Goal: Task Accomplishment & Management: Manage account settings

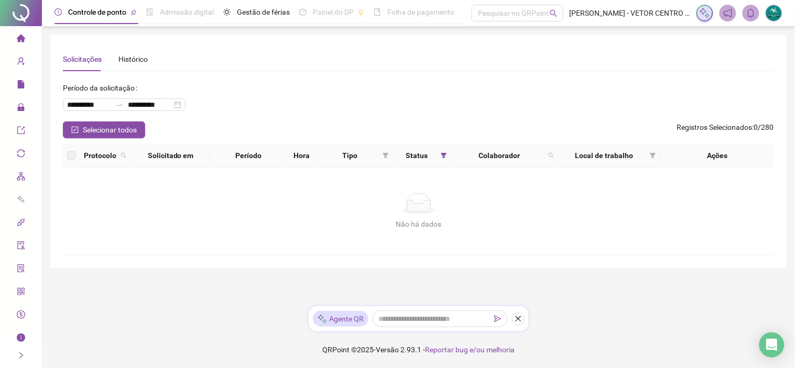
click at [23, 33] on li "Página inicial" at bounding box center [20, 38] width 37 height 21
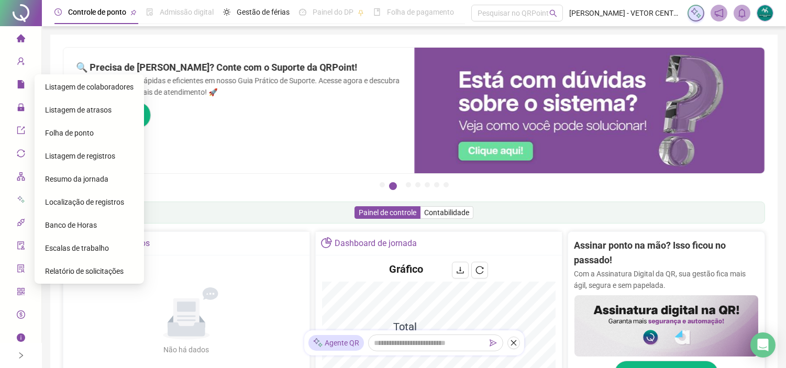
click at [72, 135] on span "Folha de ponto" at bounding box center [69, 133] width 49 height 8
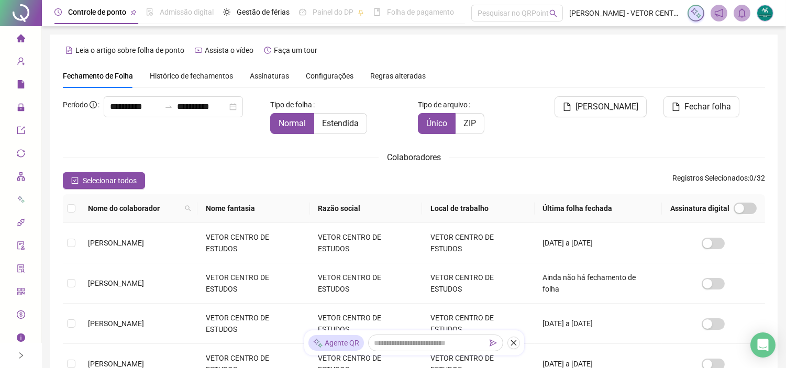
type input "**********"
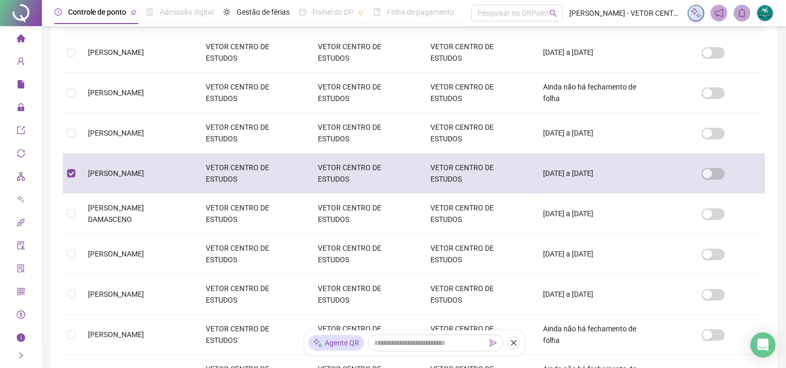
scroll to position [24, 0]
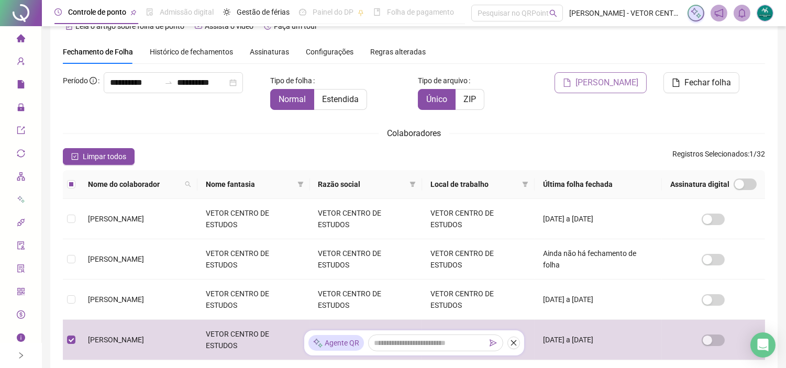
click at [613, 85] on span "[PERSON_NAME]" at bounding box center [607, 82] width 63 height 13
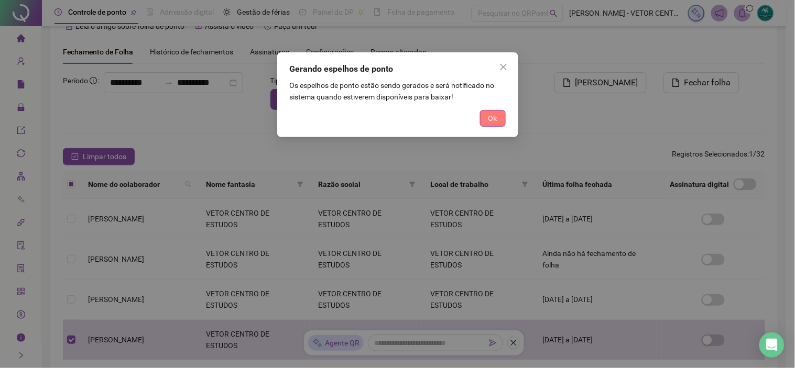
click at [484, 121] on button "Ok" at bounding box center [493, 118] width 26 height 17
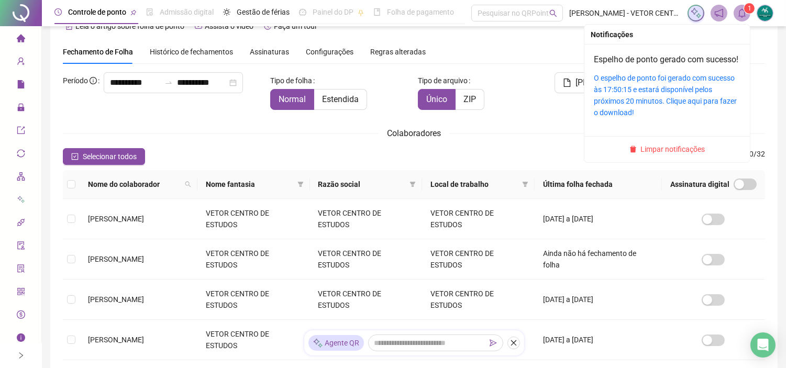
click at [745, 16] on icon "bell" at bounding box center [742, 12] width 7 height 9
click at [646, 95] on link "O espelho de ponto foi gerado com sucesso às 17:50:15 e estará disponível pelos…" at bounding box center [665, 95] width 143 height 43
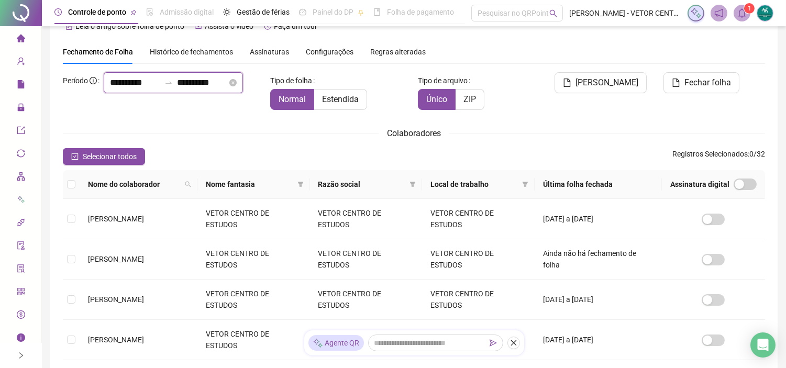
click at [210, 89] on input "**********" at bounding box center [202, 82] width 50 height 13
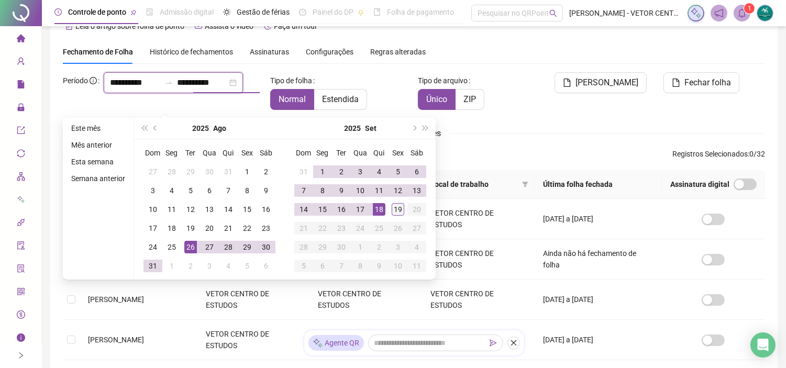
type input "**********"
click at [394, 207] on div "19" at bounding box center [398, 209] width 13 height 13
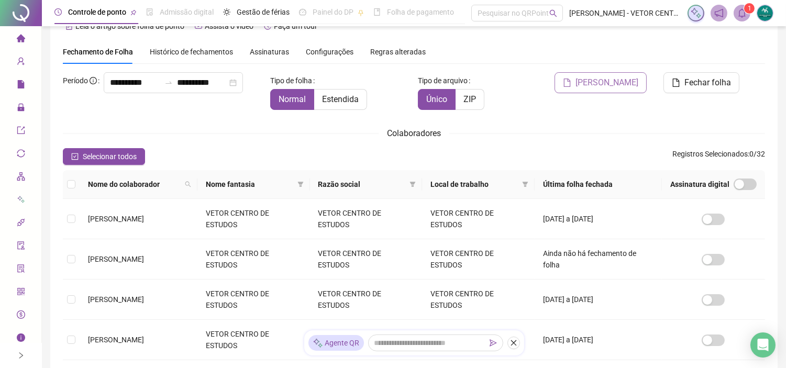
click at [603, 84] on span "[PERSON_NAME]" at bounding box center [607, 82] width 63 height 13
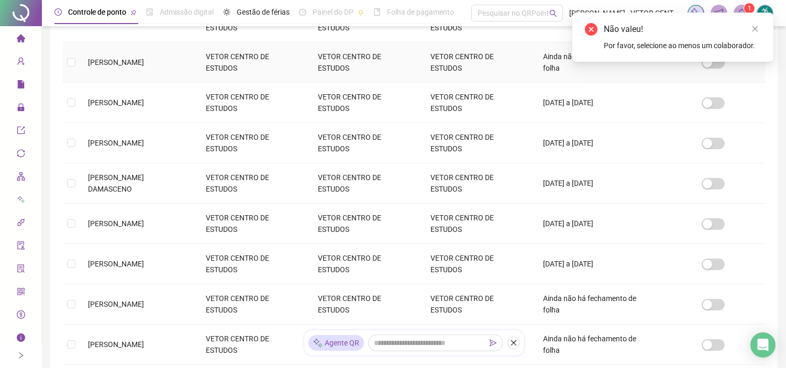
scroll to position [222, 0]
click at [68, 135] on td at bounding box center [71, 143] width 17 height 40
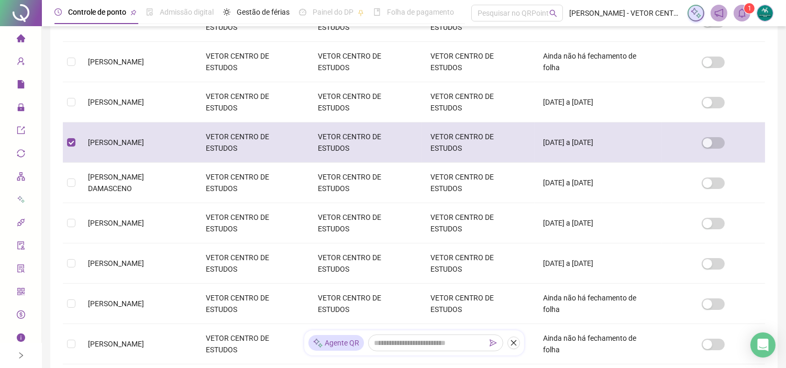
scroll to position [24, 0]
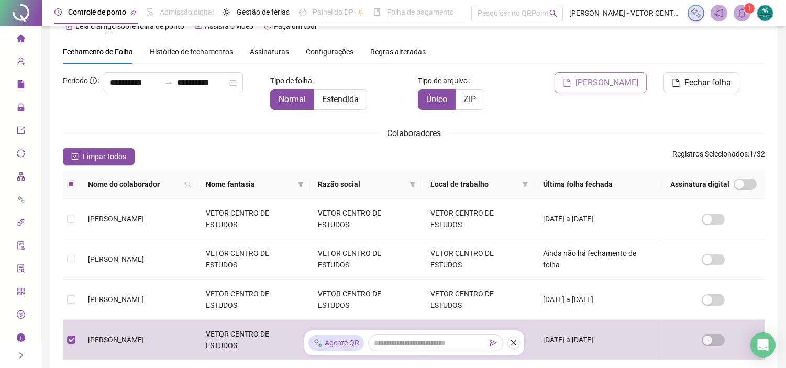
click at [620, 85] on span "[PERSON_NAME]" at bounding box center [607, 82] width 63 height 13
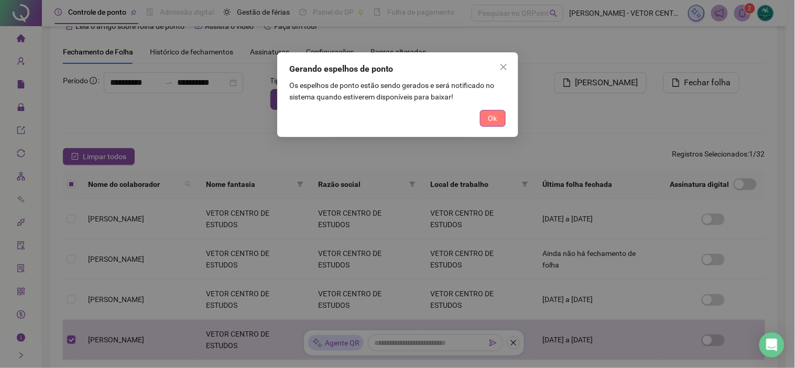
click at [496, 116] on span "Ok" at bounding box center [492, 119] width 9 height 12
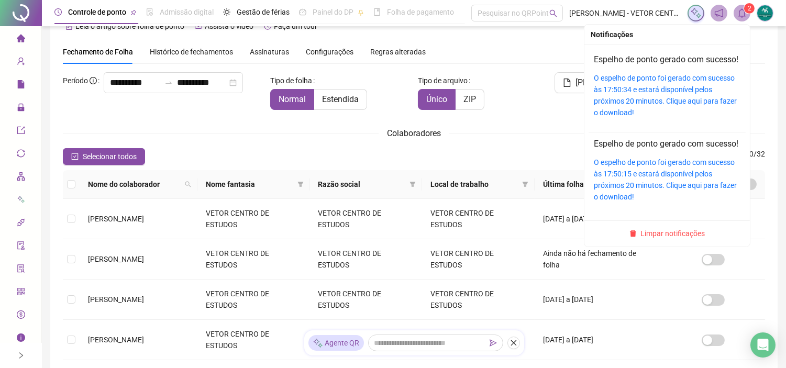
click at [745, 20] on span at bounding box center [742, 13] width 17 height 17
click at [631, 113] on link "O espelho de ponto foi gerado com sucesso às 17:50:34 e estará disponível pelos…" at bounding box center [665, 95] width 143 height 43
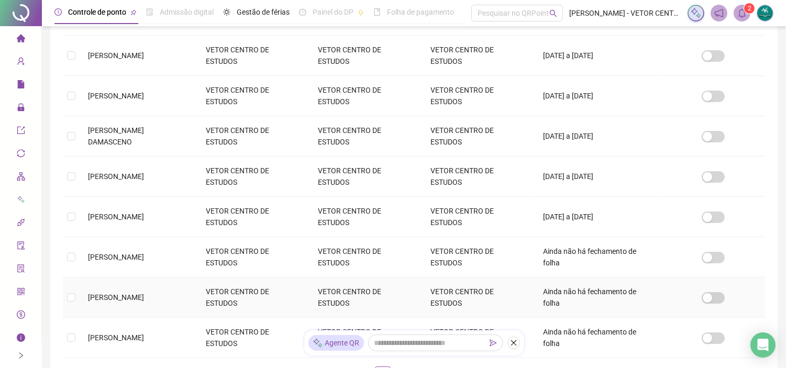
scroll to position [0, 0]
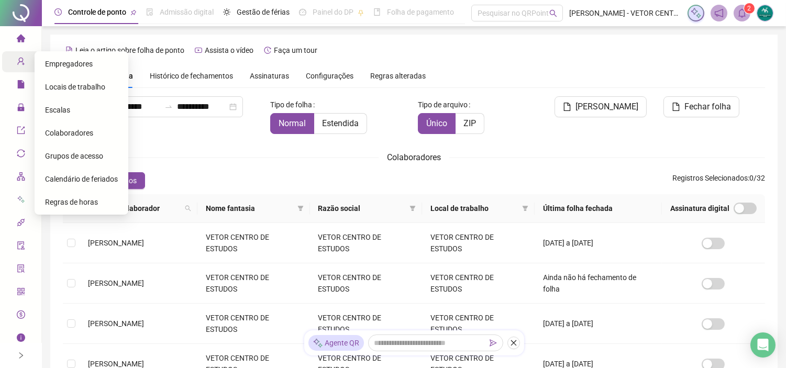
click at [17, 60] on icon "user-add" at bounding box center [20, 62] width 7 height 8
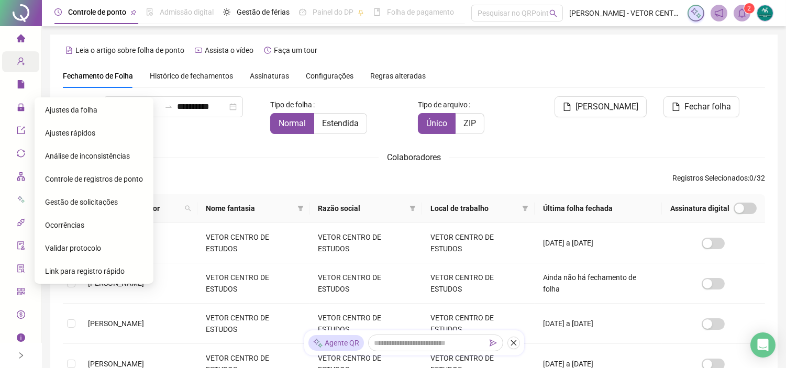
click at [81, 208] on div "Gestão de solicitações" at bounding box center [94, 202] width 98 height 21
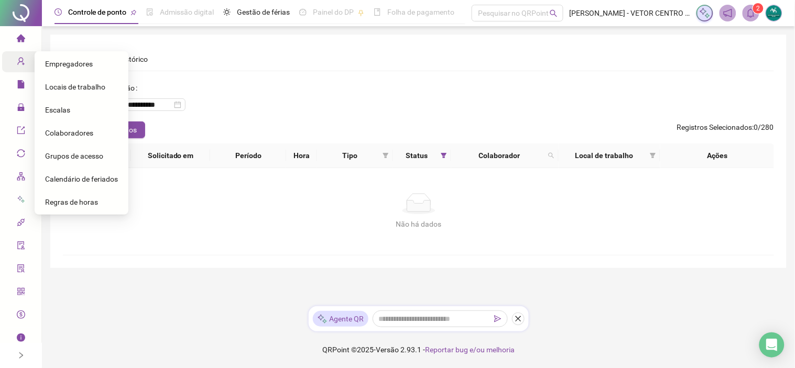
click at [82, 131] on span "Colaboradores" at bounding box center [69, 133] width 48 height 8
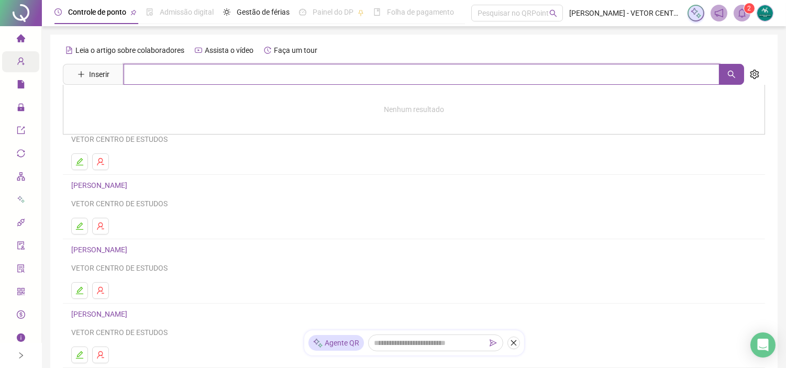
click at [192, 64] on input "text" at bounding box center [422, 74] width 596 height 21
type input "****"
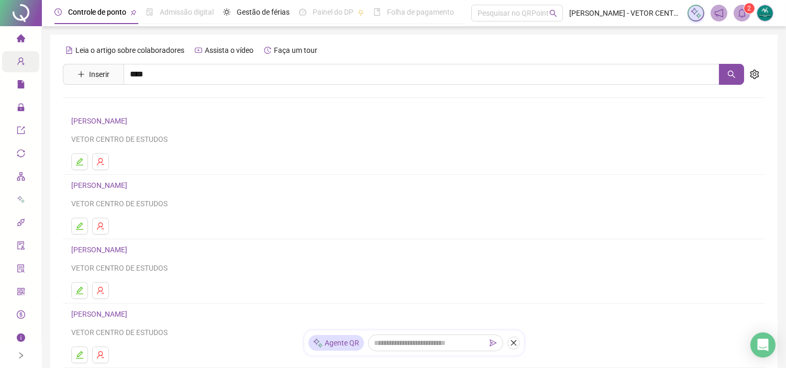
click at [131, 147] on link "[PERSON_NAME]" at bounding box center [110, 151] width 56 height 8
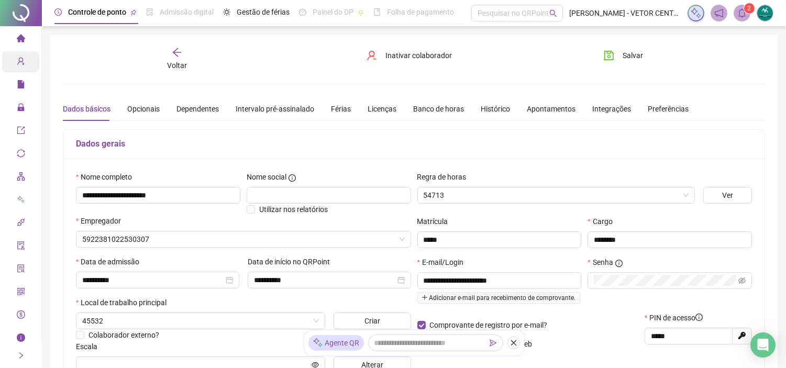
type input "**********"
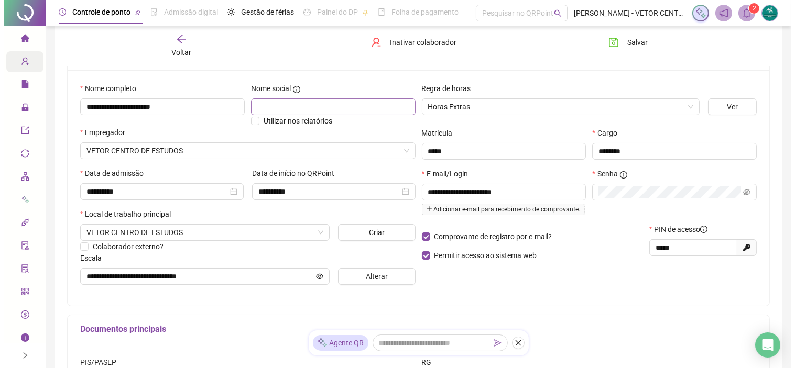
scroll to position [87, 0]
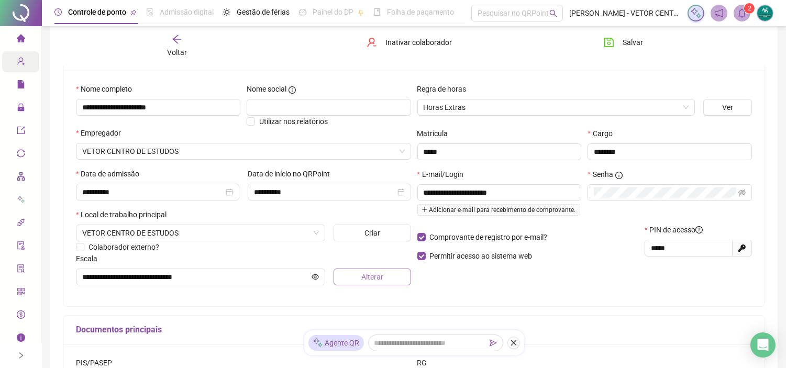
click at [354, 285] on button "Alterar" at bounding box center [373, 277] width 78 height 17
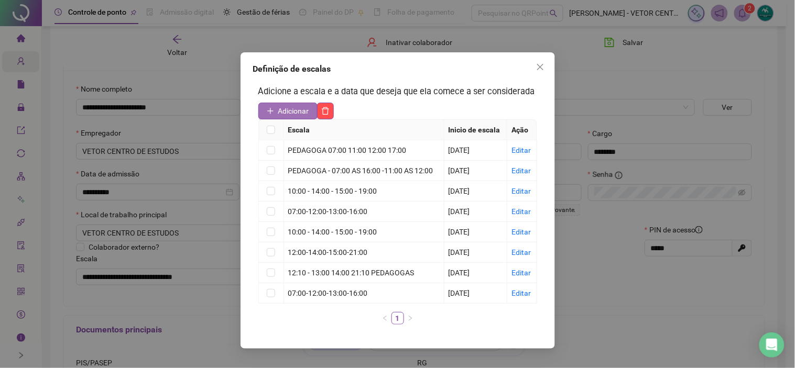
click at [283, 113] on span "Adicionar" at bounding box center [293, 111] width 31 height 12
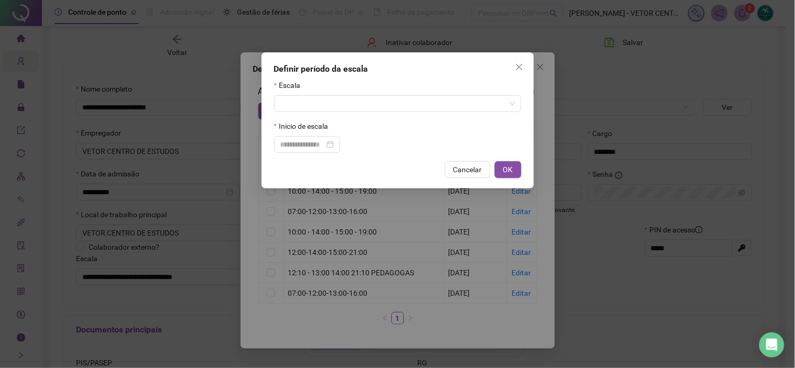
click at [340, 114] on form "Escala Inicio de escala" at bounding box center [397, 116] width 247 height 73
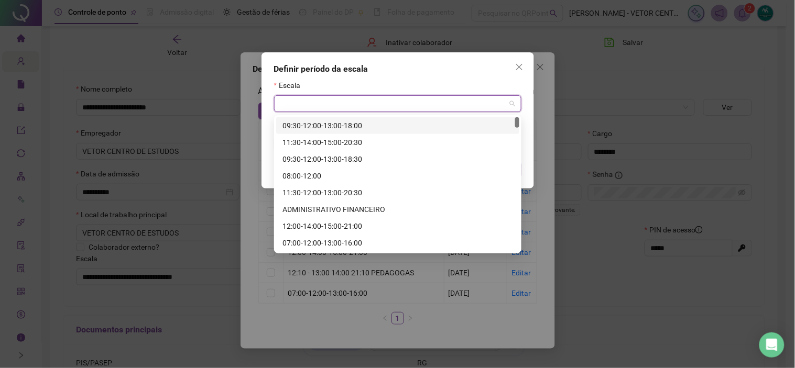
click at [353, 108] on input "search" at bounding box center [392, 104] width 225 height 16
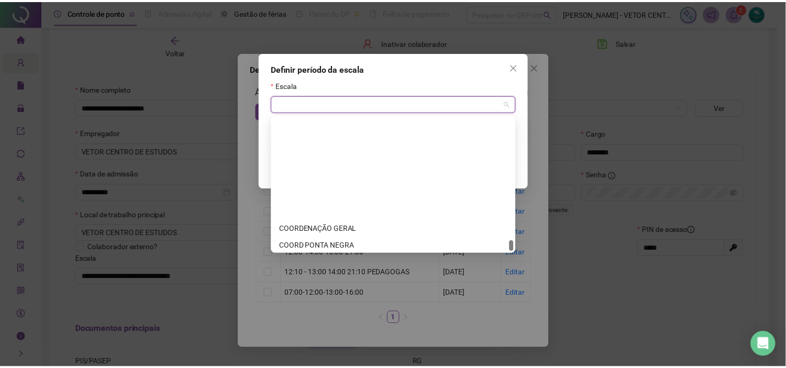
scroll to position [1509, 0]
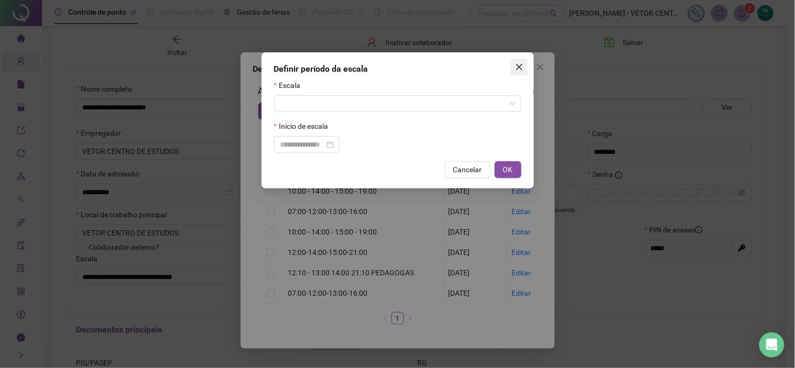
click at [519, 74] on button "Close" at bounding box center [519, 67] width 17 height 17
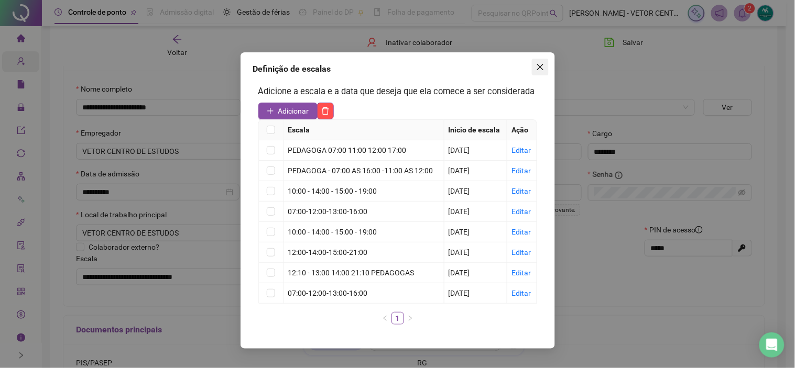
click at [533, 69] on span "Close" at bounding box center [540, 67] width 17 height 8
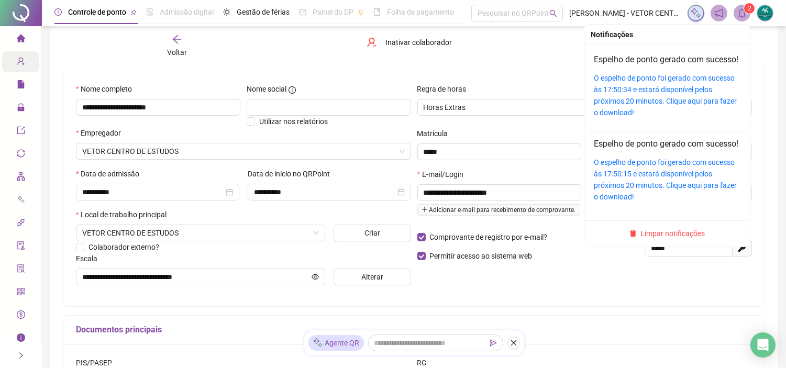
click at [743, 10] on icon "bell" at bounding box center [742, 12] width 9 height 9
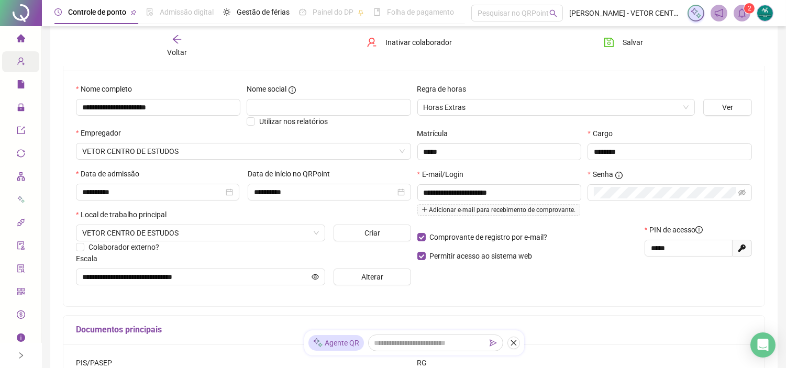
scroll to position [0, 0]
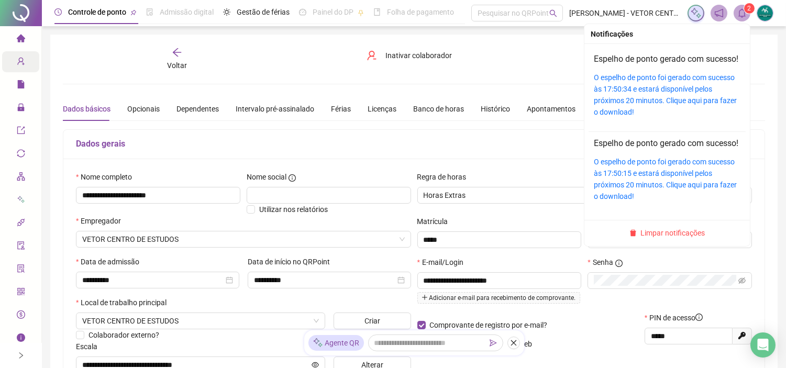
click at [748, 12] on span "2" at bounding box center [750, 8] width 4 height 7
click at [621, 148] on li "Espelho de ponto gerado com sucesso! O espelho de ponto foi gerado com sucesso …" at bounding box center [667, 174] width 157 height 84
drag, startPoint x: 626, startPoint y: 142, endPoint x: 637, endPoint y: 124, distance: 21.4
click at [637, 124] on li "Espelho de ponto gerado com sucesso! O espelho de ponto foi gerado com sucesso …" at bounding box center [667, 90] width 157 height 84
click at [637, 118] on div "O espelho de ponto foi gerado com sucesso às 17:50:34 e estará disponível pelos…" at bounding box center [667, 95] width 147 height 46
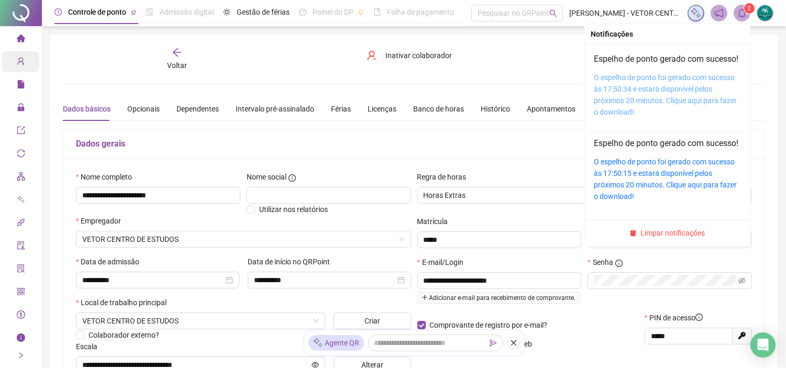
click at [641, 116] on link "O espelho de ponto foi gerado com sucesso às 17:50:34 e estará disponível pelos…" at bounding box center [665, 94] width 143 height 43
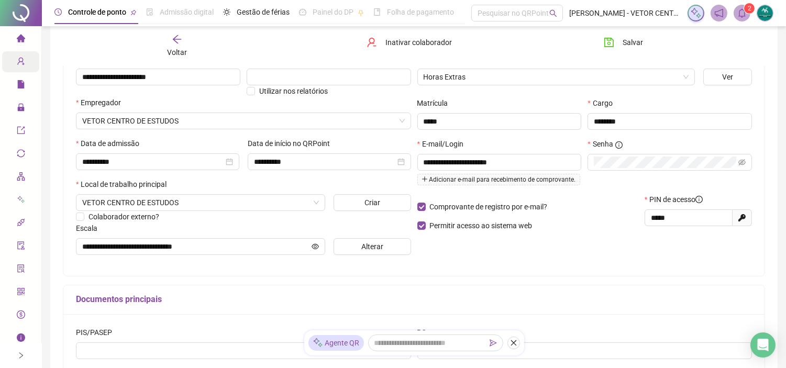
scroll to position [121, 0]
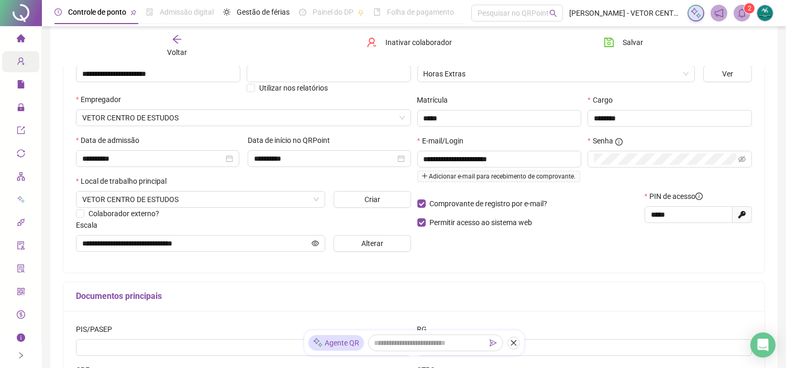
click at [186, 50] on div "Voltar" at bounding box center [177, 46] width 110 height 24
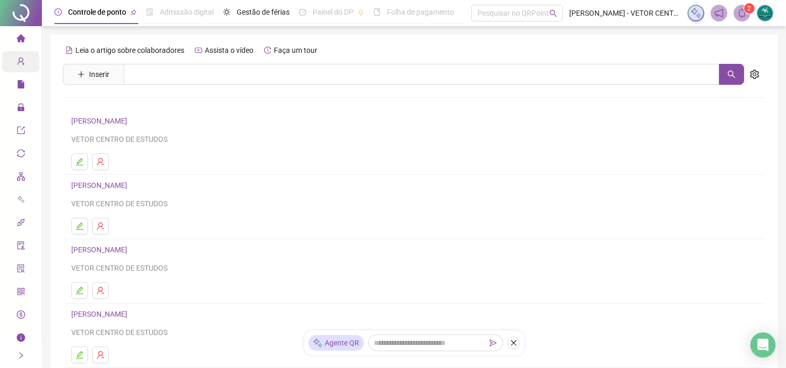
click at [740, 23] on header "Controle de ponto Admissão digital Gestão de férias Painel do DP Folha de pagam…" at bounding box center [414, 13] width 744 height 26
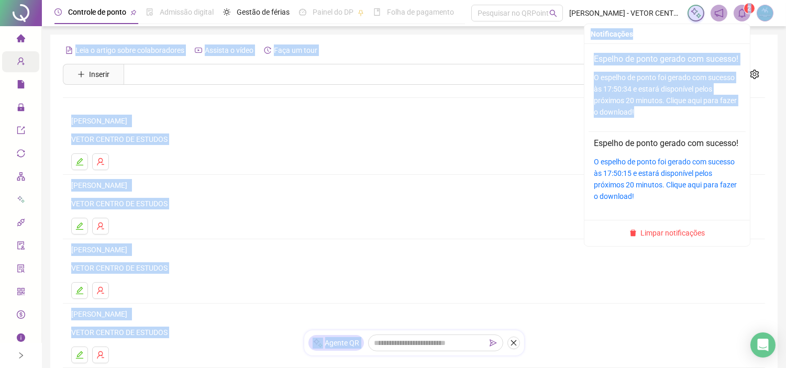
drag, startPoint x: 749, startPoint y: 6, endPoint x: 662, endPoint y: 123, distance: 145.9
click at [662, 123] on body "Página inicial Cadastros Relatórios Administração Exportações Integrações Gestã…" at bounding box center [393, 184] width 786 height 368
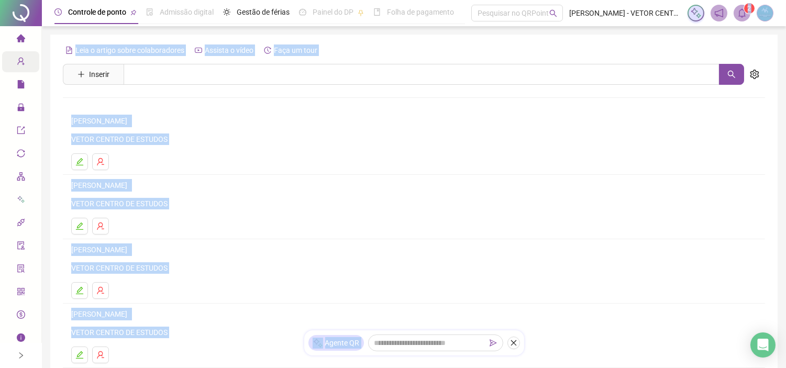
click at [768, 16] on img at bounding box center [765, 13] width 16 height 16
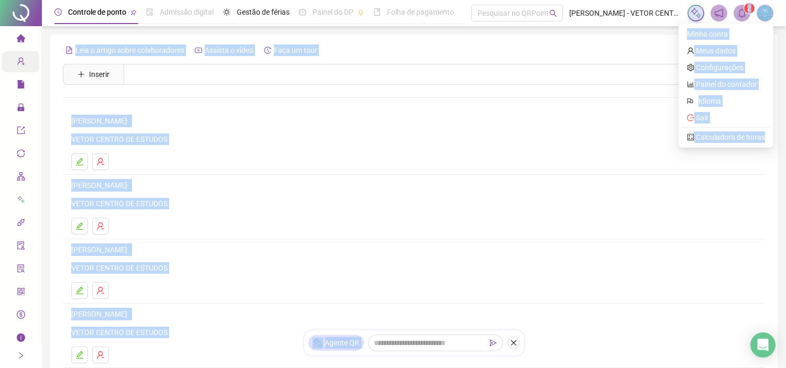
click at [617, 161] on ul at bounding box center [414, 161] width 686 height 17
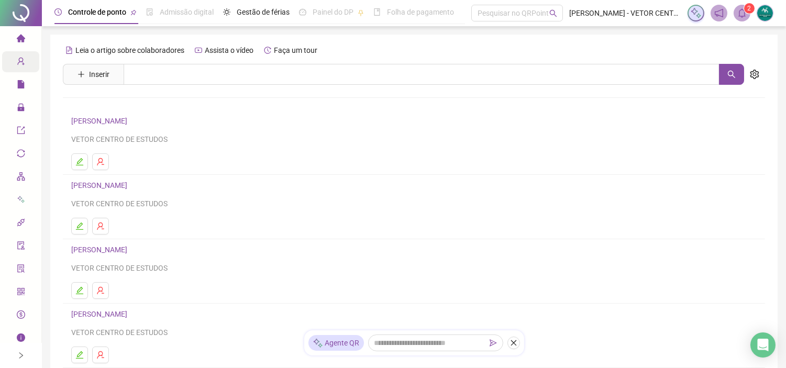
click at [4, 35] on li "Página inicial" at bounding box center [20, 38] width 37 height 21
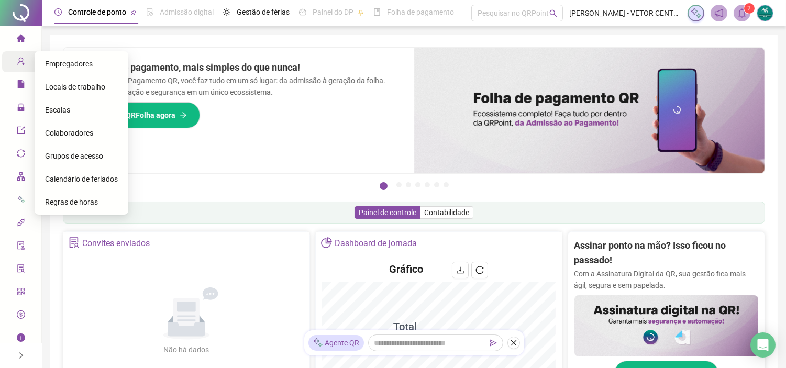
click at [17, 54] on span "user-add" at bounding box center [21, 62] width 8 height 21
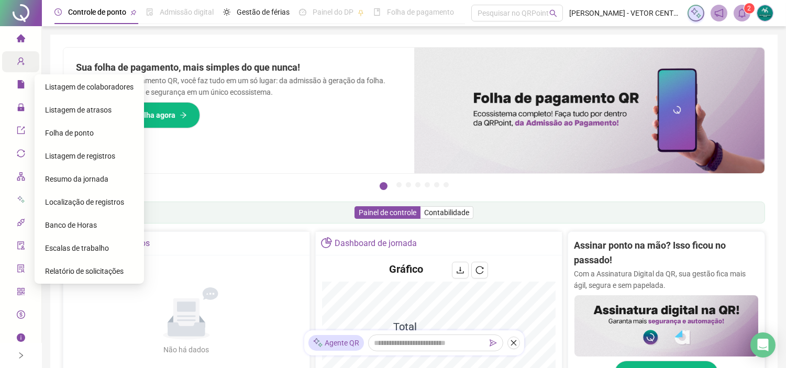
click at [79, 139] on div "Folha de ponto" at bounding box center [89, 133] width 89 height 21
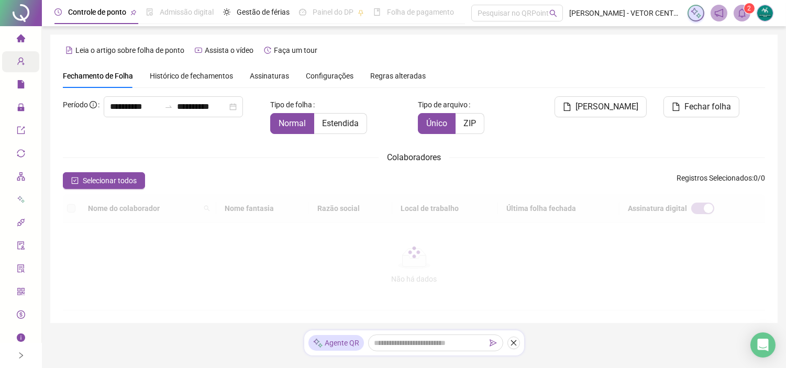
type input "**********"
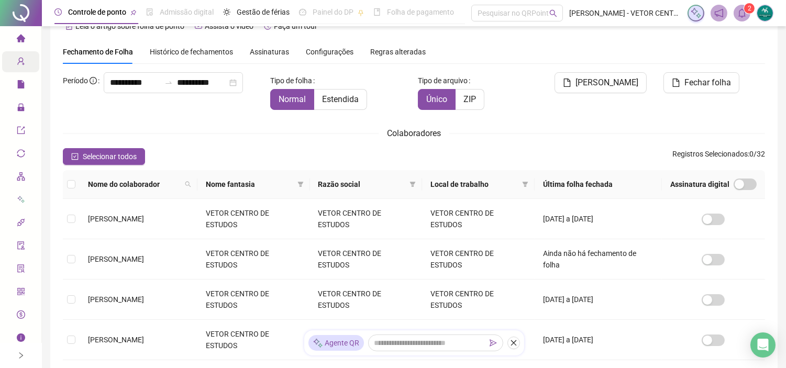
click at [230, 48] on span "Histórico de fechamentos" at bounding box center [191, 52] width 83 height 8
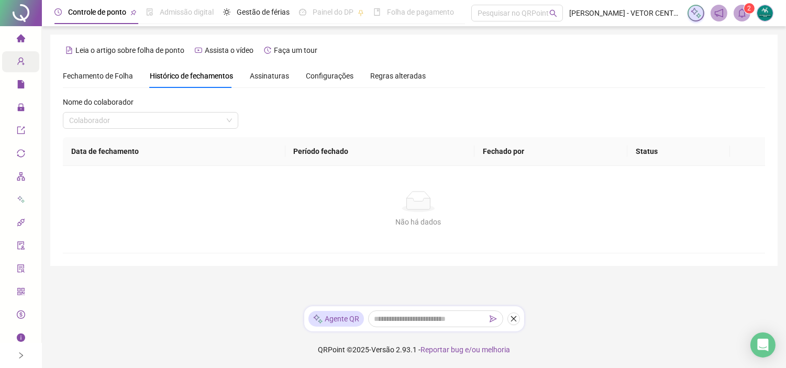
scroll to position [0, 0]
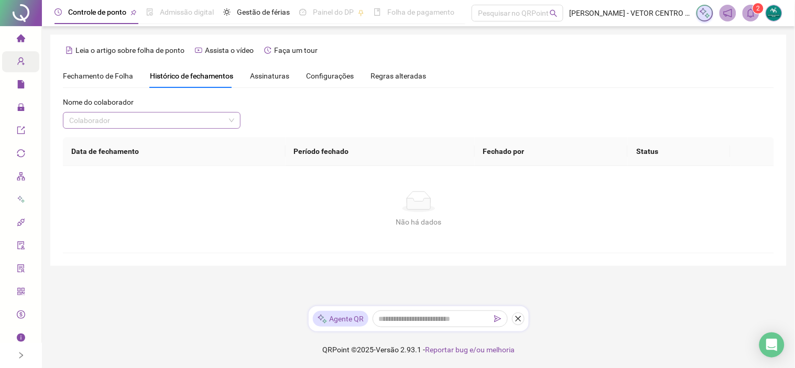
click at [220, 120] on input "search" at bounding box center [147, 121] width 156 height 16
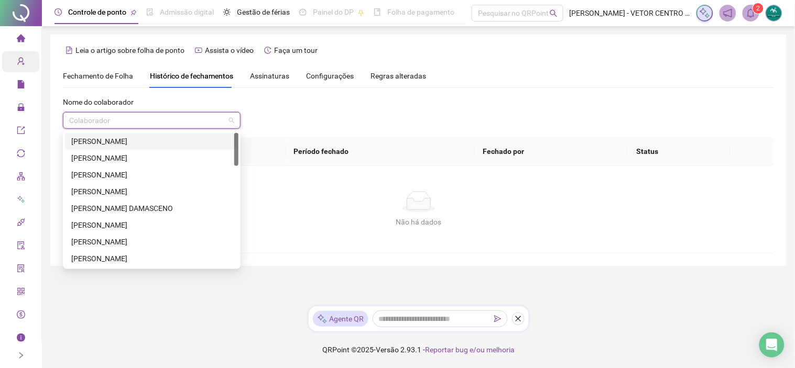
click at [220, 120] on input "search" at bounding box center [147, 121] width 156 height 16
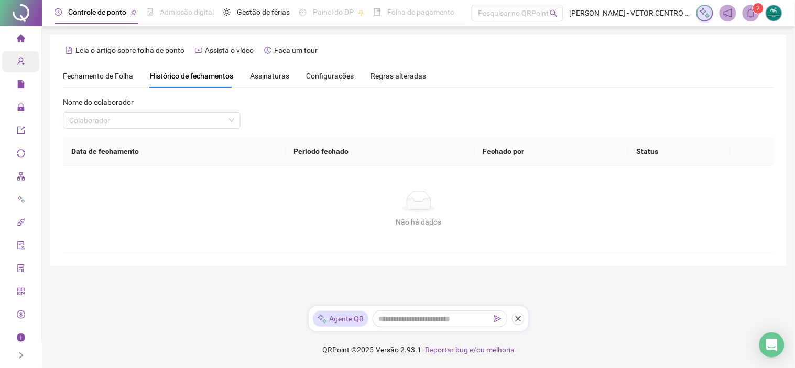
click at [306, 116] on div "Nome do colaborador Colaborador" at bounding box center [418, 116] width 711 height 41
click at [311, 156] on th "Período fechado" at bounding box center [379, 151] width 189 height 29
click at [520, 144] on th "Fechado por" at bounding box center [551, 151] width 153 height 29
click at [265, 82] on div "Assinaturas" at bounding box center [269, 76] width 39 height 24
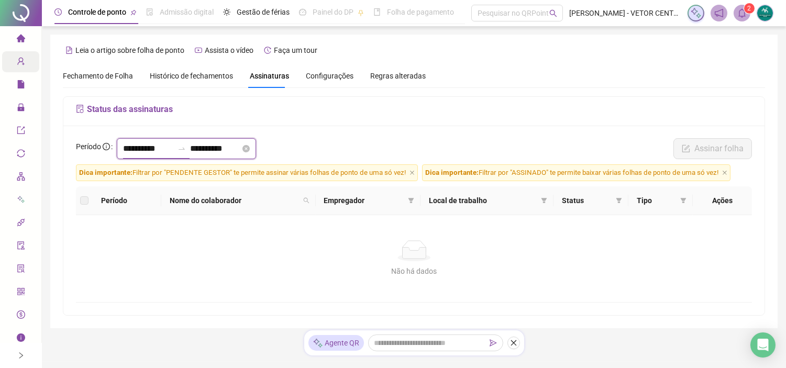
click at [125, 149] on input "**********" at bounding box center [148, 148] width 50 height 13
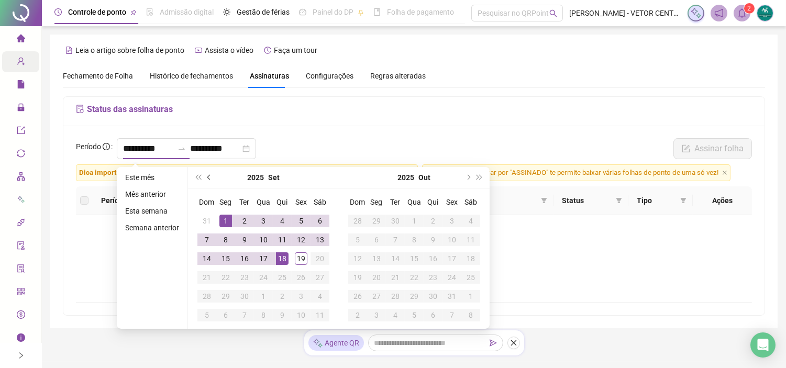
click at [207, 173] on button "prev-year" at bounding box center [210, 177] width 12 height 21
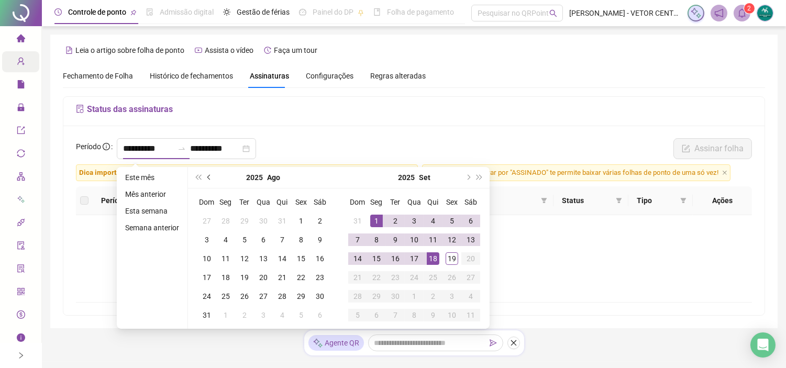
click at [205, 177] on button "prev-year" at bounding box center [210, 177] width 12 height 21
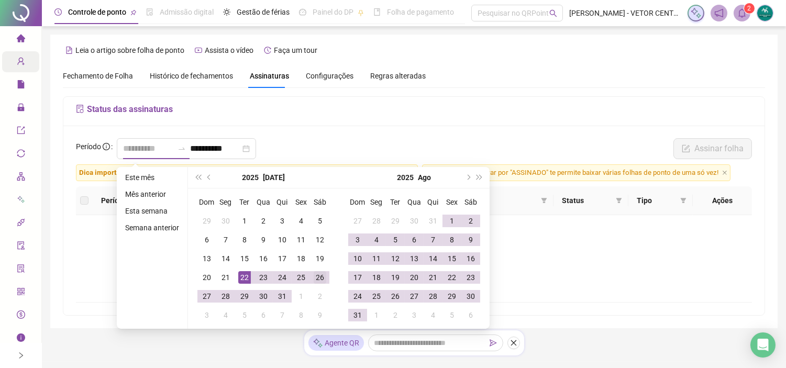
type input "**********"
click at [318, 278] on div "26" at bounding box center [320, 277] width 13 height 13
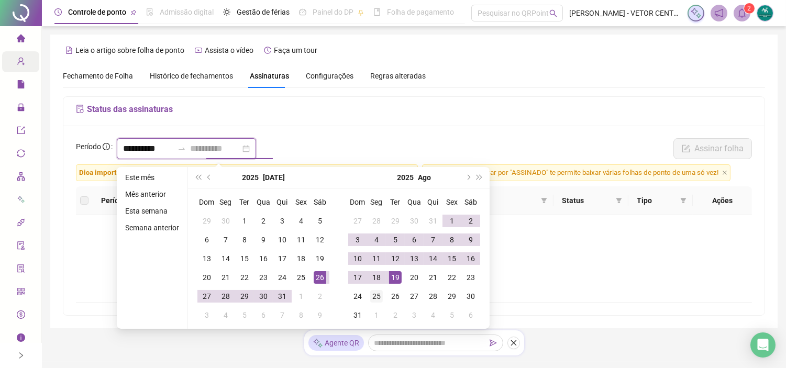
type input "**********"
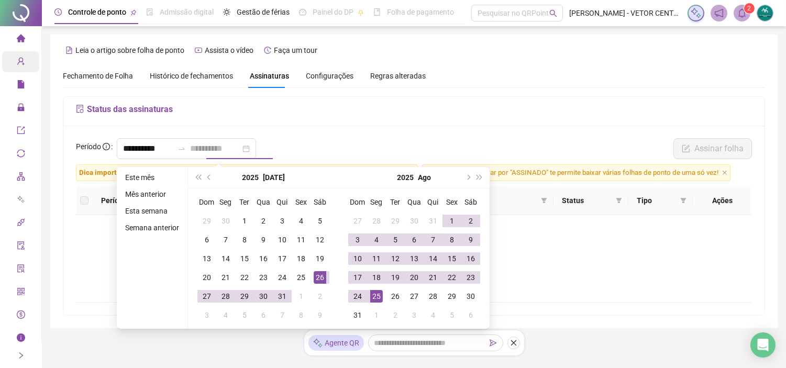
click at [370, 292] on div "25" at bounding box center [376, 296] width 13 height 13
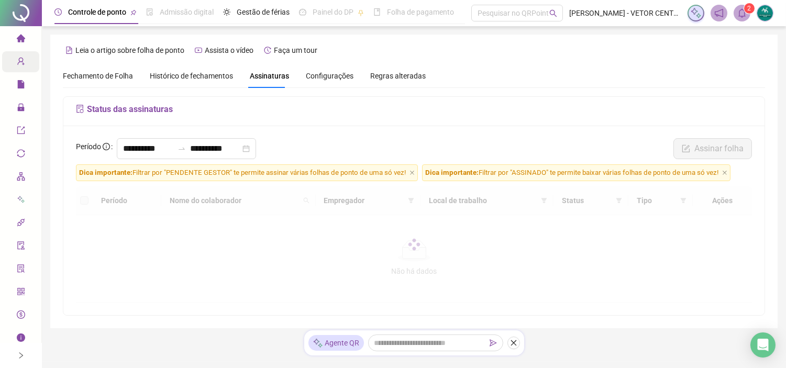
click at [540, 132] on div "**********" at bounding box center [413, 221] width 701 height 190
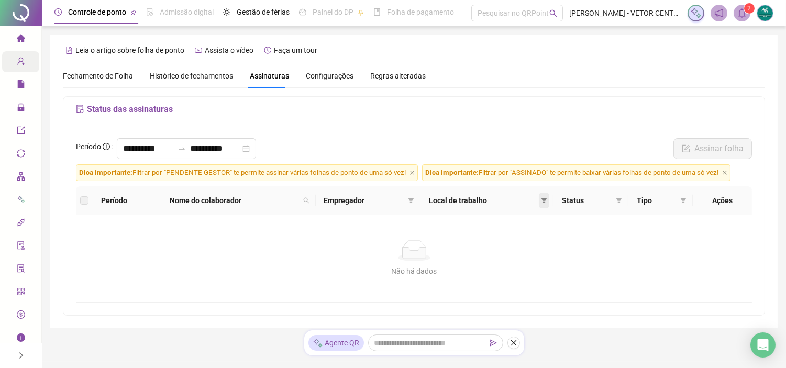
click at [547, 201] on icon "filter" at bounding box center [544, 200] width 6 height 6
click at [416, 201] on span at bounding box center [411, 201] width 10 height 16
click at [309, 198] on icon "search" at bounding box center [306, 201] width 6 height 6
click at [175, 211] on th "Nome do colaborador" at bounding box center [238, 200] width 155 height 29
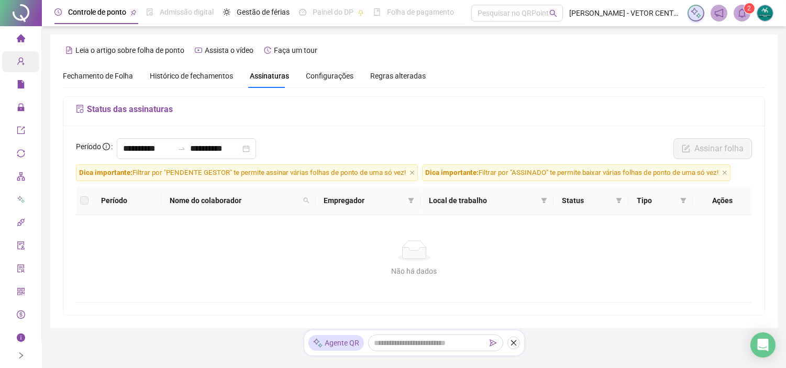
click at [329, 72] on span "Configurações" at bounding box center [330, 75] width 48 height 7
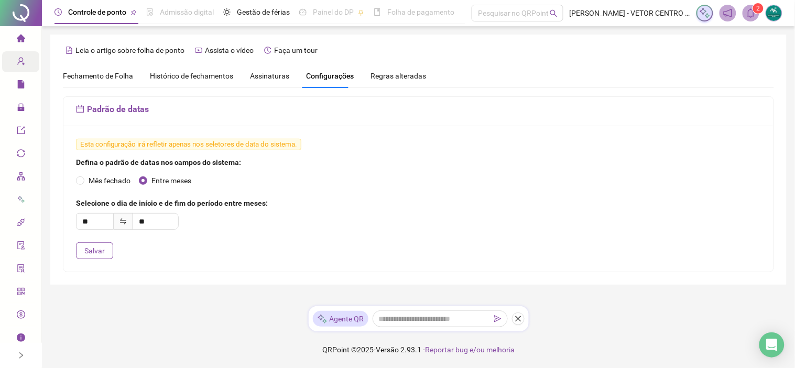
click at [394, 75] on span "Regras alteradas" at bounding box center [398, 75] width 56 height 7
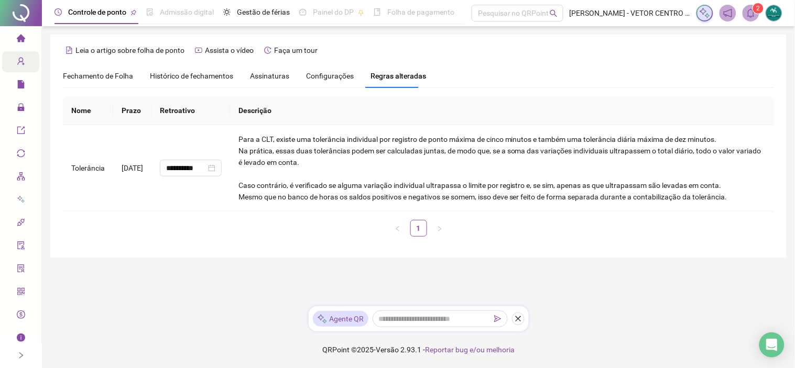
click at [79, 107] on span "Nome" at bounding box center [81, 110] width 20 height 8
click at [88, 65] on div "Fechamento de Folha" at bounding box center [98, 76] width 70 height 24
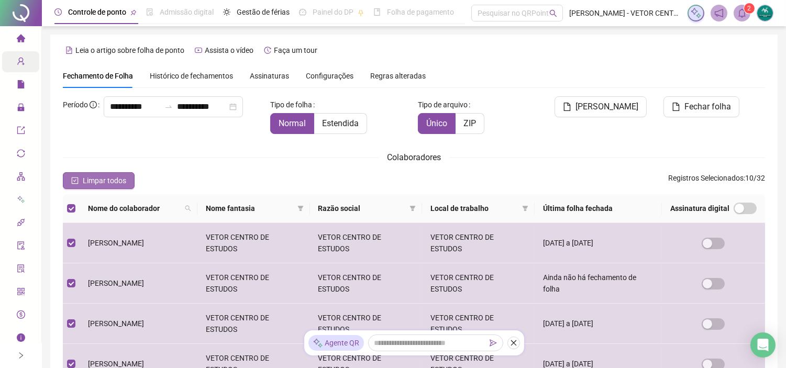
click at [76, 176] on button "Limpar todos" at bounding box center [99, 180] width 72 height 17
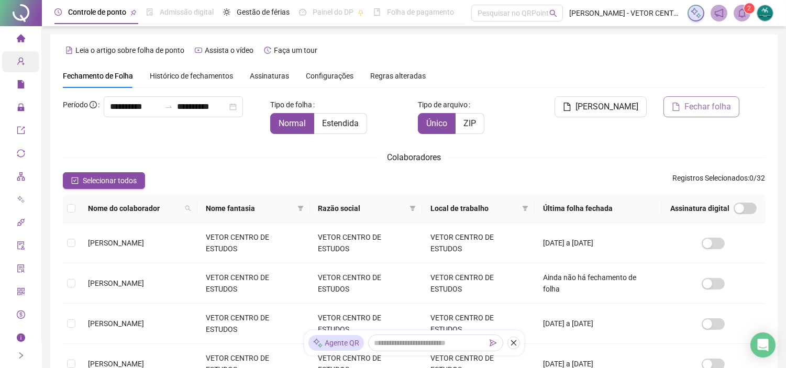
click at [708, 107] on span "Fechar folha" at bounding box center [708, 107] width 47 height 13
click at [698, 105] on span "Fechar folha" at bounding box center [708, 107] width 47 height 13
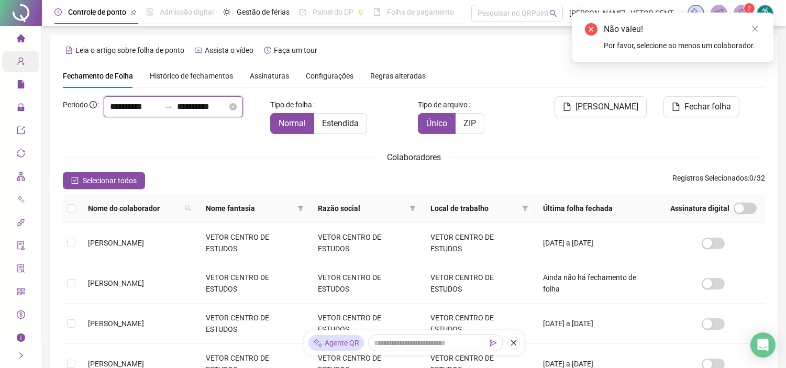
click at [205, 113] on input "**********" at bounding box center [202, 107] width 50 height 13
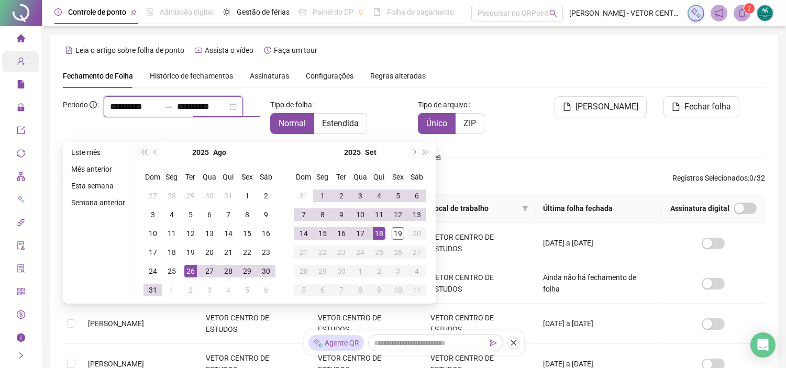
type input "**********"
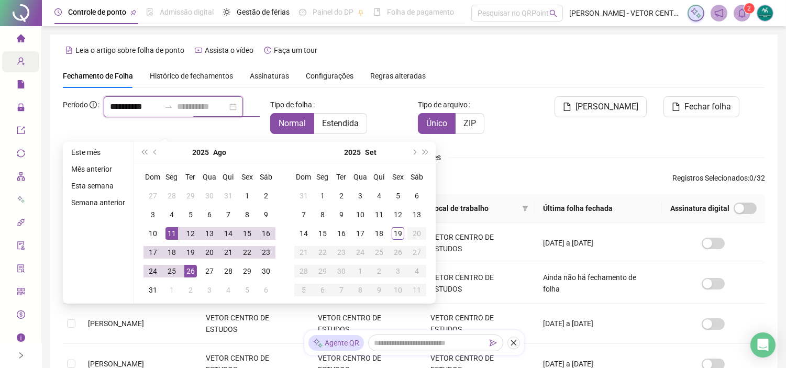
type input "**********"
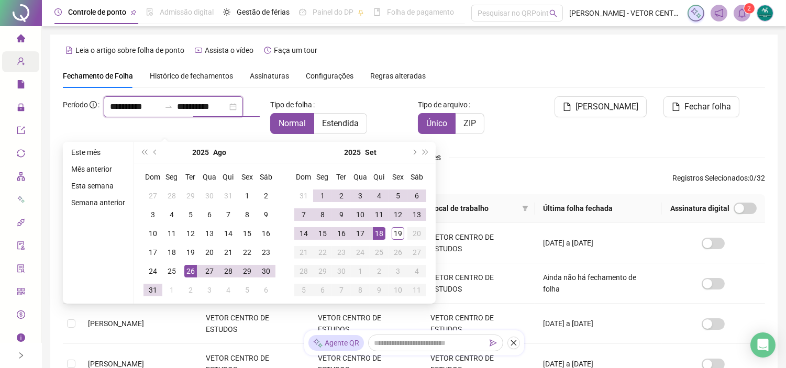
type input "**********"
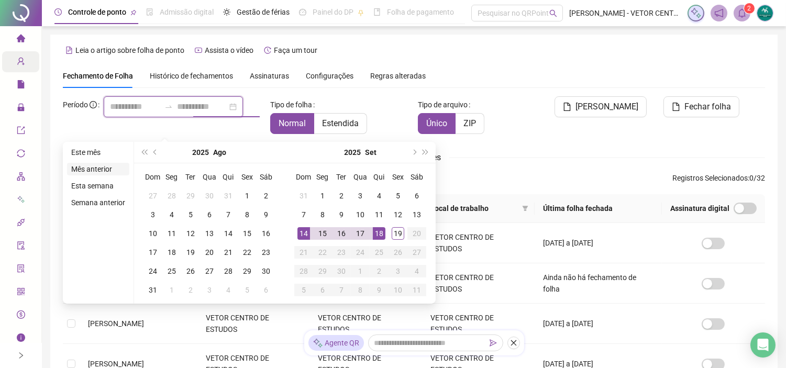
type input "**********"
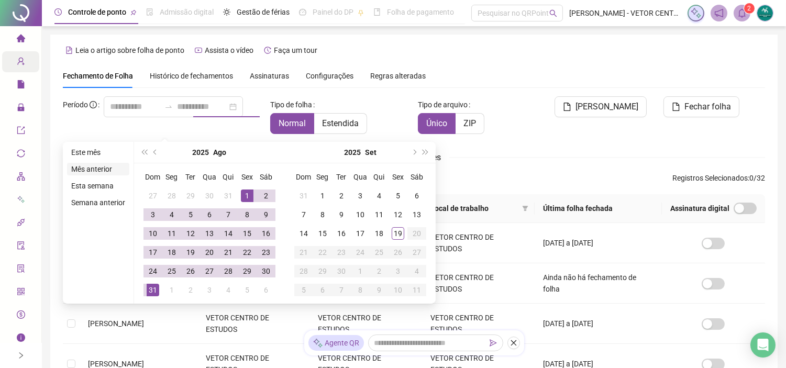
click at [84, 168] on li "Mês anterior" at bounding box center [98, 169] width 62 height 13
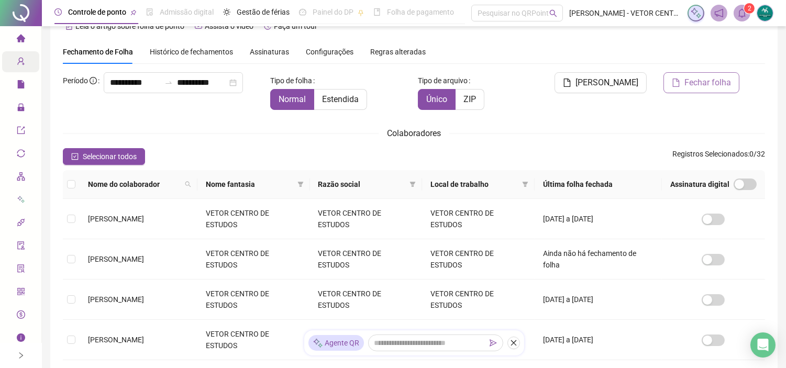
click at [694, 82] on span "Fechar folha" at bounding box center [708, 82] width 47 height 13
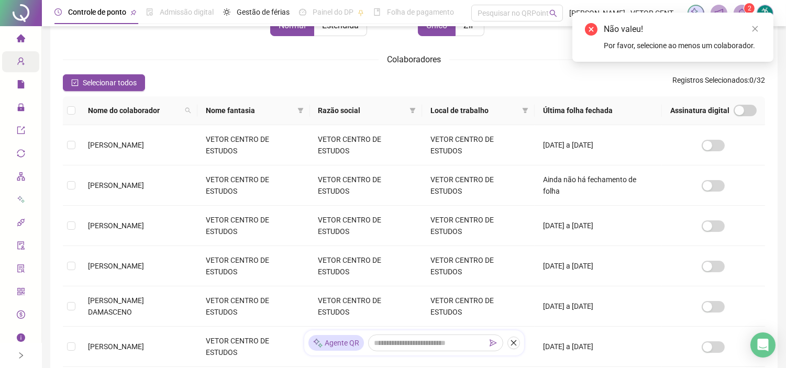
scroll to position [199, 0]
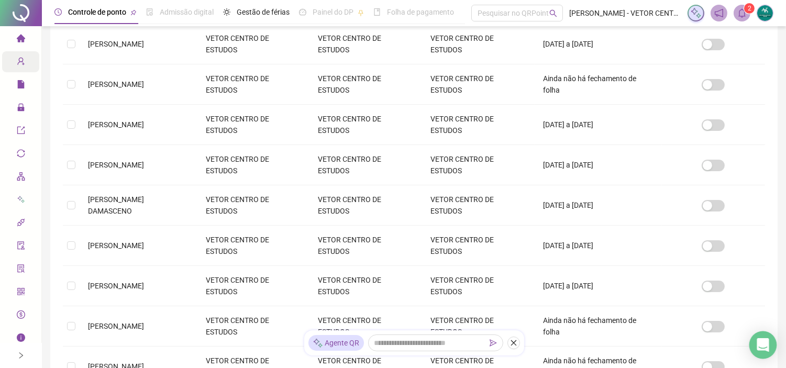
click at [768, 350] on icon "Open Intercom Messenger" at bounding box center [763, 345] width 12 height 14
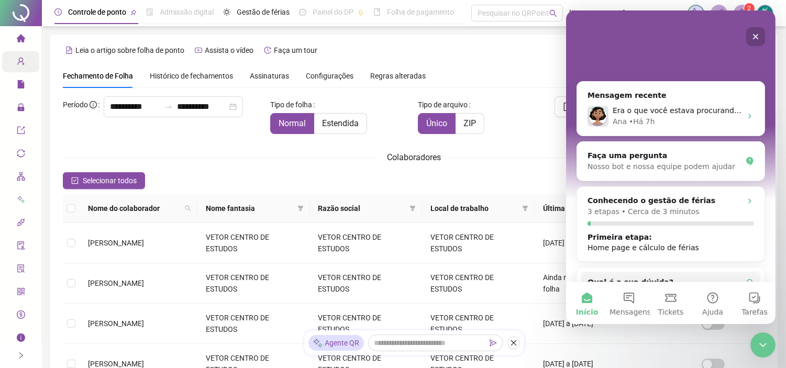
scroll to position [0, 0]
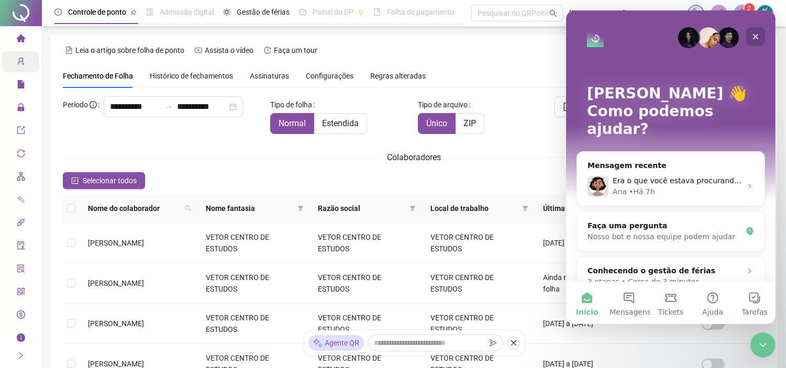
click at [755, 36] on icon "Fechar" at bounding box center [756, 37] width 6 height 6
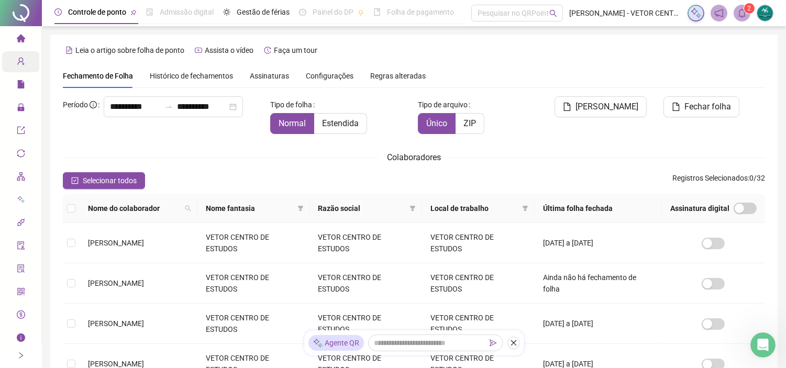
click at [746, 10] on sup "2" at bounding box center [749, 8] width 10 height 10
click at [17, 31] on span "home" at bounding box center [21, 39] width 8 height 21
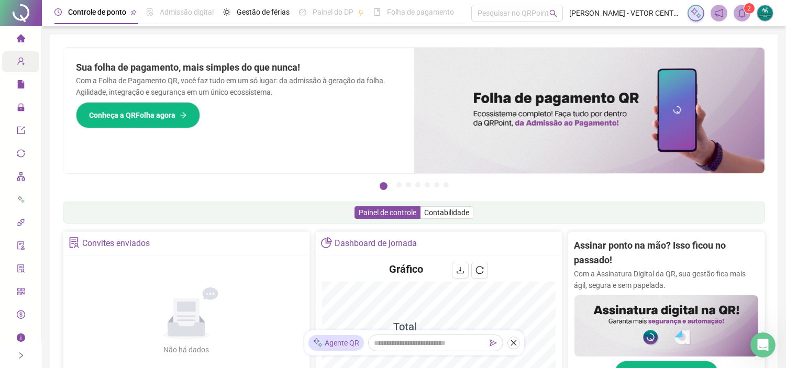
click at [570, 101] on img at bounding box center [589, 111] width 351 height 126
click at [575, 107] on img at bounding box center [589, 111] width 351 height 126
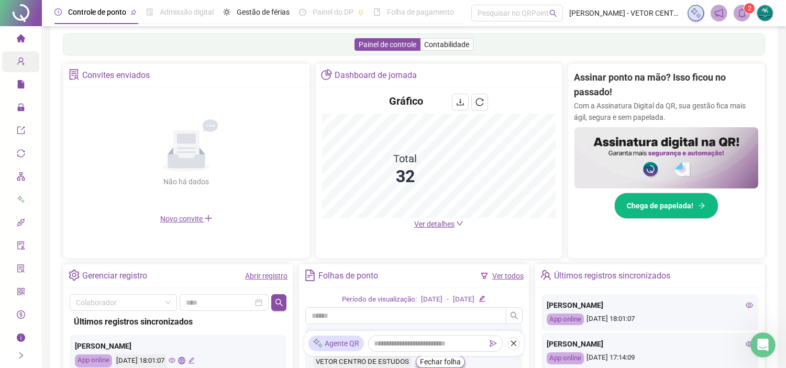
scroll to position [174, 0]
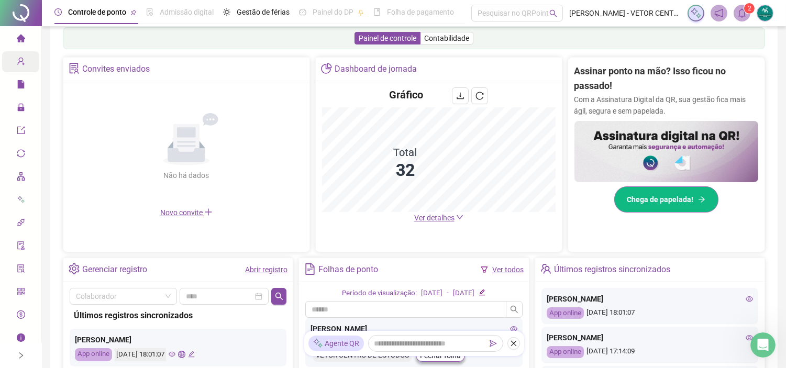
click at [664, 202] on span "Chega de papelada!" at bounding box center [661, 200] width 67 height 12
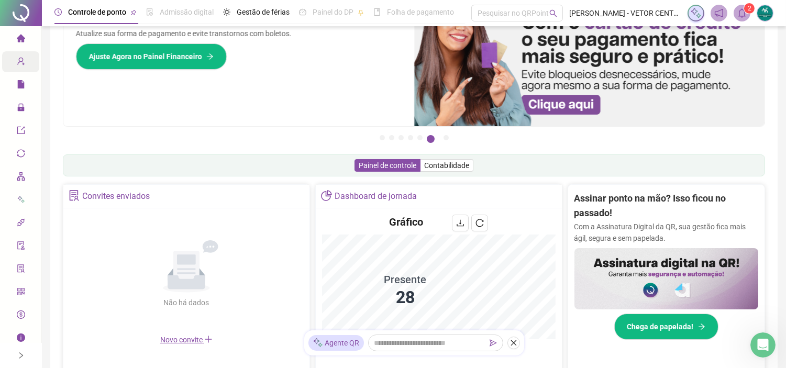
scroll to position [0, 0]
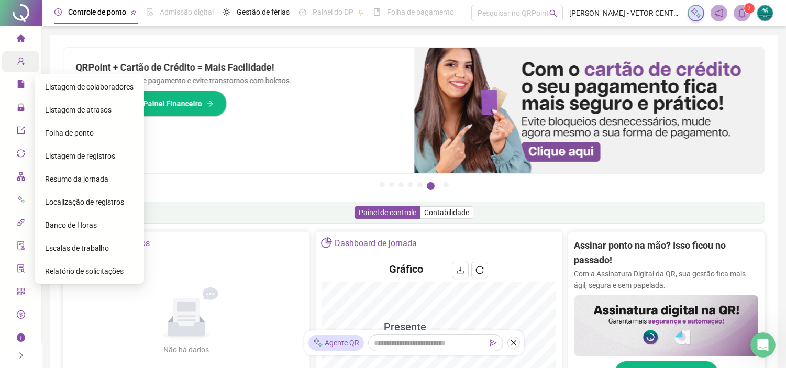
click at [79, 127] on div "Folha de ponto" at bounding box center [89, 133] width 89 height 21
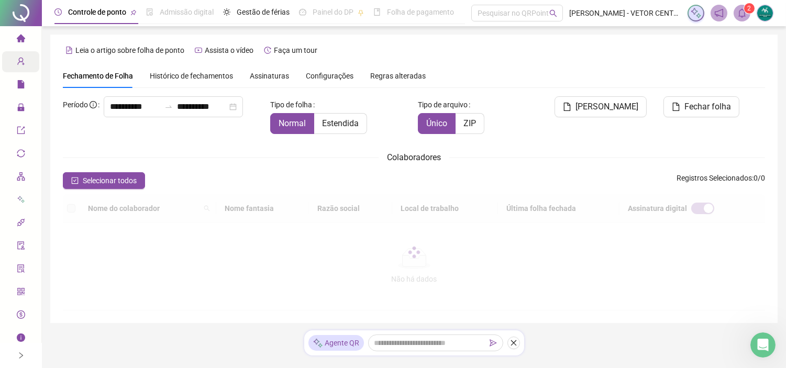
type input "**********"
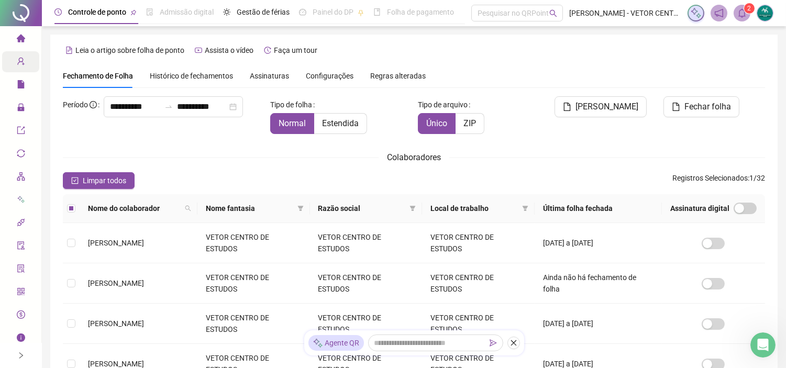
click at [254, 81] on div "Assinaturas" at bounding box center [269, 76] width 39 height 12
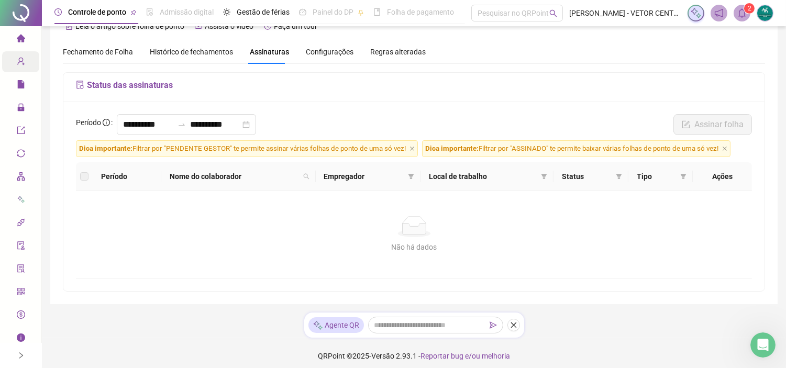
click at [85, 178] on label at bounding box center [84, 177] width 8 height 12
click at [192, 55] on span "Histórico de fechamentos" at bounding box center [191, 52] width 83 height 8
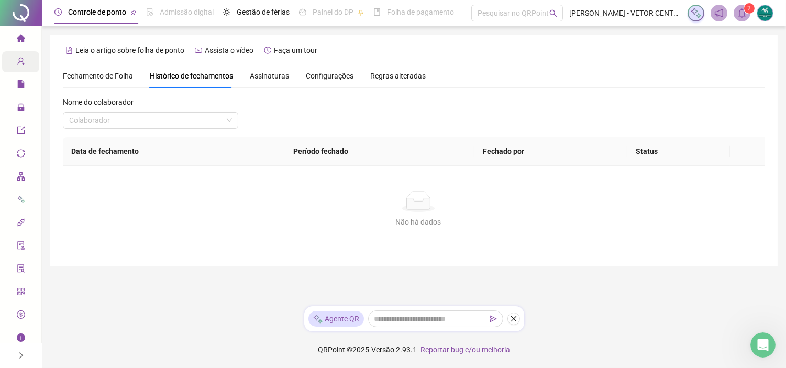
scroll to position [0, 0]
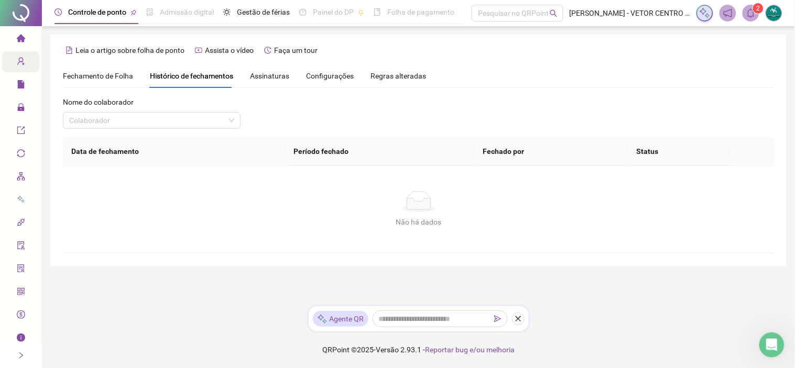
click at [97, 76] on span "Fechamento de Folha" at bounding box center [98, 76] width 70 height 8
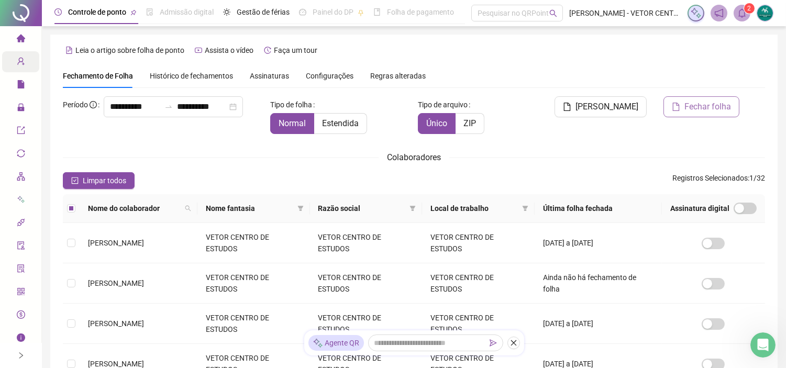
click at [708, 111] on span "Fechar folha" at bounding box center [708, 107] width 47 height 13
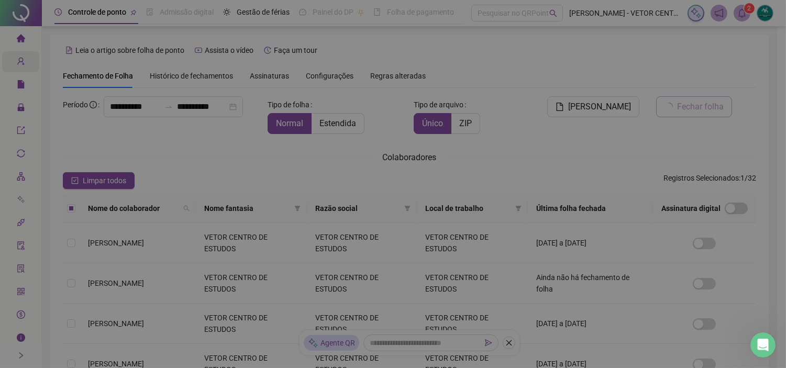
scroll to position [24, 0]
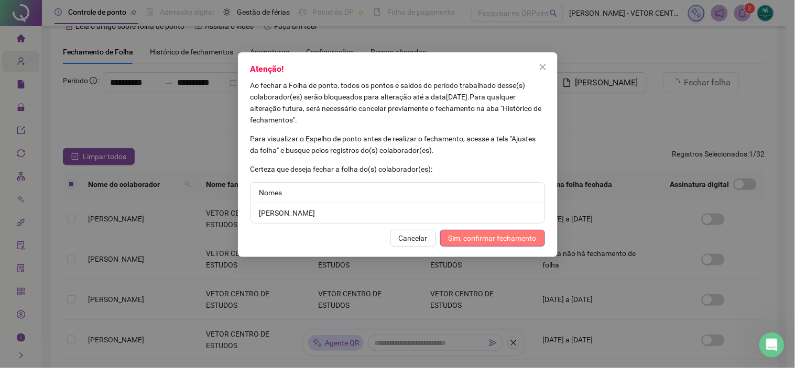
click at [476, 239] on span "Sim, confirmar fechamento" at bounding box center [492, 239] width 88 height 12
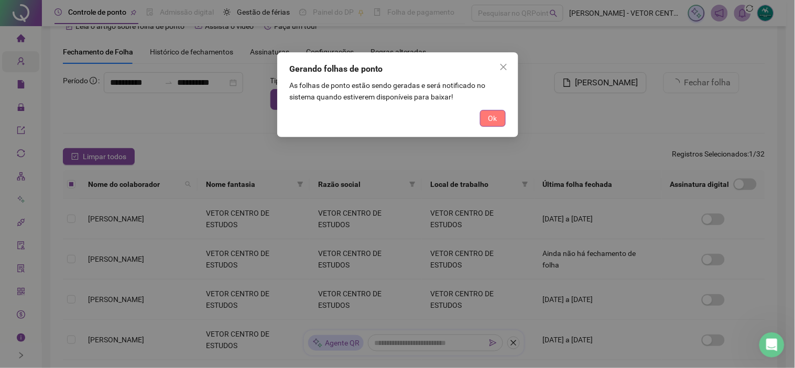
click at [496, 122] on span "Ok" at bounding box center [492, 119] width 9 height 12
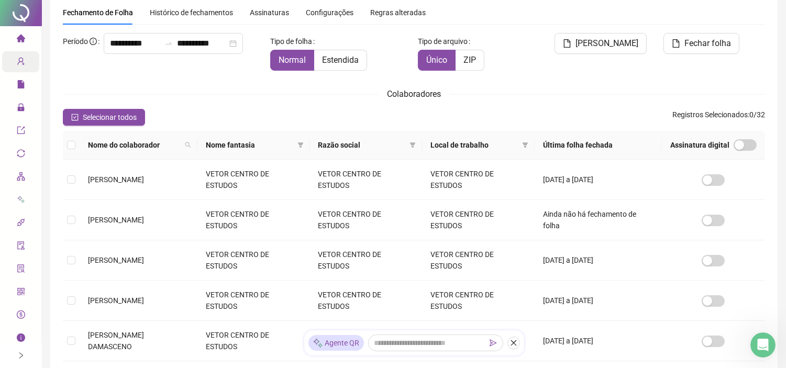
scroll to position [0, 0]
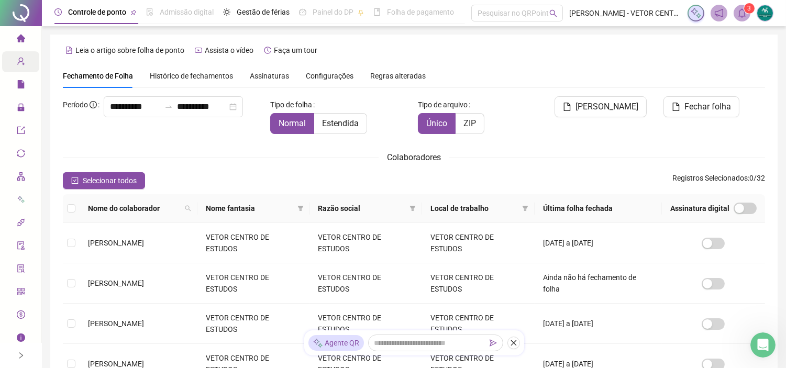
click at [255, 79] on span "Assinaturas" at bounding box center [269, 75] width 39 height 7
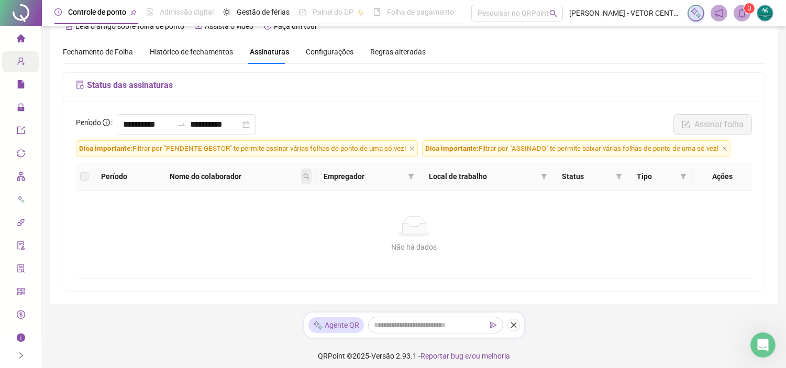
click at [306, 176] on icon "search" at bounding box center [306, 176] width 6 height 6
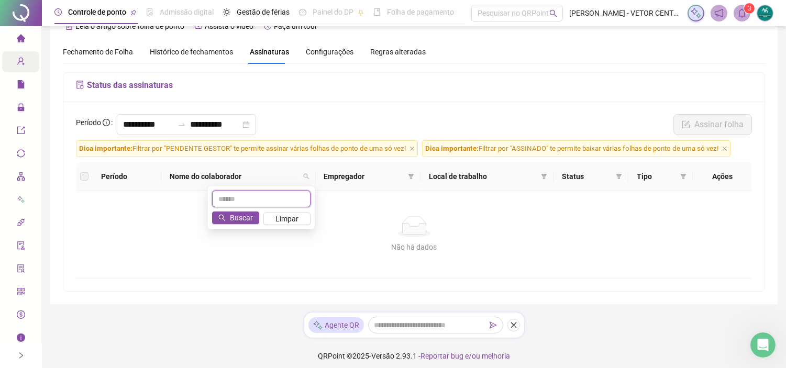
click at [273, 196] on input "text" at bounding box center [261, 199] width 98 height 17
type input "***"
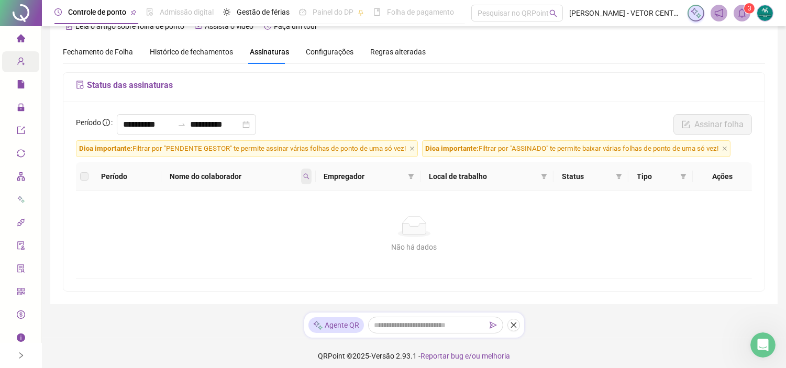
click at [309, 178] on icon "search" at bounding box center [306, 177] width 6 height 6
click at [239, 215] on span "Buscar" at bounding box center [241, 218] width 23 height 12
click at [80, 174] on label at bounding box center [84, 177] width 8 height 12
click at [84, 177] on label at bounding box center [84, 177] width 8 height 12
click at [85, 177] on label at bounding box center [84, 177] width 8 height 12
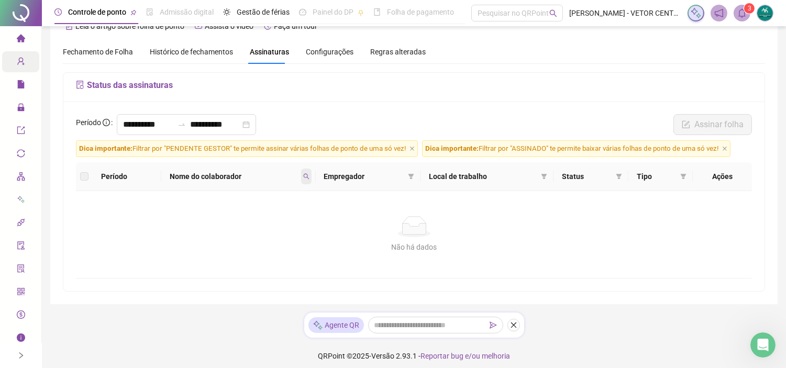
click at [310, 175] on icon "search" at bounding box center [306, 176] width 6 height 6
click at [236, 218] on span "Buscar" at bounding box center [241, 218] width 23 height 12
click at [414, 147] on icon "close" at bounding box center [412, 148] width 5 height 5
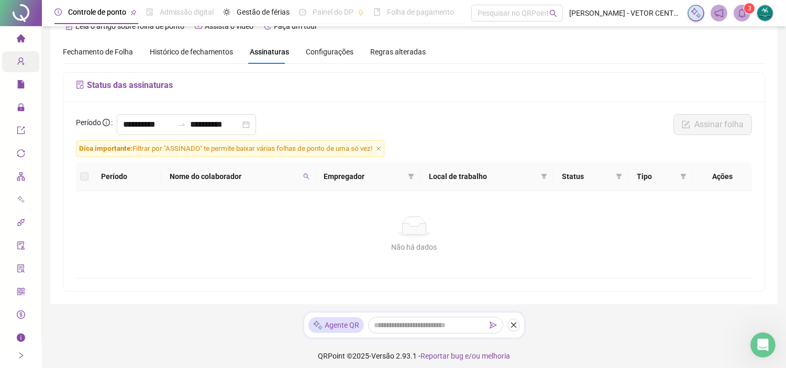
click at [379, 147] on span "Dica importante: Filtrar por "ASSINADO" te permite baixar várias folhas de pont…" at bounding box center [230, 148] width 309 height 17
click at [381, 151] on icon "close" at bounding box center [378, 148] width 5 height 5
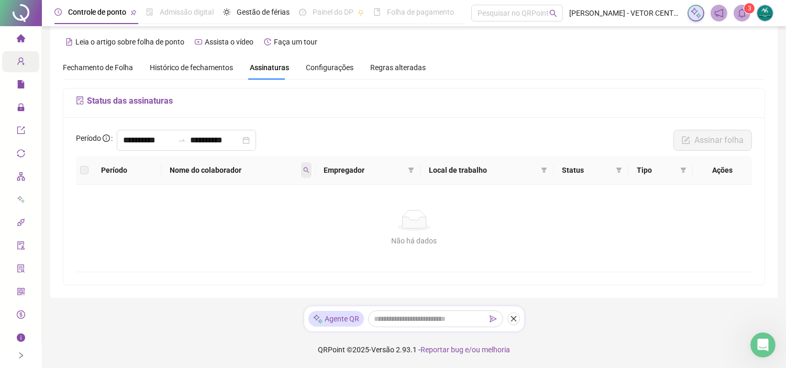
click at [304, 168] on span at bounding box center [306, 170] width 10 height 16
click at [235, 213] on span "Buscar" at bounding box center [241, 212] width 23 height 12
click at [84, 170] on label at bounding box center [84, 170] width 8 height 12
click at [137, 102] on h5 "Status das assinaturas" at bounding box center [414, 101] width 676 height 13
click at [166, 142] on input "**********" at bounding box center [148, 140] width 50 height 13
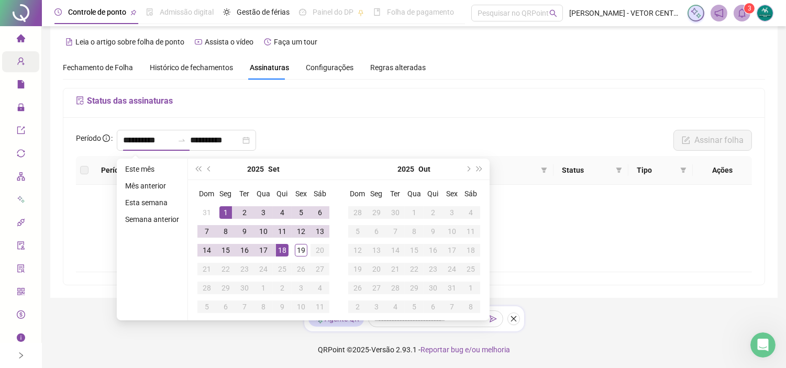
click at [378, 111] on div "Status das assinaturas" at bounding box center [413, 103] width 701 height 29
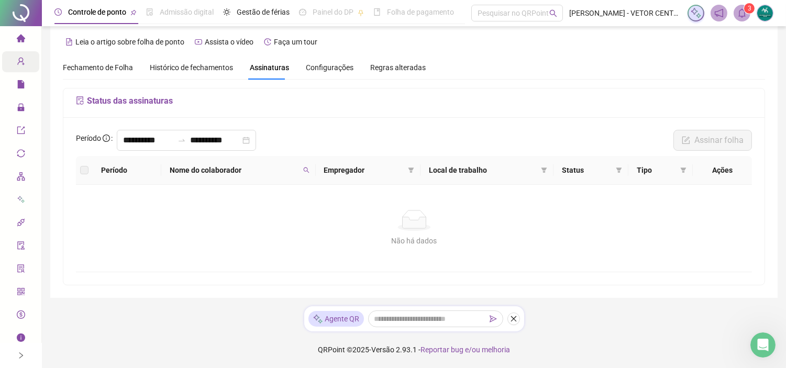
click at [128, 68] on span "Fechamento de Folha" at bounding box center [98, 67] width 70 height 8
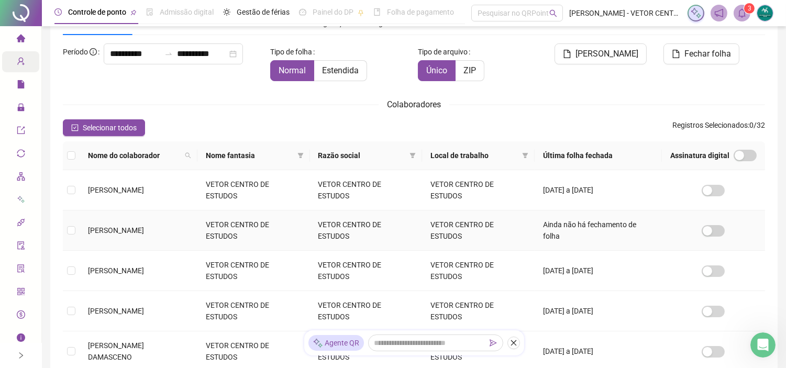
scroll to position [174, 0]
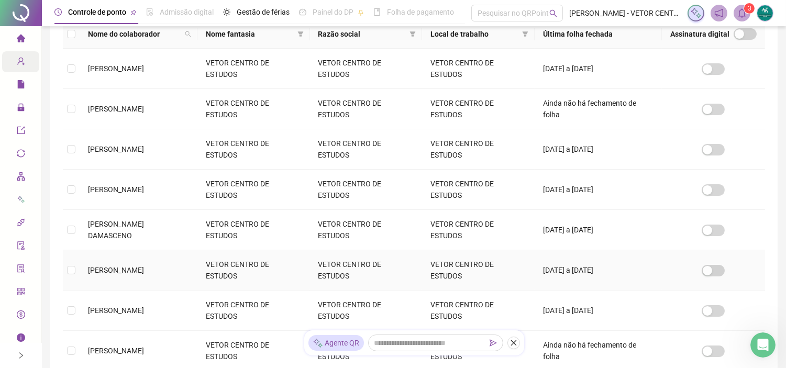
click at [144, 266] on span "[PERSON_NAME]" at bounding box center [116, 270] width 56 height 8
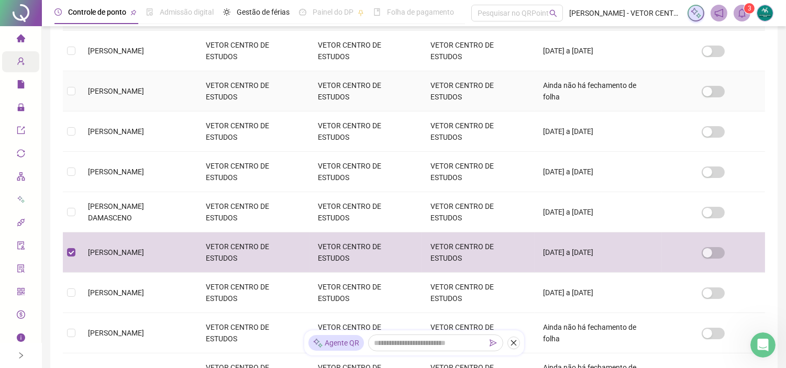
scroll to position [199, 0]
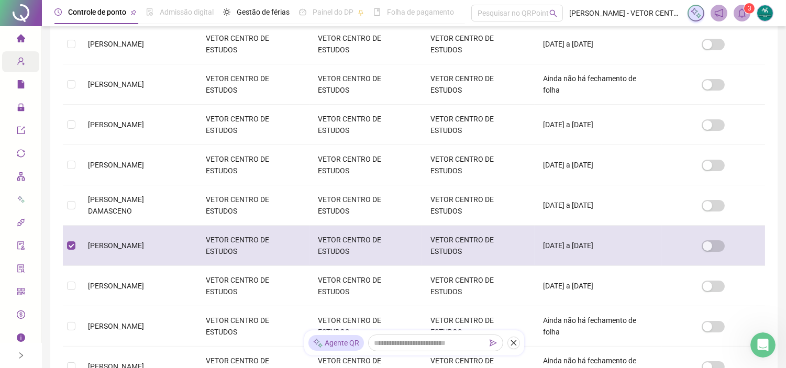
click at [727, 245] on td at bounding box center [713, 246] width 103 height 40
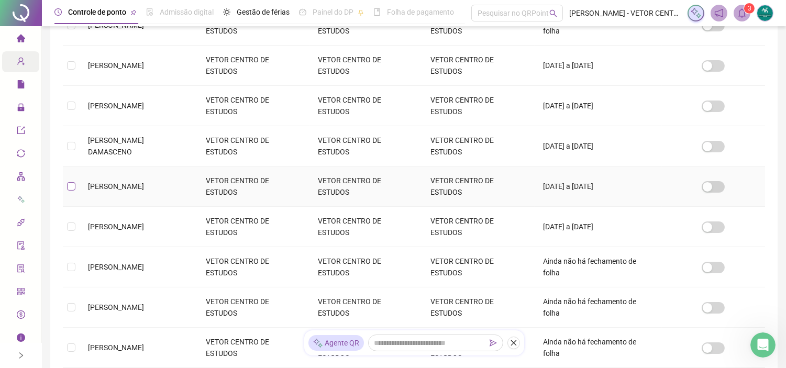
scroll to position [24, 0]
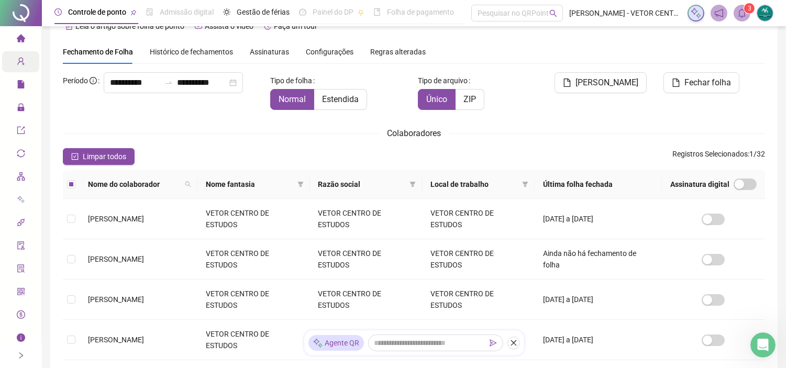
click at [569, 182] on th "Última folha fechada" at bounding box center [598, 184] width 127 height 29
click at [571, 181] on th "Última folha fechada" at bounding box center [598, 184] width 127 height 29
click at [123, 53] on span "Fechamento de Folha" at bounding box center [98, 52] width 70 height 8
click at [95, 153] on span "Limpar todos" at bounding box center [104, 157] width 43 height 12
click at [195, 89] on input "**********" at bounding box center [202, 82] width 50 height 13
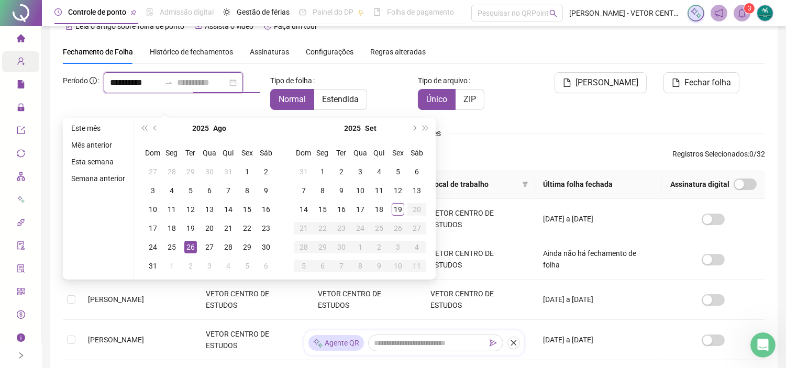
type input "**********"
click at [186, 245] on div "26" at bounding box center [190, 247] width 13 height 13
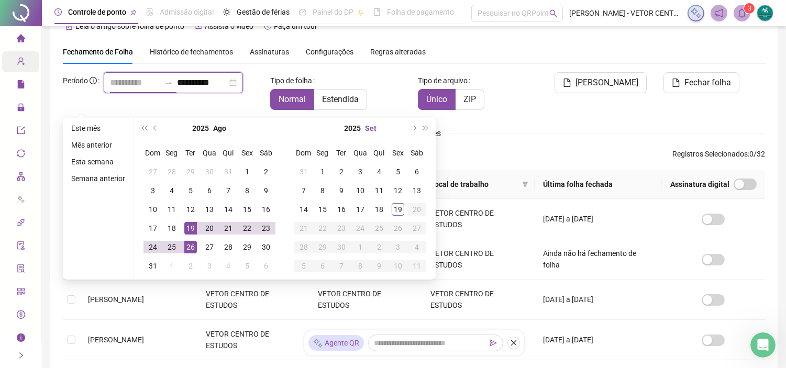
type input "**********"
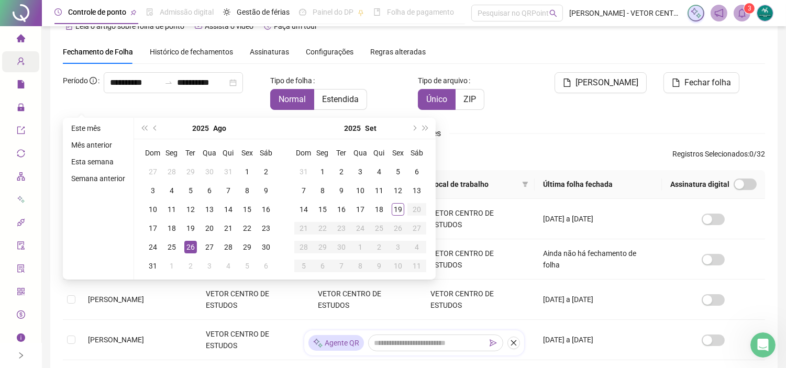
click at [181, 42] on div "Histórico de fechamentos" at bounding box center [191, 52] width 83 height 24
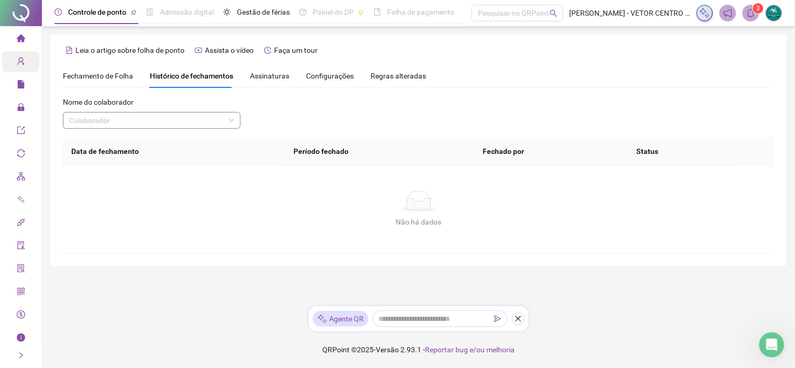
click at [190, 127] on input "search" at bounding box center [147, 121] width 156 height 16
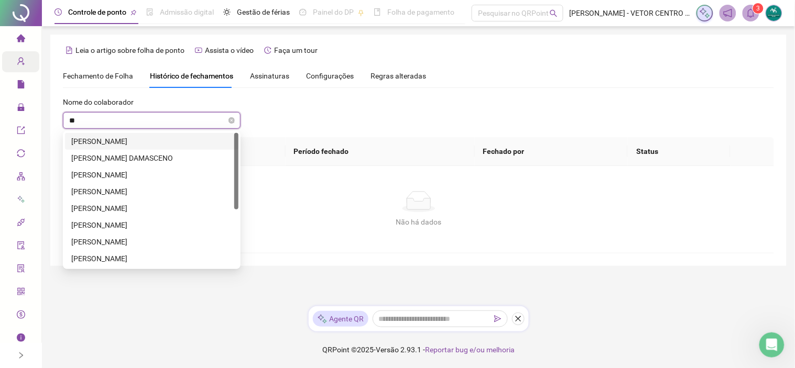
type input "***"
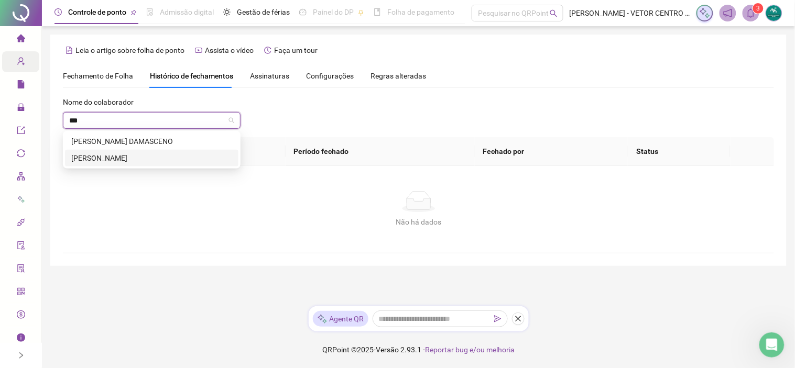
click at [170, 155] on div "[PERSON_NAME]" at bounding box center [151, 158] width 161 height 12
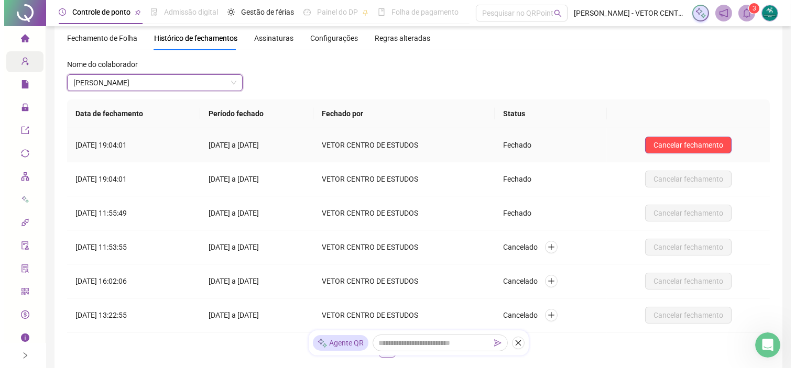
scroll to position [58, 0]
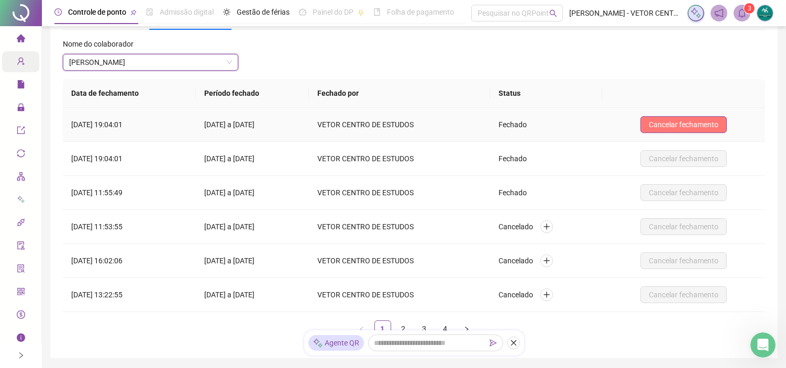
click at [708, 122] on span "Cancelar fechamento" at bounding box center [684, 125] width 70 height 12
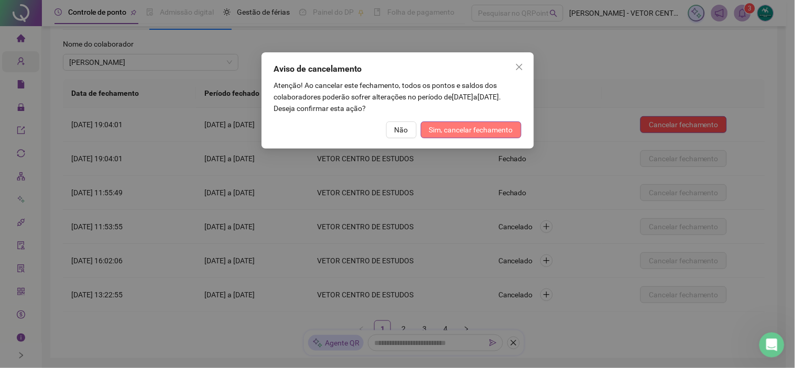
click at [497, 125] on span "Sim, cancelar fechamento" at bounding box center [471, 130] width 84 height 12
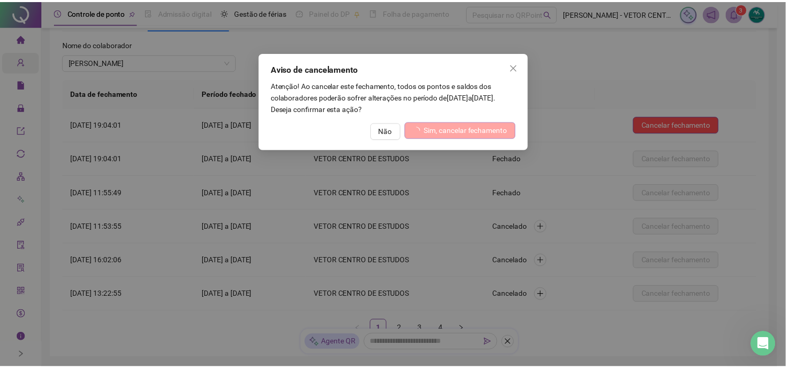
scroll to position [0, 0]
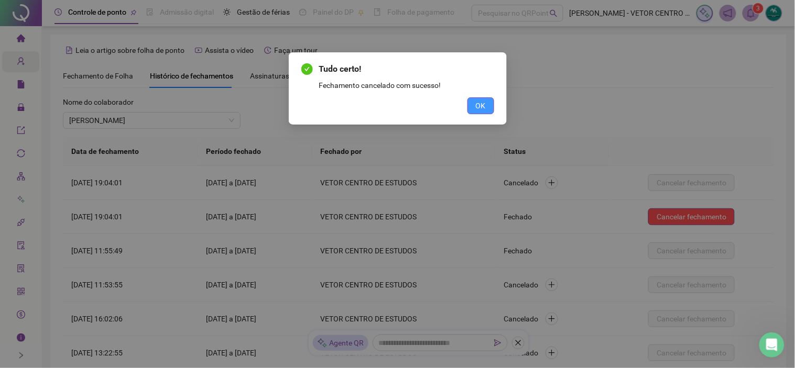
click at [474, 101] on button "OK" at bounding box center [480, 105] width 27 height 17
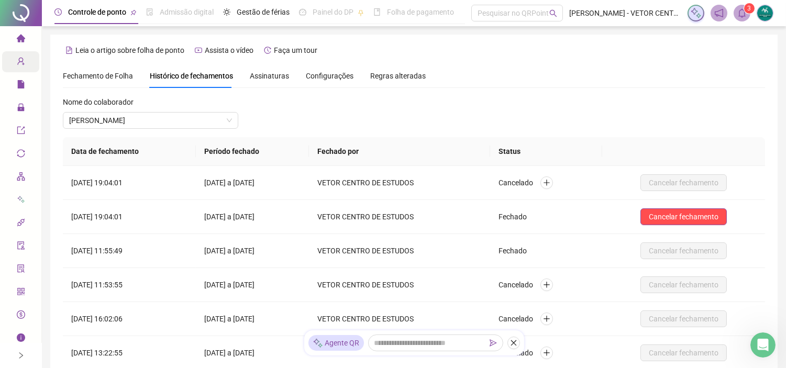
click at [94, 72] on span "Fechamento de Folha" at bounding box center [98, 76] width 70 height 8
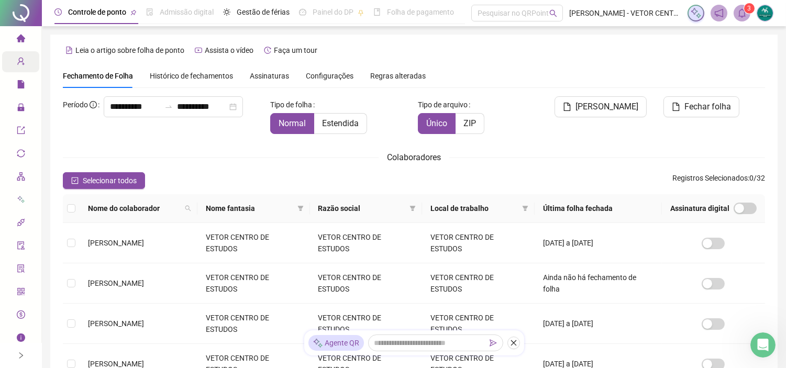
scroll to position [24, 0]
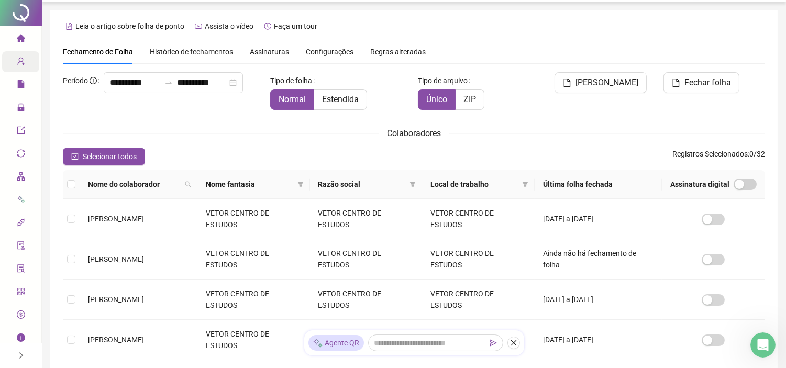
type input "**********"
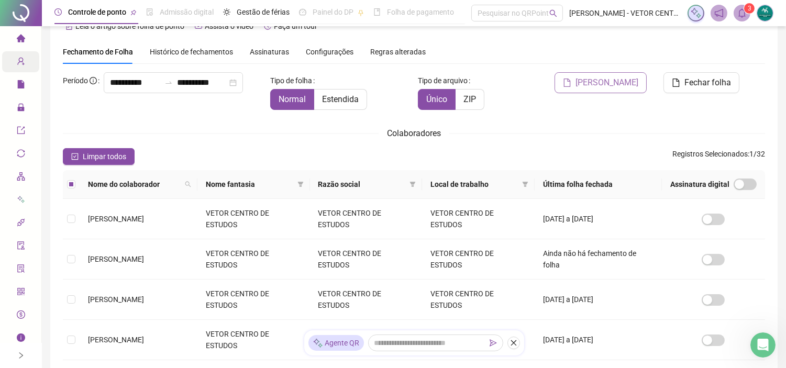
click at [614, 89] on button "[PERSON_NAME]" at bounding box center [601, 82] width 92 height 21
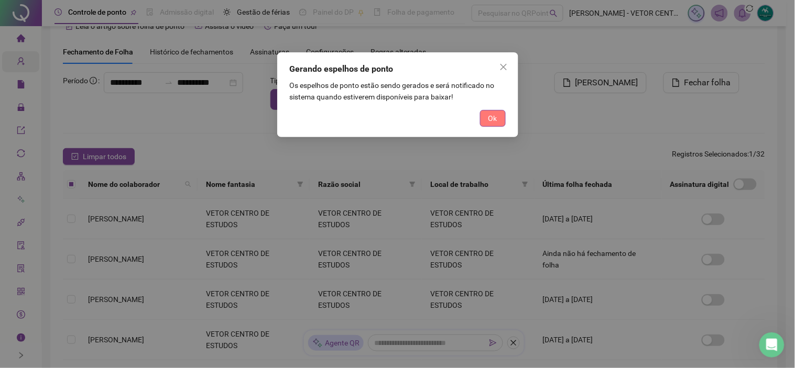
click at [498, 116] on button "Ok" at bounding box center [493, 118] width 26 height 17
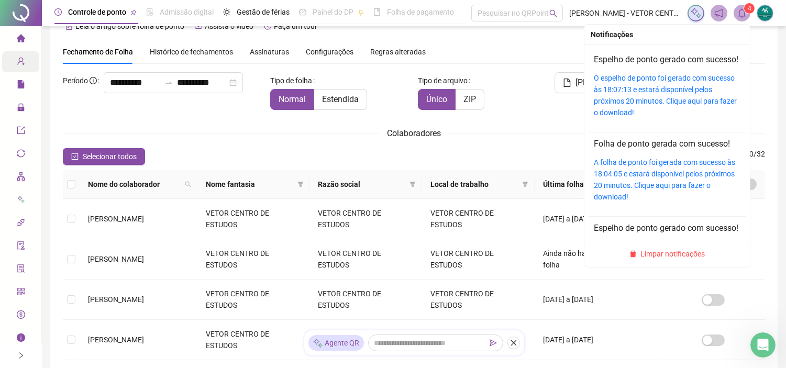
click at [740, 10] on icon "bell" at bounding box center [742, 12] width 7 height 9
click at [652, 95] on div "O espelho de ponto foi gerado com sucesso às 18:07:13 e estará disponível pelos…" at bounding box center [667, 95] width 147 height 46
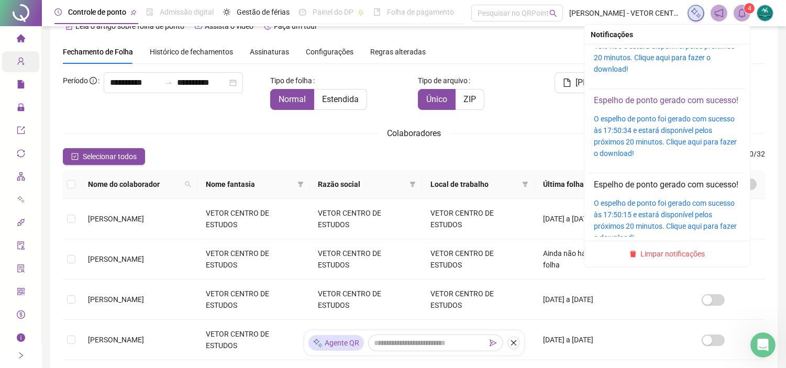
scroll to position [0, 0]
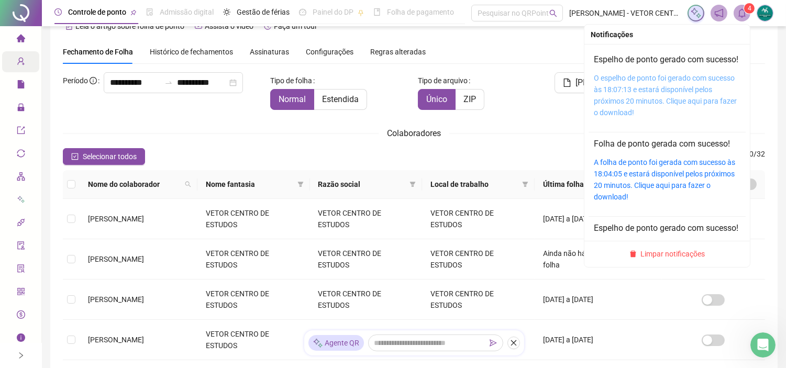
click at [627, 112] on link "O espelho de ponto foi gerado com sucesso às 18:07:13 e estará disponível pelos…" at bounding box center [665, 95] width 143 height 43
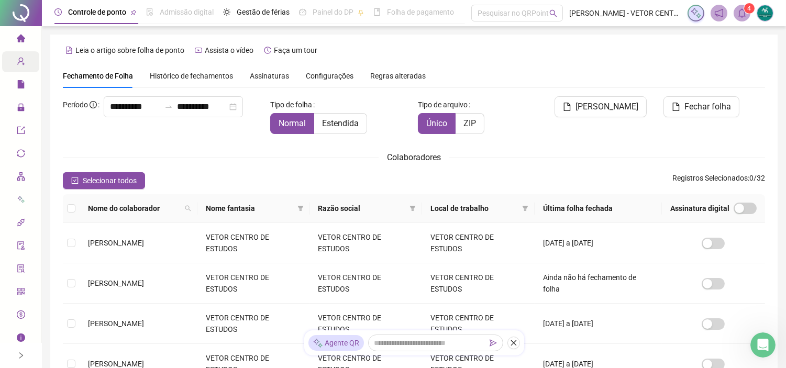
click at [185, 72] on span "Histórico de fechamentos" at bounding box center [191, 76] width 83 height 8
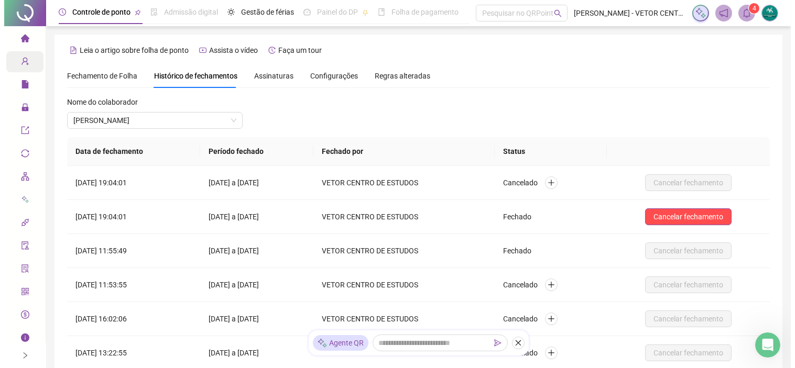
scroll to position [24, 0]
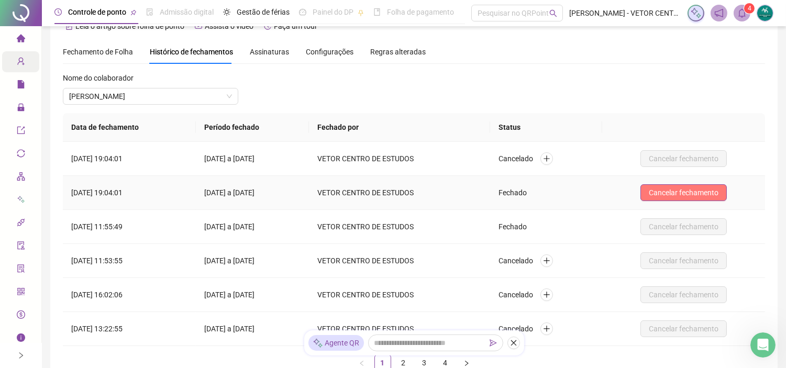
click at [673, 195] on span "Cancelar fechamento" at bounding box center [684, 193] width 70 height 12
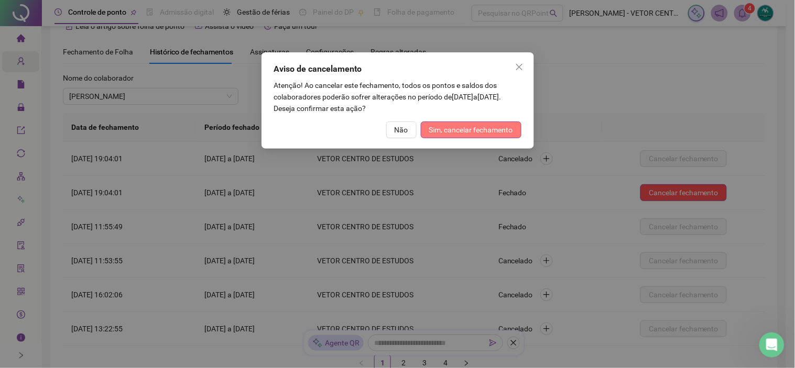
click at [508, 132] on span "Sim, cancelar fechamento" at bounding box center [471, 130] width 84 height 12
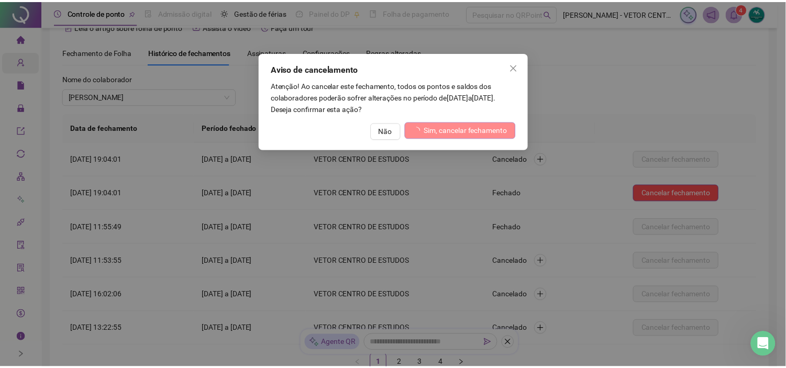
scroll to position [0, 0]
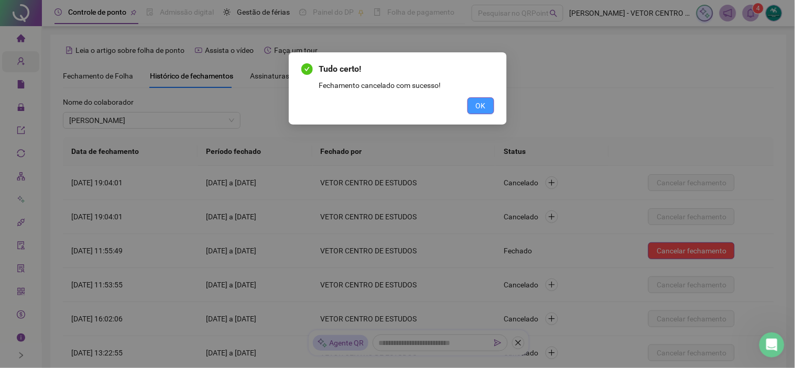
click at [485, 100] on span "OK" at bounding box center [481, 106] width 10 height 12
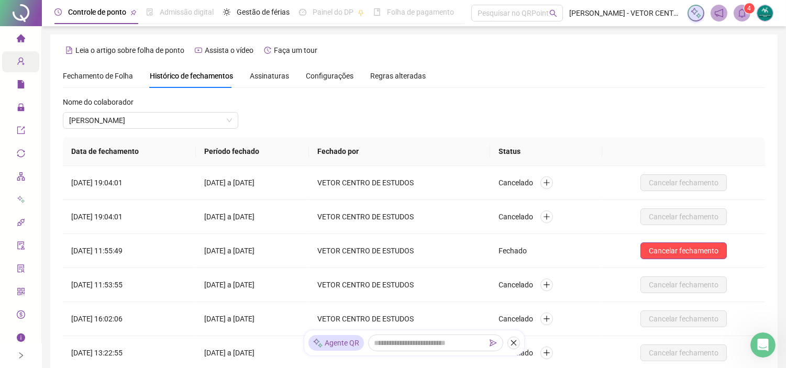
click at [86, 74] on span "Fechamento de Folha" at bounding box center [98, 76] width 70 height 8
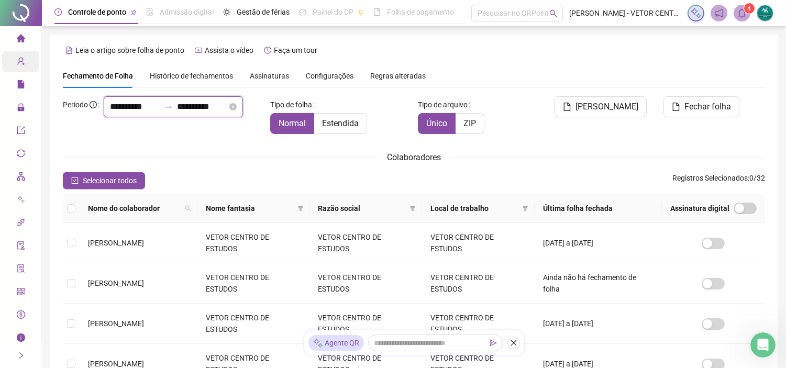
click at [118, 113] on input "**********" at bounding box center [135, 107] width 50 height 13
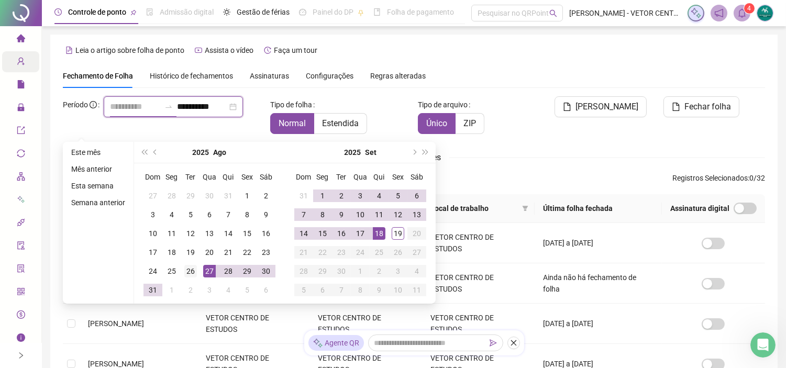
type input "**********"
click at [193, 274] on div "26" at bounding box center [190, 271] width 13 height 13
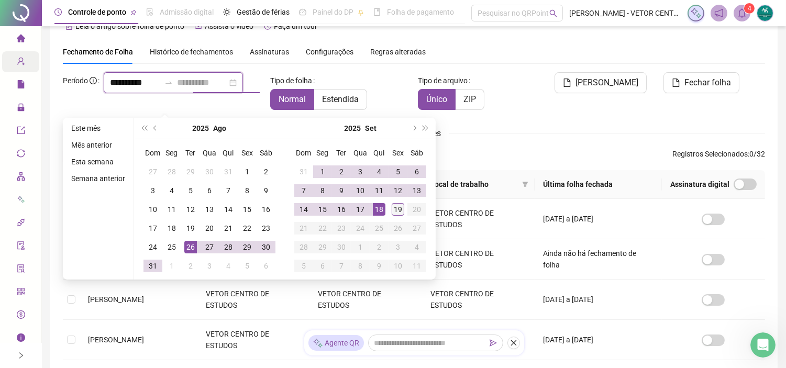
type input "**********"
click at [397, 205] on div "19" at bounding box center [398, 209] width 13 height 13
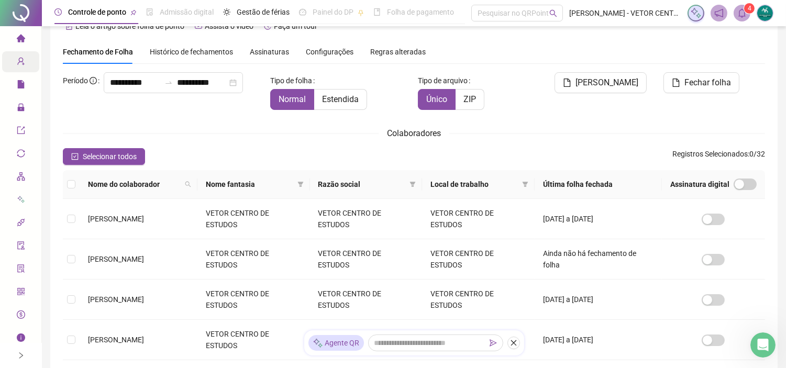
click at [520, 114] on div "Tipo de arquivo Único ZIP" at bounding box center [473, 95] width 118 height 46
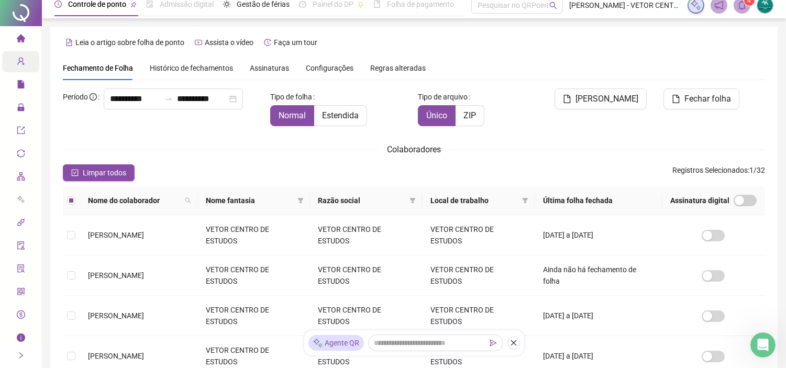
scroll to position [0, 0]
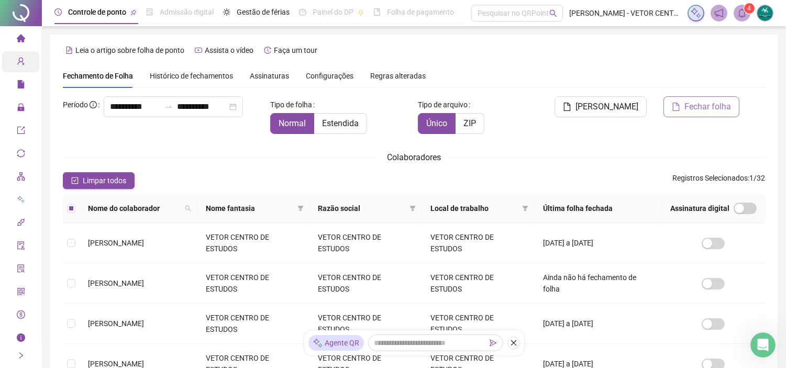
click at [687, 103] on span "Fechar folha" at bounding box center [708, 107] width 47 height 13
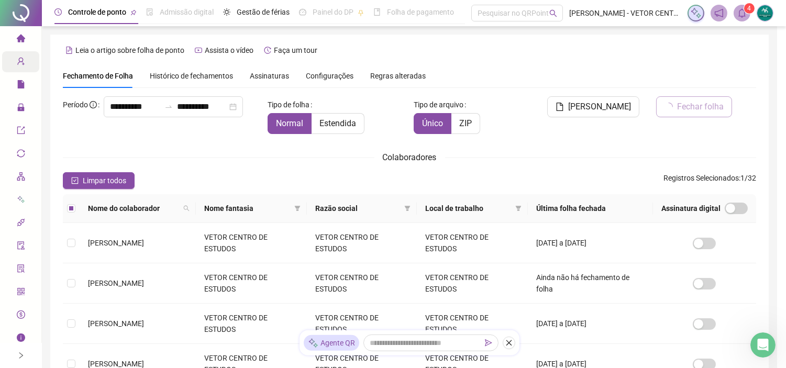
scroll to position [24, 0]
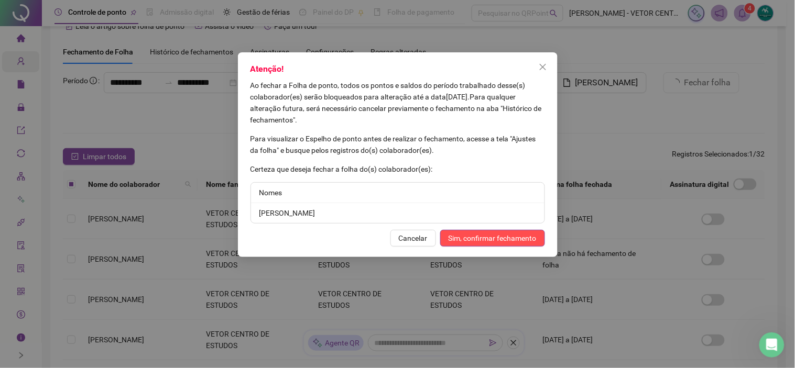
click at [320, 213] on li "[PERSON_NAME]" at bounding box center [397, 213] width 293 height 20
click at [478, 233] on span "Sim, confirmar fechamento" at bounding box center [492, 239] width 88 height 12
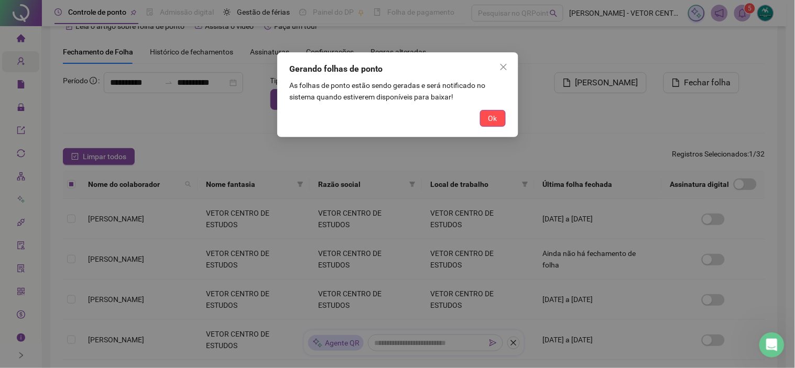
click at [489, 116] on span "Ok" at bounding box center [492, 119] width 9 height 12
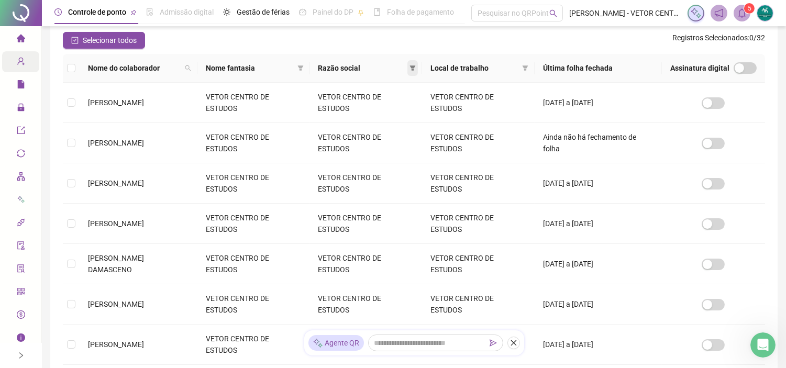
scroll to position [0, 0]
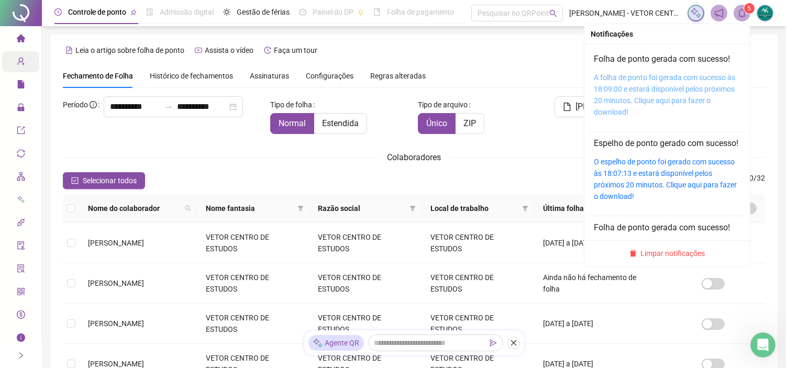
click at [662, 97] on link "A folha de ponto foi gerada com sucesso às 18:09:00 e estará disponível pelos p…" at bounding box center [664, 94] width 141 height 43
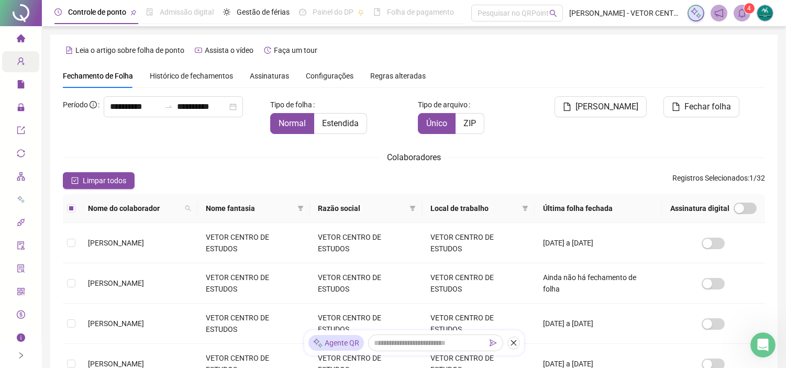
click at [278, 75] on span "Assinaturas" at bounding box center [269, 75] width 39 height 7
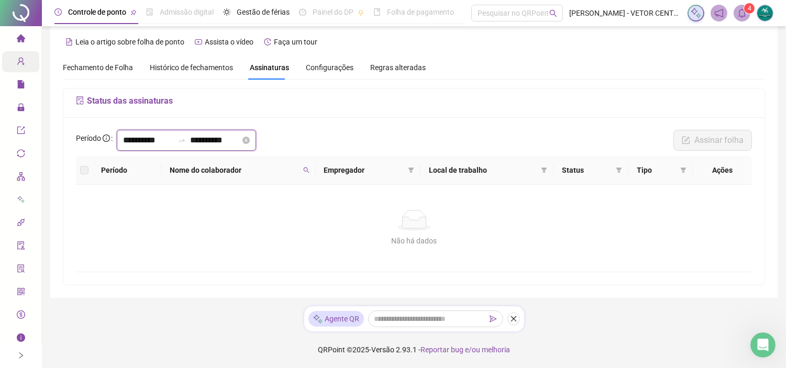
click at [169, 135] on input "**********" at bounding box center [148, 140] width 50 height 13
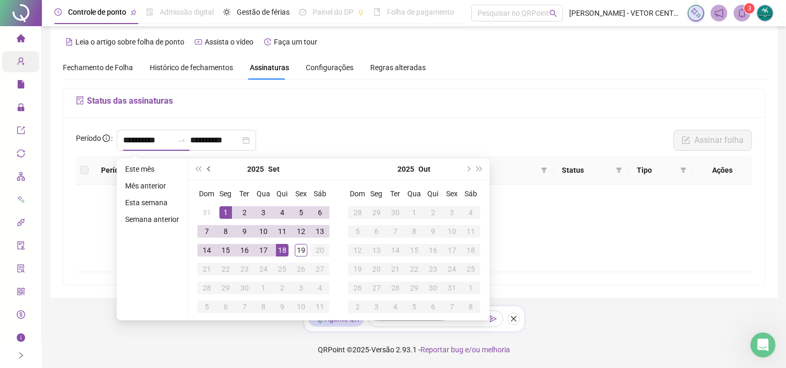
click at [211, 171] on button "prev-year" at bounding box center [210, 169] width 12 height 21
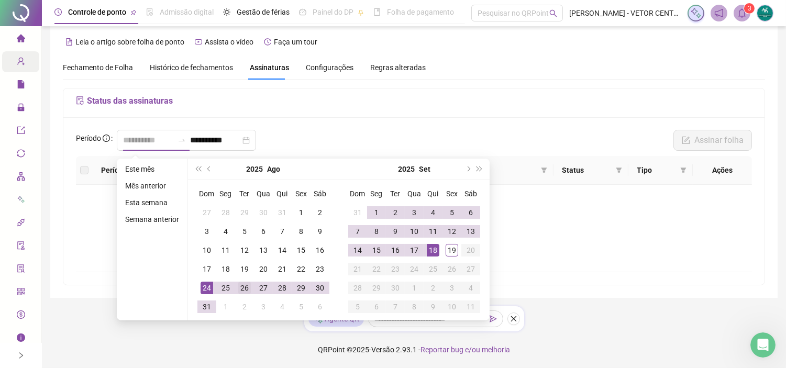
type input "**********"
click at [244, 284] on div "26" at bounding box center [244, 288] width 13 height 13
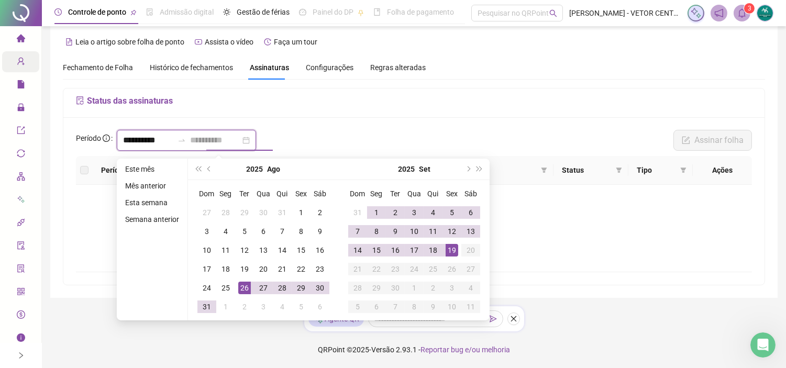
type input "**********"
click at [449, 251] on div "19" at bounding box center [452, 250] width 13 height 13
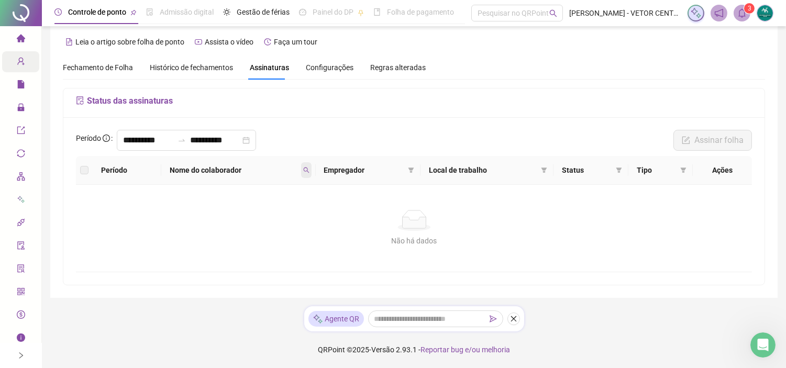
click at [308, 169] on icon "search" at bounding box center [306, 170] width 6 height 6
click at [247, 210] on span "Buscar" at bounding box center [241, 212] width 23 height 12
click at [84, 171] on label at bounding box center [84, 170] width 8 height 12
click at [173, 139] on input "**********" at bounding box center [148, 140] width 50 height 13
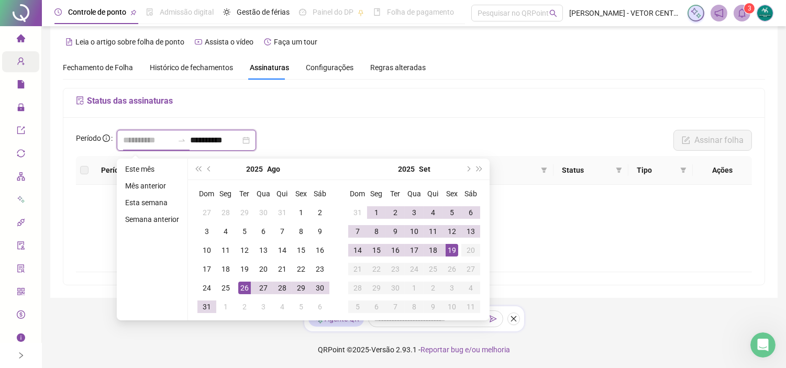
type input "**********"
click at [245, 285] on div "26" at bounding box center [244, 288] width 13 height 13
type input "**********"
click at [336, 130] on div "**********" at bounding box center [414, 143] width 683 height 26
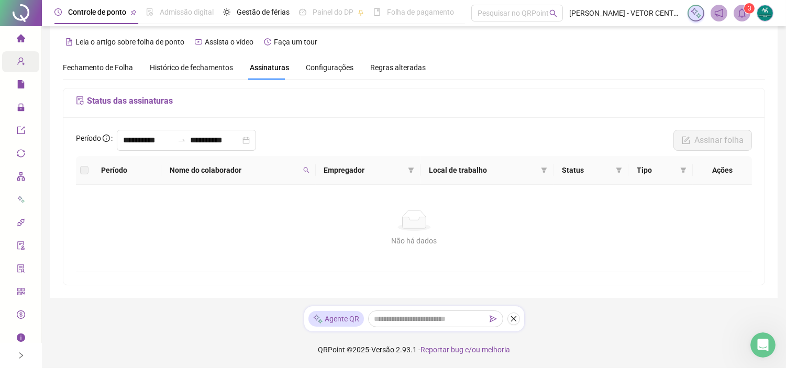
click at [121, 97] on h5 "Status das assinaturas" at bounding box center [414, 101] width 676 height 13
click at [79, 97] on icon "file-sync" at bounding box center [80, 100] width 8 height 8
click at [79, 98] on icon "file-sync" at bounding box center [79, 100] width 7 height 8
click at [129, 98] on h5 "Status das assinaturas" at bounding box center [414, 101] width 676 height 13
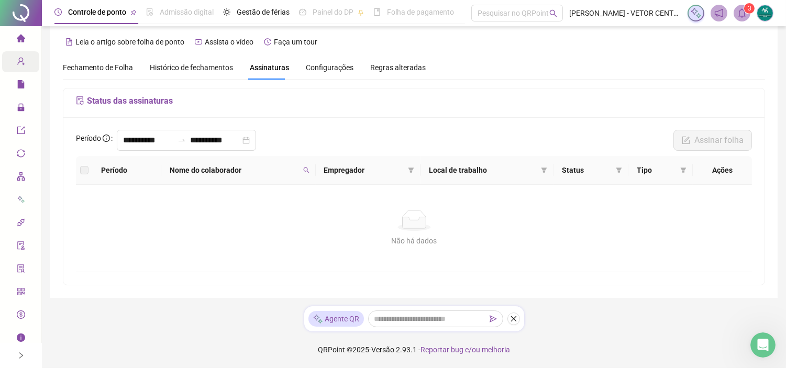
click at [340, 169] on span "Empregador" at bounding box center [364, 170] width 80 height 12
click at [327, 62] on div "Configurações" at bounding box center [330, 68] width 48 height 12
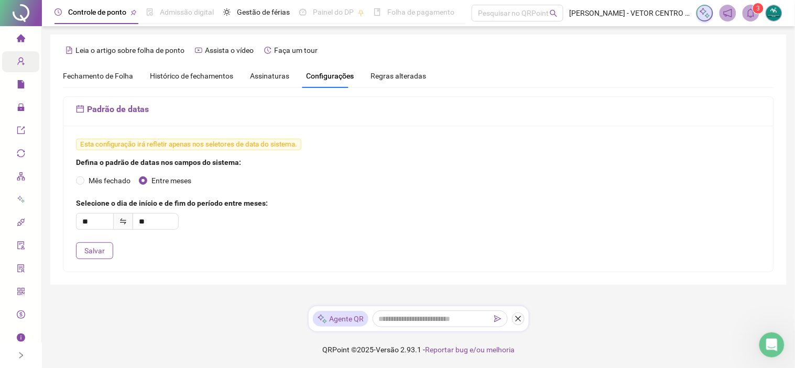
click at [245, 72] on div "Fechamento de Folha Histórico de fechamentos Assinaturas Configurações Regras a…" at bounding box center [244, 76] width 363 height 24
click at [268, 76] on span "Assinaturas" at bounding box center [269, 75] width 39 height 7
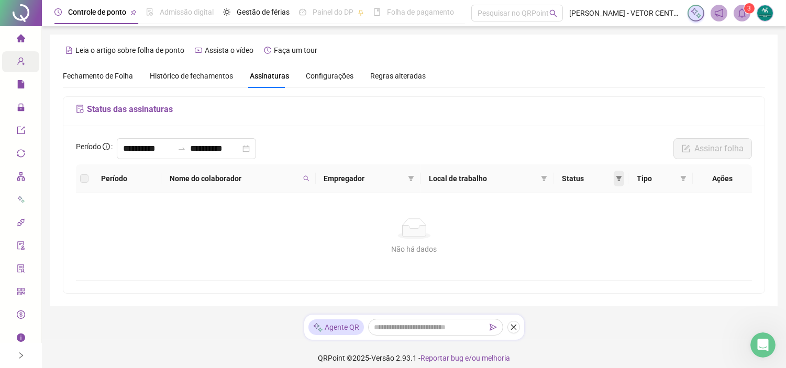
click at [621, 181] on icon "filter" at bounding box center [619, 178] width 6 height 6
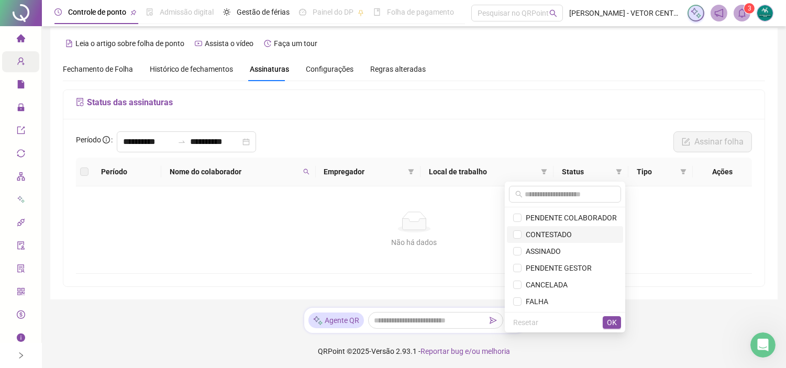
scroll to position [8, 0]
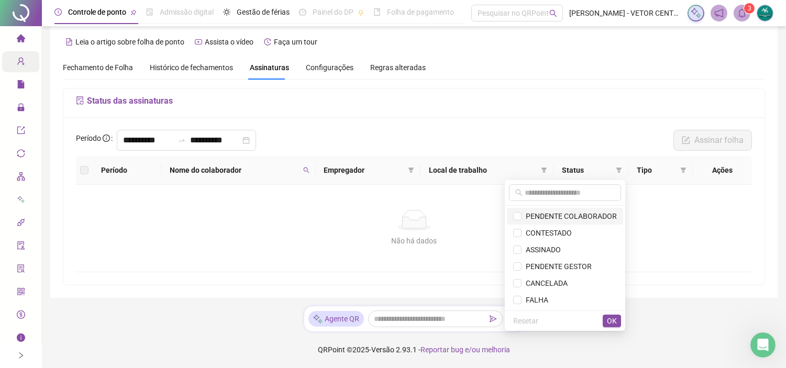
click at [599, 217] on span "PENDENTE COLABORADOR" at bounding box center [569, 216] width 95 height 8
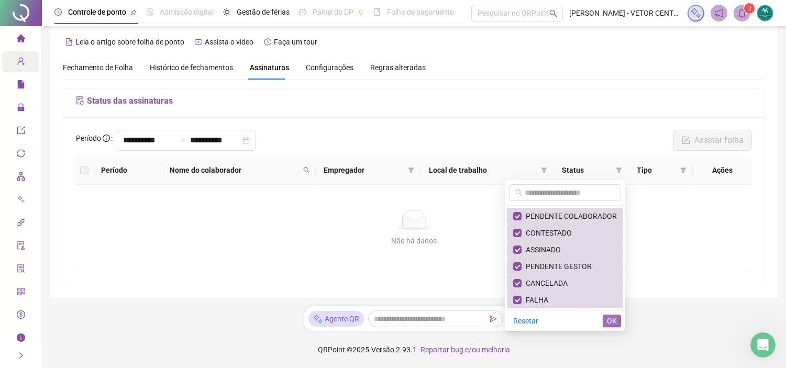
click at [615, 327] on button "OK" at bounding box center [612, 321] width 18 height 13
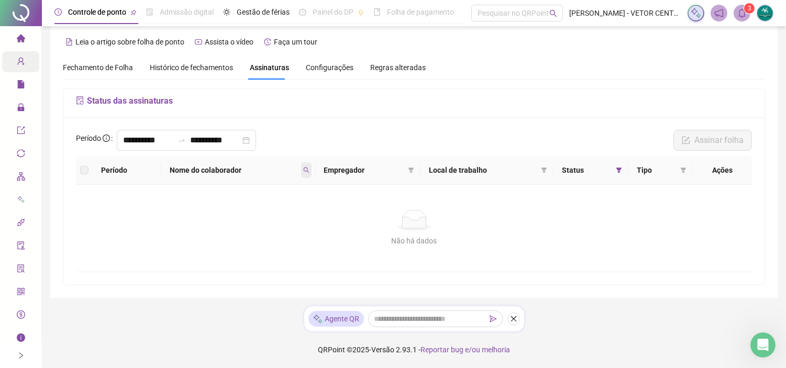
click at [307, 167] on icon "search" at bounding box center [306, 170] width 6 height 6
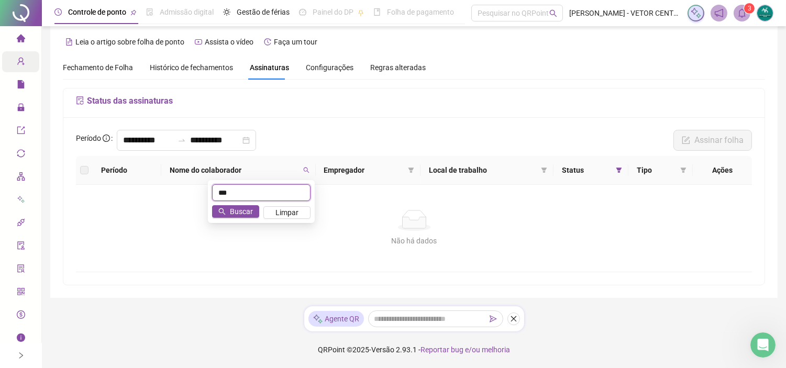
click at [242, 186] on input "***" at bounding box center [261, 192] width 98 height 17
type input "*"
type input "***"
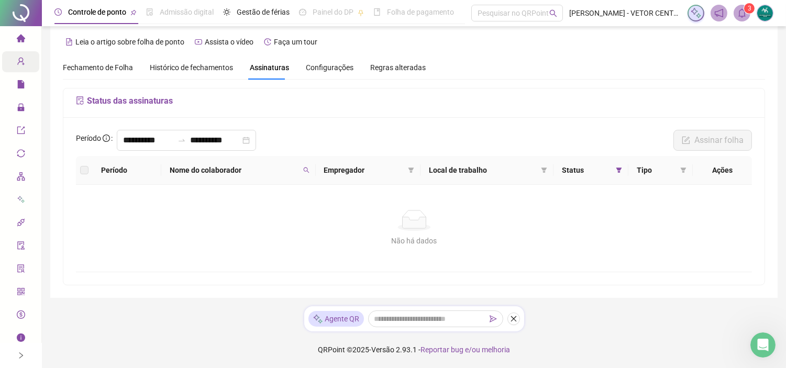
click at [280, 166] on span "Nome do colaborador" at bounding box center [234, 170] width 129 height 12
click at [302, 166] on div "Nome do colaborador" at bounding box center [239, 170] width 138 height 12
click at [307, 168] on icon "search" at bounding box center [306, 170] width 6 height 6
click at [234, 207] on span "Buscar" at bounding box center [241, 212] width 23 height 12
click at [678, 168] on span at bounding box center [683, 170] width 10 height 16
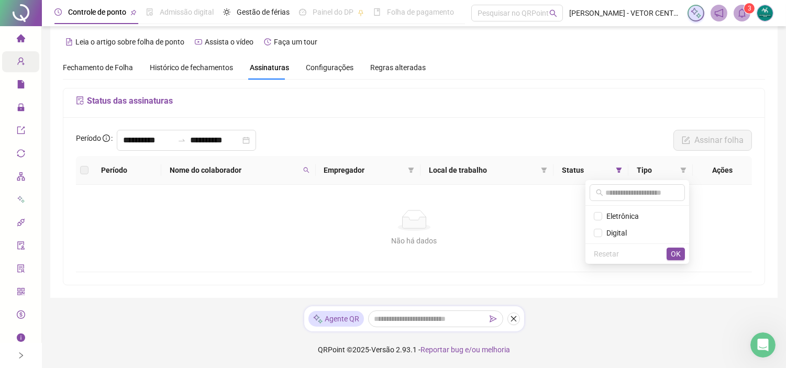
click at [730, 171] on th "Ações" at bounding box center [722, 170] width 59 height 29
click at [716, 166] on th "Ações" at bounding box center [722, 170] width 59 height 29
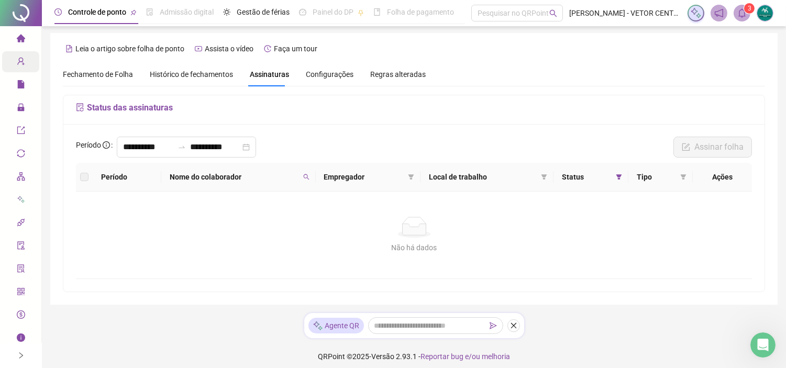
scroll to position [0, 0]
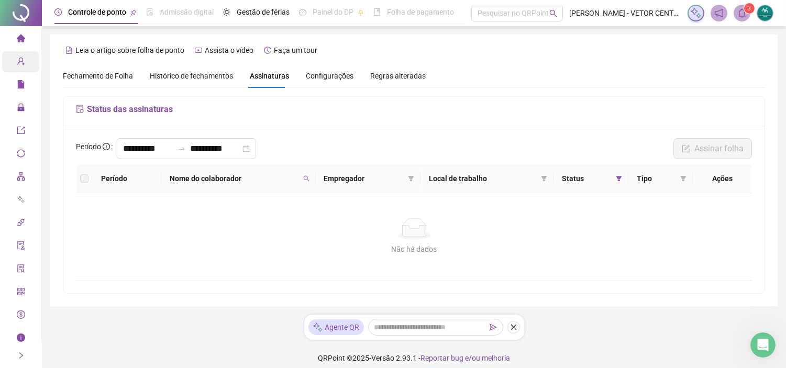
click at [16, 37] on icon "home" at bounding box center [20, 38] width 8 height 8
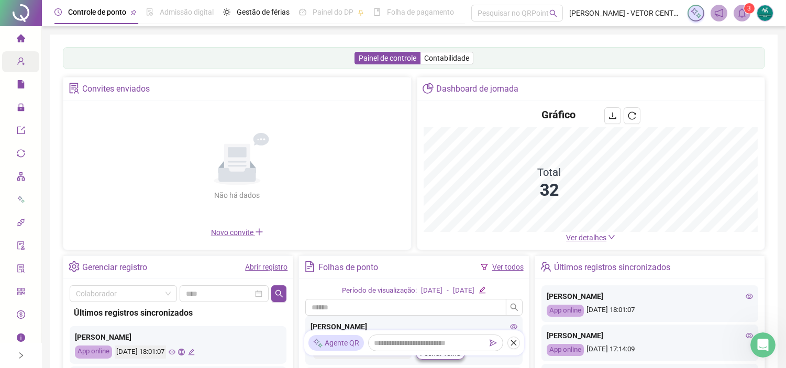
click at [17, 36] on icon "home" at bounding box center [20, 38] width 8 height 8
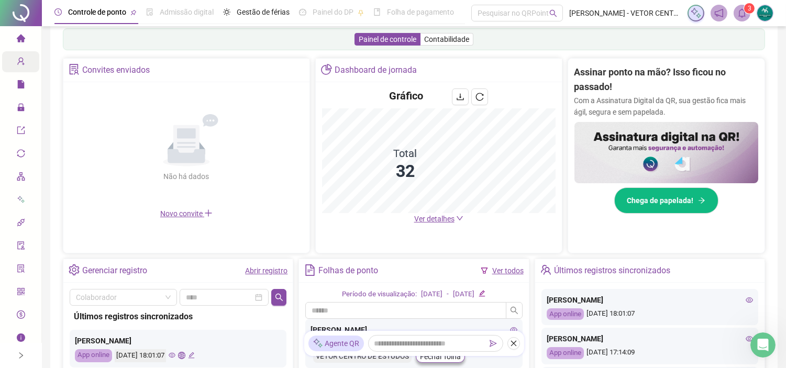
scroll to position [174, 0]
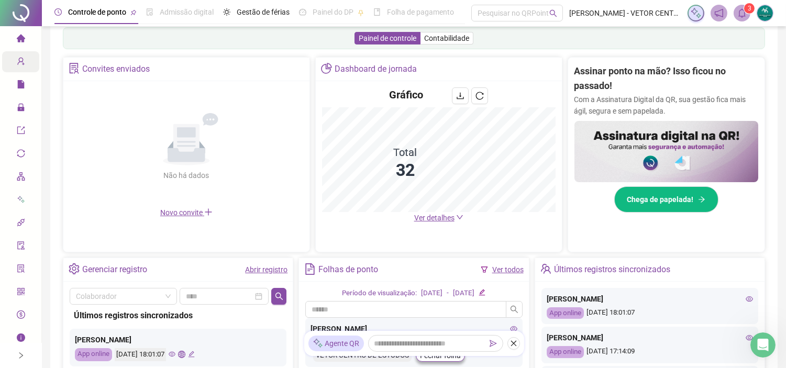
click at [679, 159] on img at bounding box center [667, 151] width 184 height 61
click at [673, 205] on span "Chega de papelada!" at bounding box center [661, 200] width 67 height 12
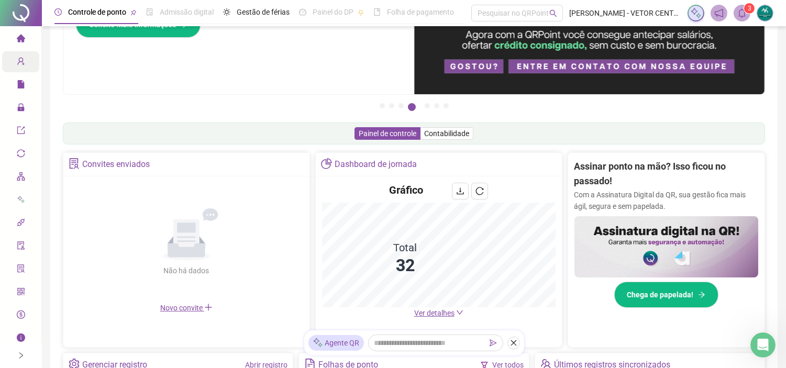
scroll to position [0, 0]
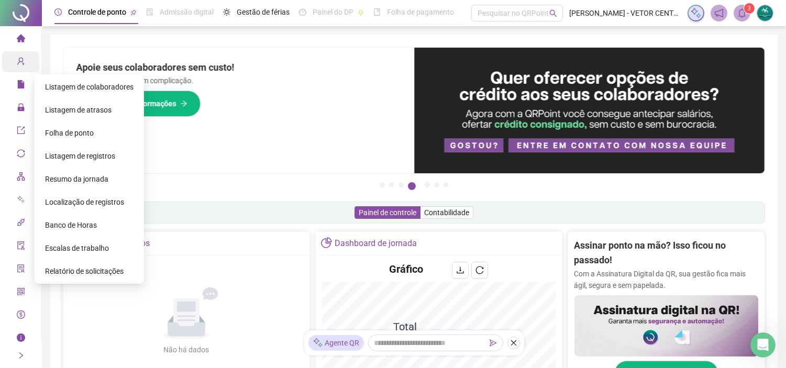
click at [69, 127] on div "Folha de ponto" at bounding box center [89, 133] width 89 height 21
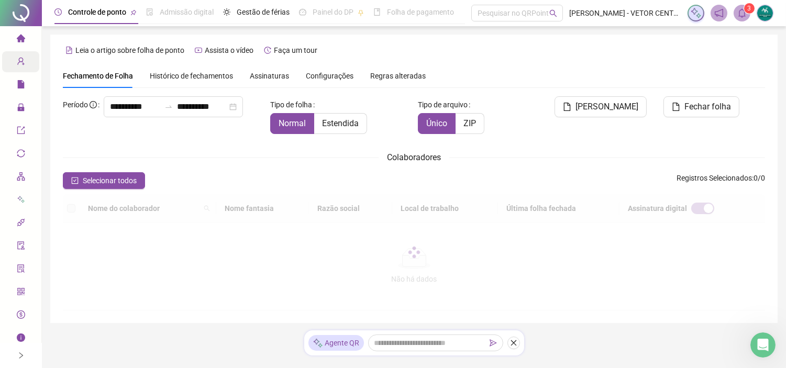
scroll to position [24, 0]
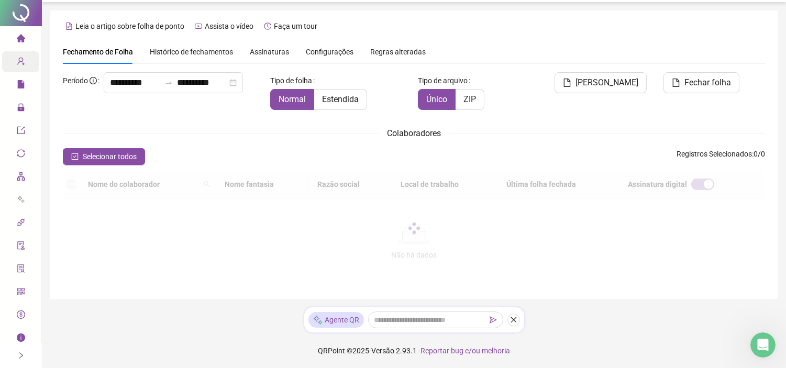
type input "**********"
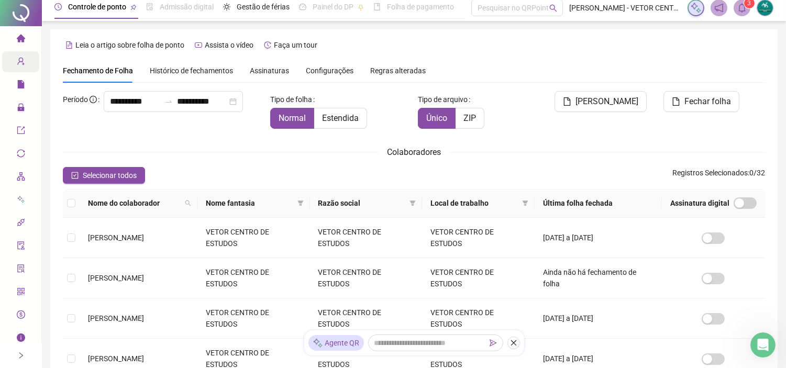
scroll to position [0, 0]
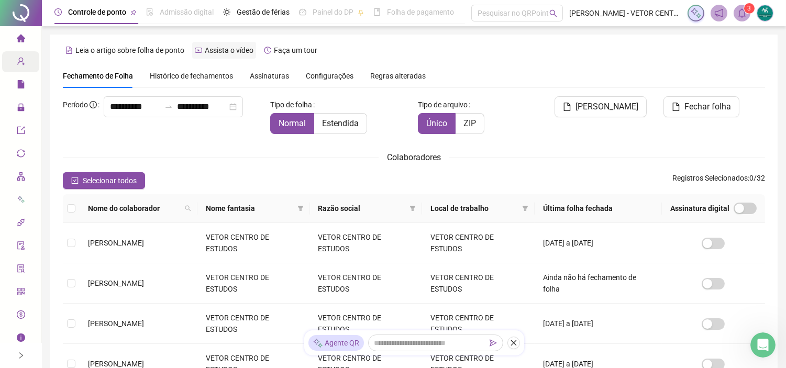
click at [228, 52] on span "Assista o vídeo" at bounding box center [229, 50] width 49 height 8
click at [191, 67] on div "Histórico de fechamentos" at bounding box center [191, 76] width 83 height 24
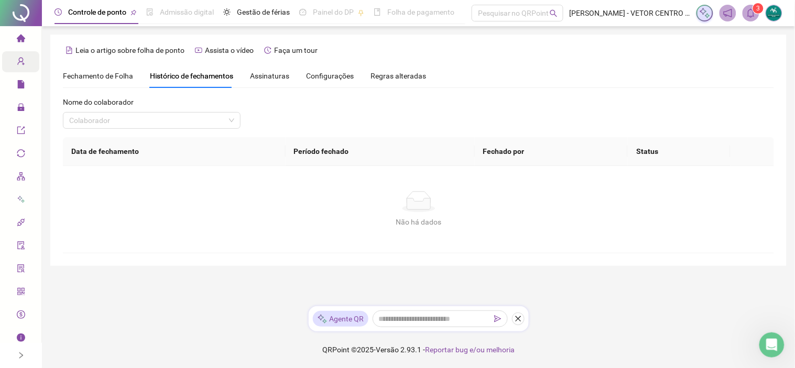
click at [118, 72] on span "Fechamento de Folha" at bounding box center [98, 76] width 70 height 8
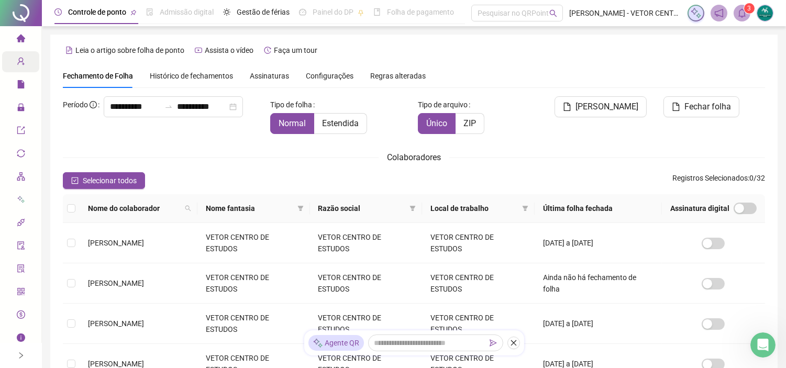
scroll to position [24, 0]
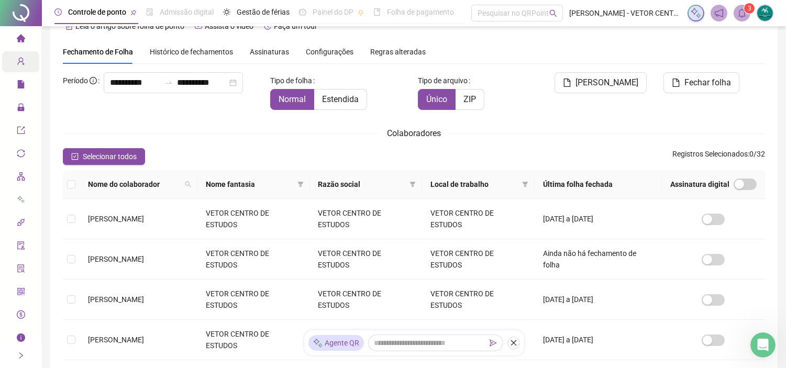
click at [160, 78] on div "**********" at bounding box center [162, 82] width 199 height 21
click at [179, 53] on span "Histórico de fechamentos" at bounding box center [191, 52] width 83 height 8
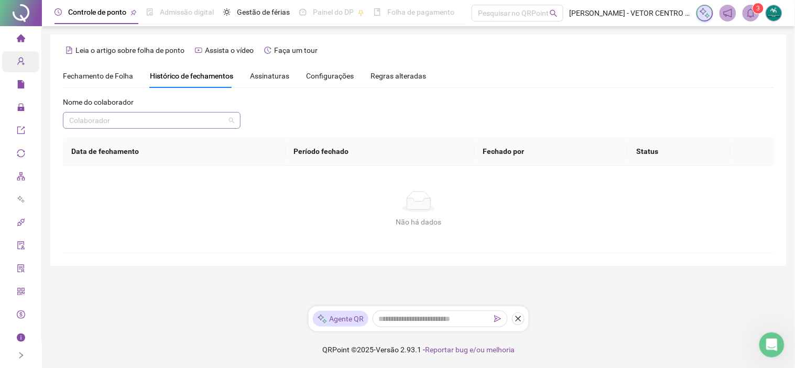
click at [173, 117] on input "search" at bounding box center [147, 121] width 156 height 16
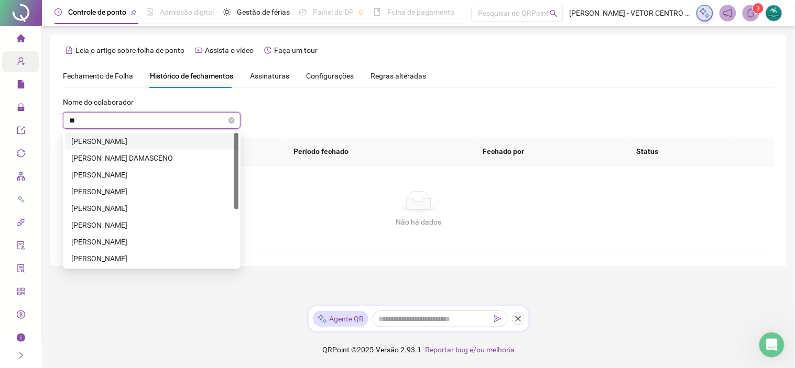
type input "***"
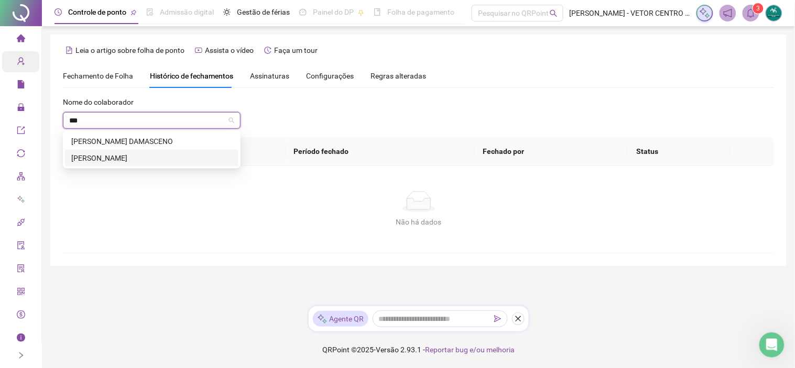
click at [129, 160] on div "[PERSON_NAME]" at bounding box center [151, 158] width 161 height 12
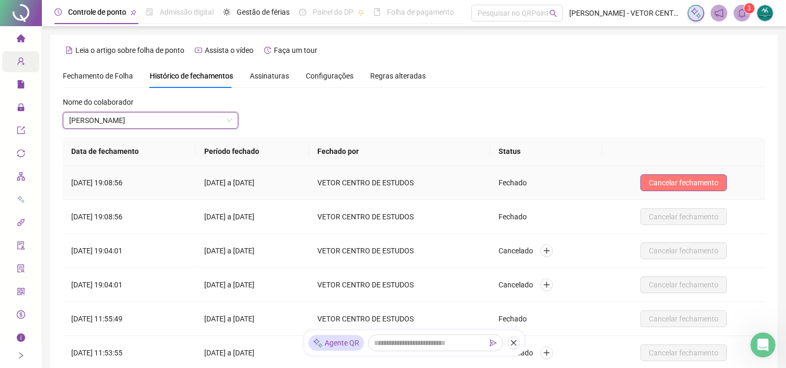
click at [704, 182] on span "Cancelar fechamento" at bounding box center [684, 183] width 70 height 12
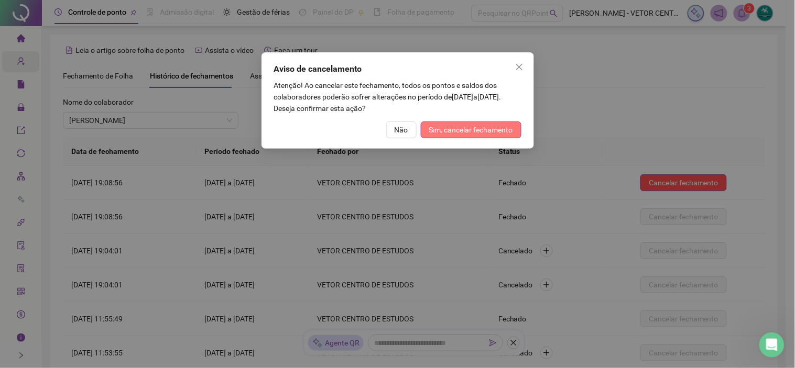
click at [491, 123] on button "Sim, cancelar fechamento" at bounding box center [471, 130] width 101 height 17
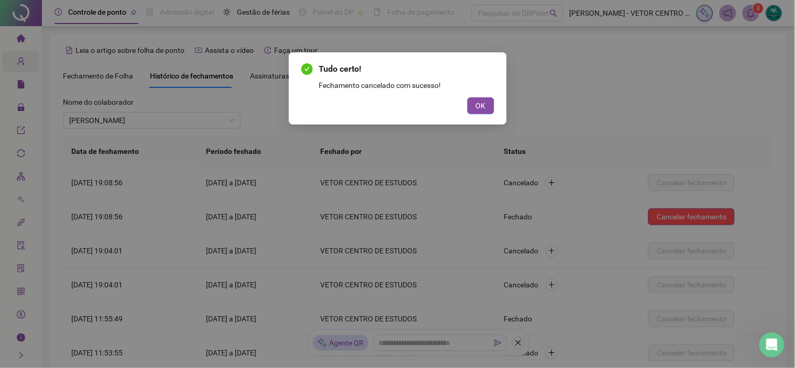
click at [495, 102] on div "Tudo certo! Fechamento cancelado com sucesso! OK" at bounding box center [398, 88] width 218 height 72
click at [485, 105] on span "OK" at bounding box center [481, 106] width 10 height 12
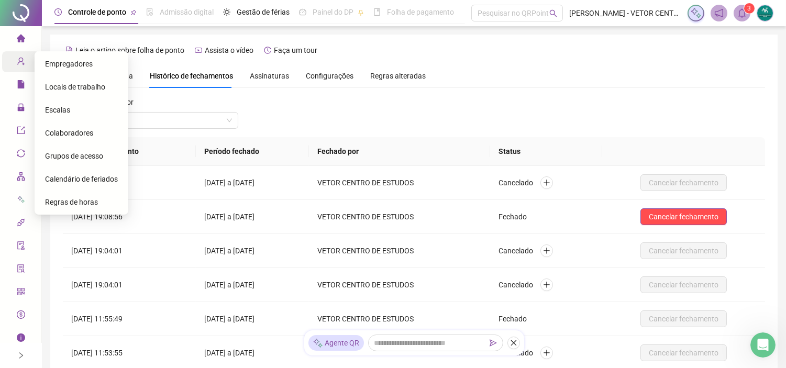
click at [17, 62] on icon "user-add" at bounding box center [20, 62] width 7 height 8
click at [85, 65] on span "Empregadores" at bounding box center [69, 64] width 48 height 8
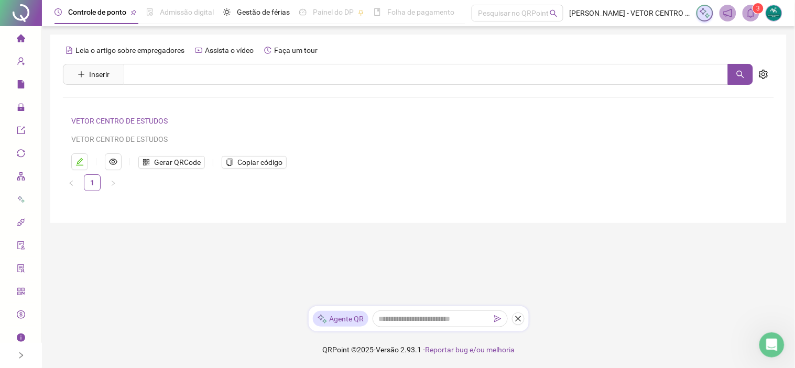
click at [131, 123] on link "VETOR CENTRO DE ESTUDOS" at bounding box center [119, 121] width 96 height 8
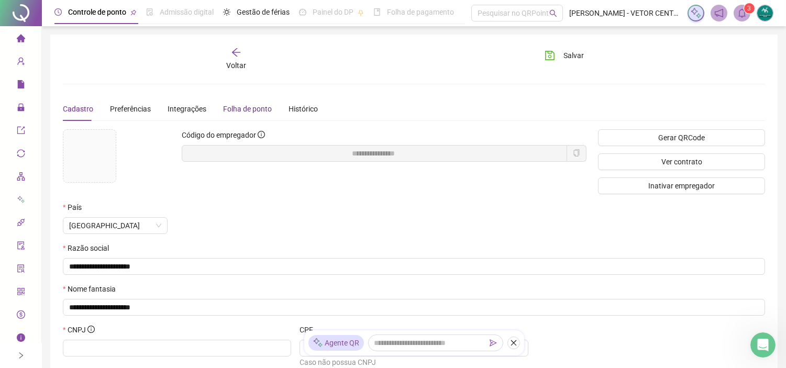
click at [243, 106] on div "Folha de ponto" at bounding box center [247, 109] width 49 height 12
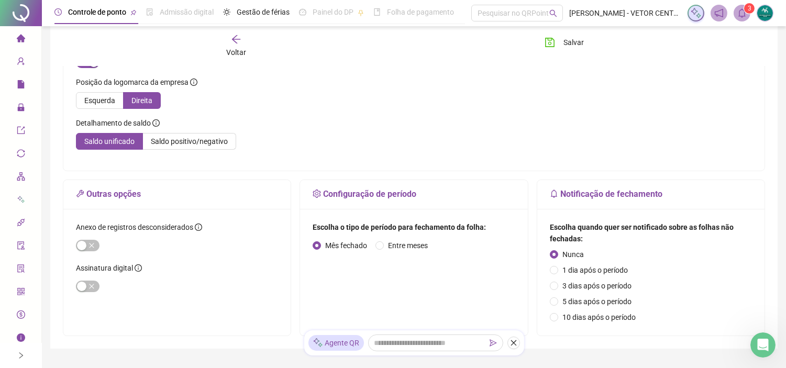
scroll to position [233, 0]
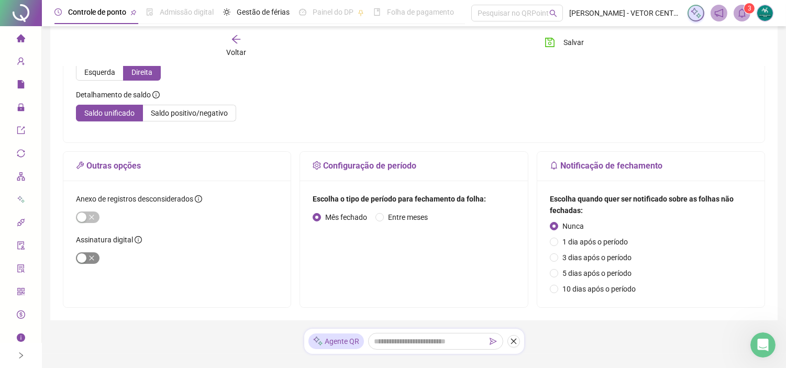
click at [85, 255] on div "button" at bounding box center [81, 258] width 9 height 9
click at [90, 216] on span "button" at bounding box center [88, 218] width 24 height 12
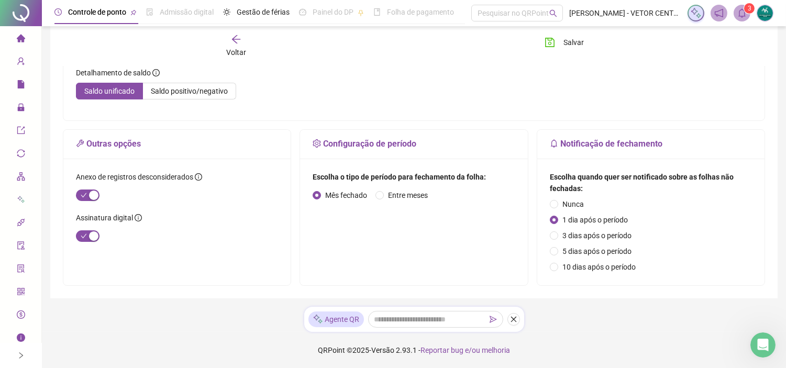
scroll to position [0, 0]
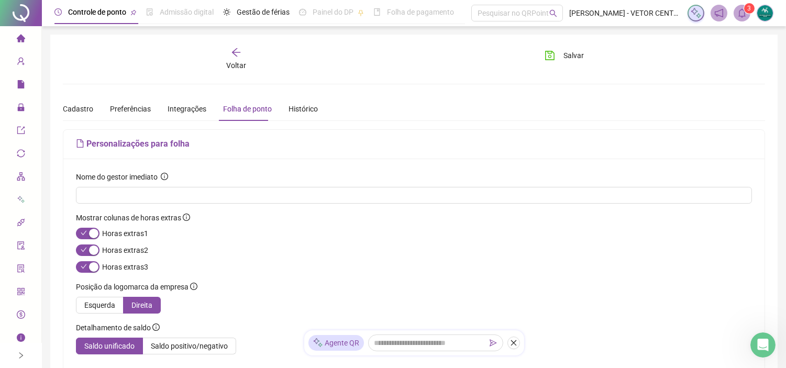
click at [284, 104] on div "Cadastro Preferências Integrações Folha de ponto Histórico" at bounding box center [190, 109] width 255 height 24
click at [289, 106] on div "Histórico" at bounding box center [303, 109] width 29 height 12
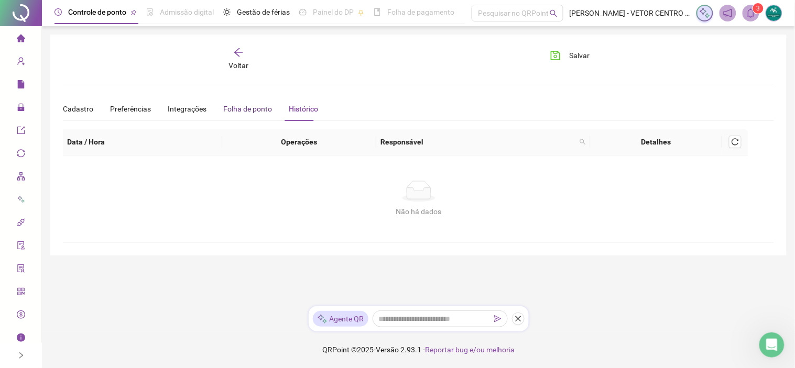
click at [260, 109] on div "Folha de ponto" at bounding box center [247, 109] width 49 height 12
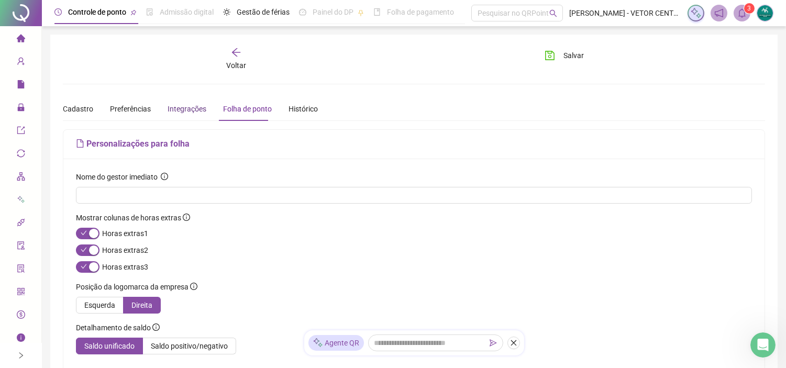
click at [196, 107] on div "Integrações" at bounding box center [187, 109] width 39 height 12
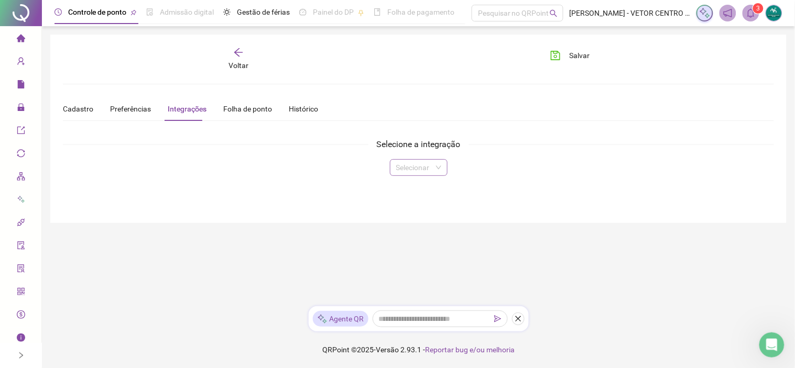
click at [427, 170] on input "search" at bounding box center [414, 168] width 36 height 16
click at [423, 217] on div "Alterdata" at bounding box center [418, 222] width 41 height 12
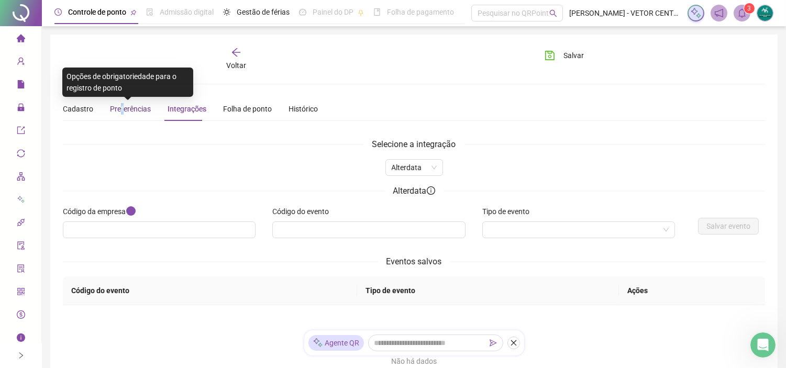
click at [119, 108] on span "Preferências" at bounding box center [130, 109] width 41 height 8
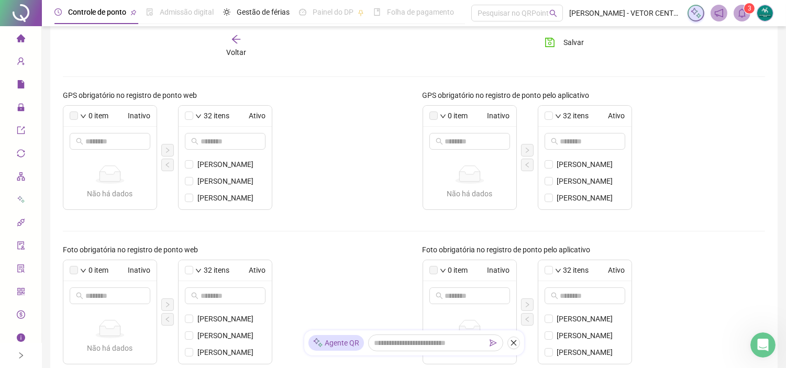
scroll to position [174, 0]
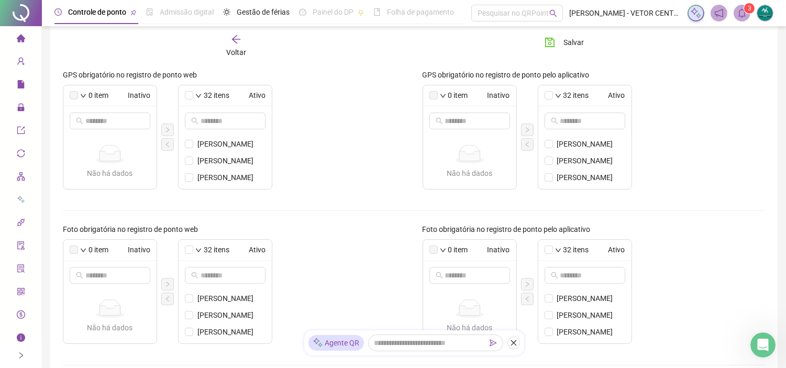
click at [71, 93] on label at bounding box center [74, 95] width 8 height 8
click at [134, 121] on input "text" at bounding box center [110, 121] width 50 height 12
click at [74, 249] on label at bounding box center [74, 250] width 8 height 8
click at [75, 96] on label at bounding box center [74, 95] width 8 height 8
click at [145, 95] on span "Inativo" at bounding box center [131, 96] width 40 height 12
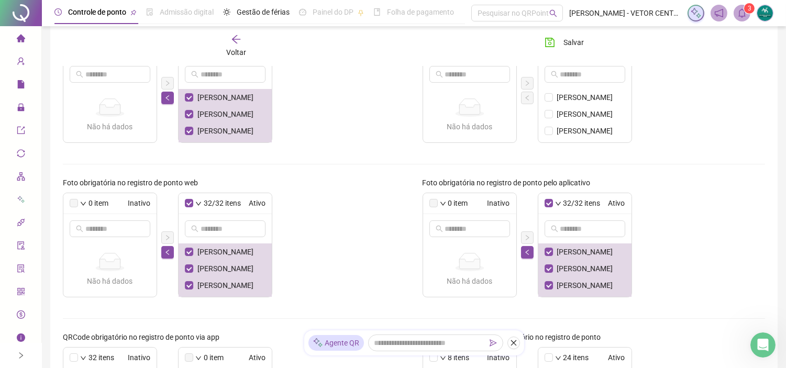
scroll to position [0, 0]
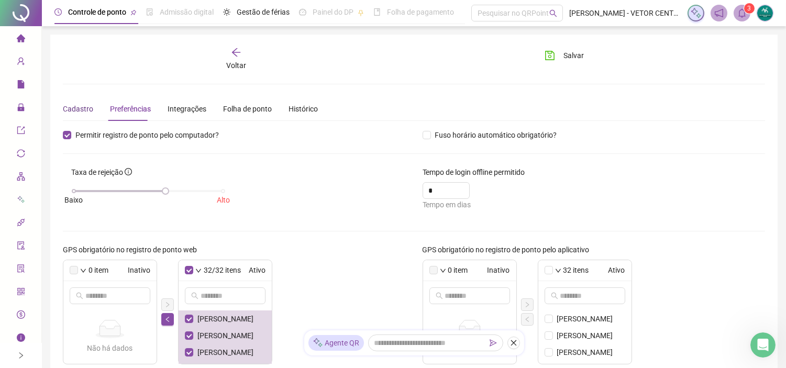
click at [82, 103] on div "Cadastro" at bounding box center [78, 109] width 30 height 12
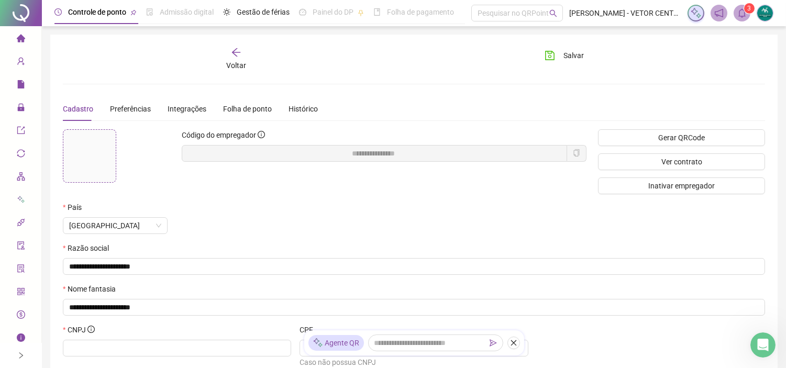
click at [92, 148] on div at bounding box center [89, 156] width 52 height 23
click at [285, 169] on span "Sim" at bounding box center [283, 169] width 12 height 12
click at [97, 152] on div at bounding box center [89, 156] width 52 height 52
click at [286, 170] on span "Sim" at bounding box center [283, 169] width 12 height 12
click at [563, 58] on button "Salvar" at bounding box center [564, 55] width 55 height 17
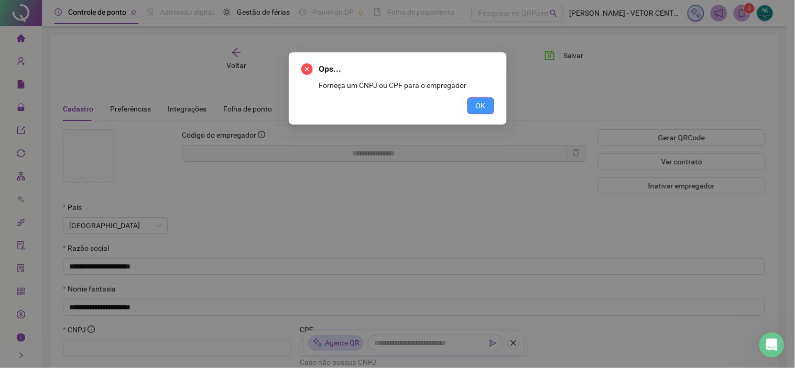
click at [485, 103] on span "OK" at bounding box center [481, 106] width 10 height 12
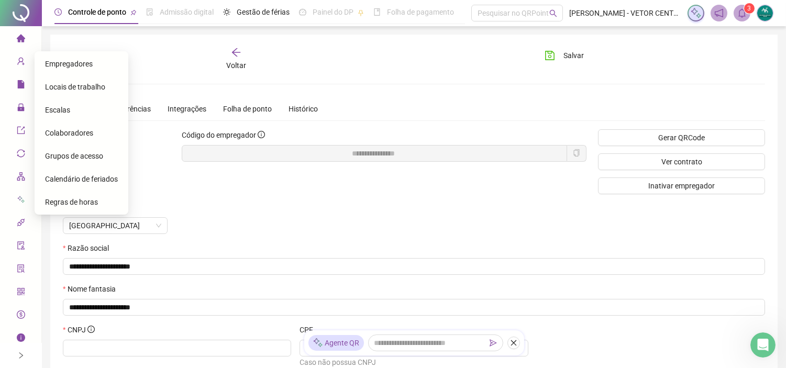
click at [72, 60] on span "Empregadores" at bounding box center [69, 64] width 48 height 8
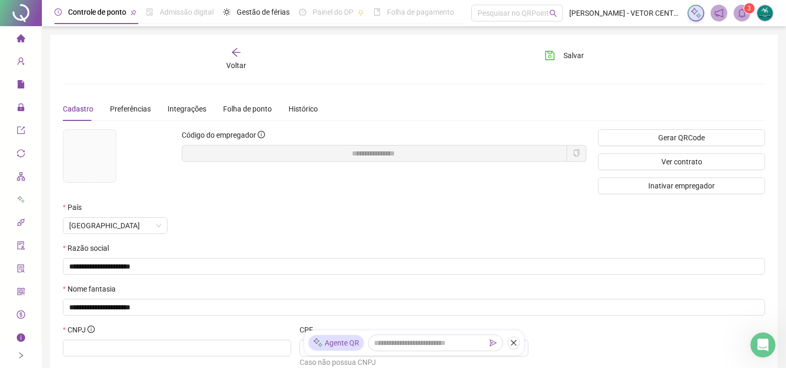
click at [247, 59] on div "Voltar" at bounding box center [236, 59] width 110 height 24
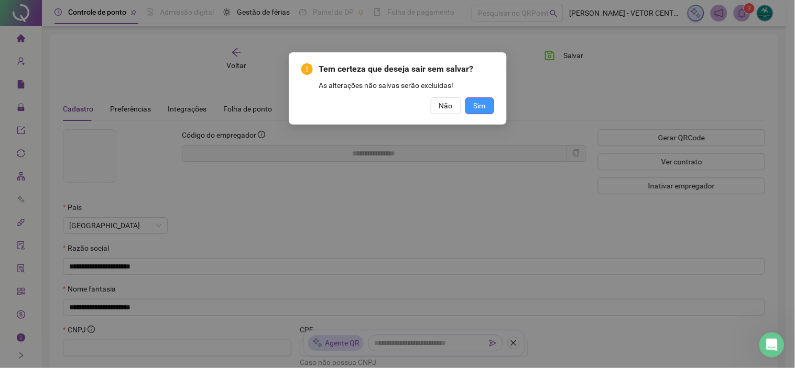
click at [475, 106] on span "Sim" at bounding box center [480, 106] width 12 height 12
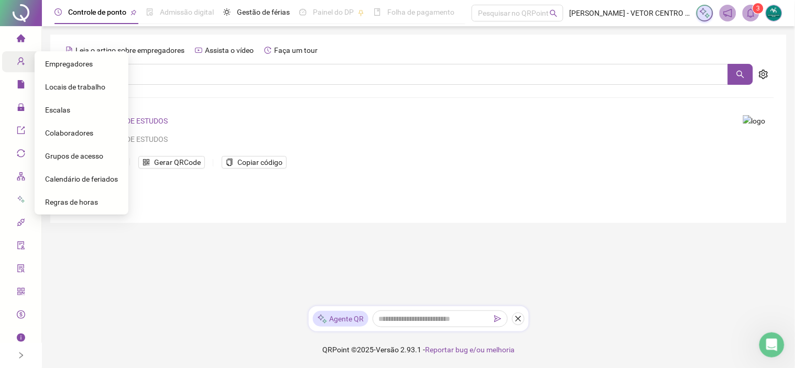
click at [18, 58] on icon "user-add" at bounding box center [21, 61] width 8 height 8
click at [69, 60] on span "Empregadores" at bounding box center [69, 64] width 48 height 8
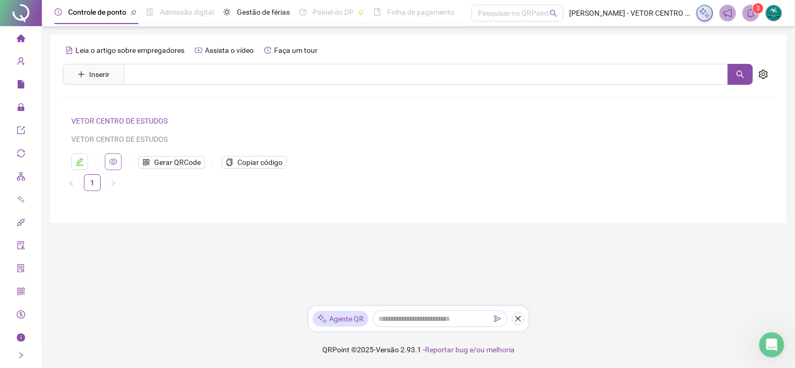
click at [111, 166] on icon "eye" at bounding box center [113, 162] width 8 height 8
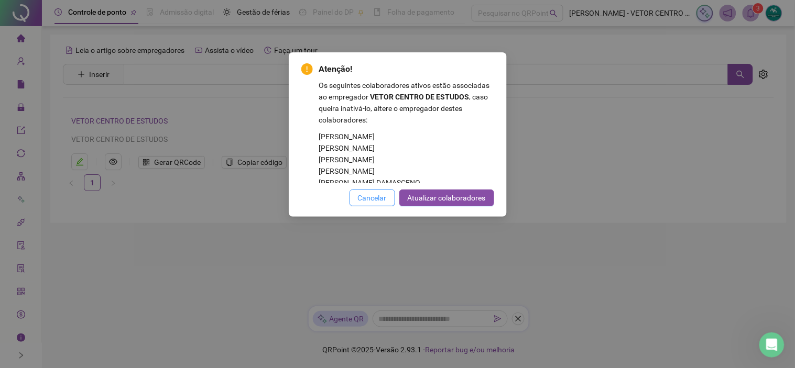
click at [380, 194] on span "Cancelar" at bounding box center [372, 198] width 29 height 12
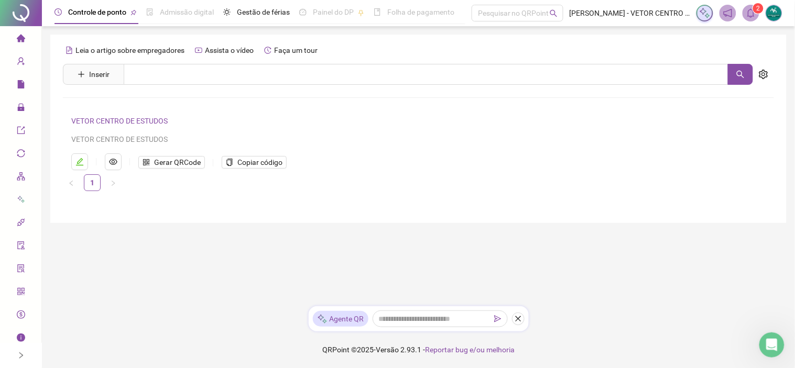
click at [140, 118] on link "VETOR CENTRO DE ESTUDOS" at bounding box center [119, 121] width 96 height 8
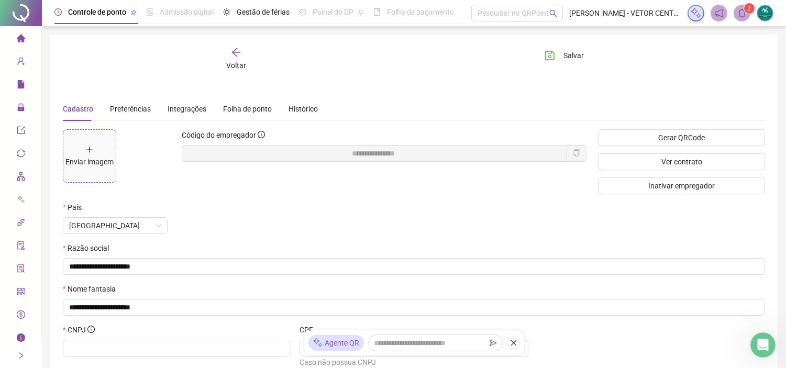
click at [88, 155] on div "Enviar imagem" at bounding box center [89, 156] width 48 height 23
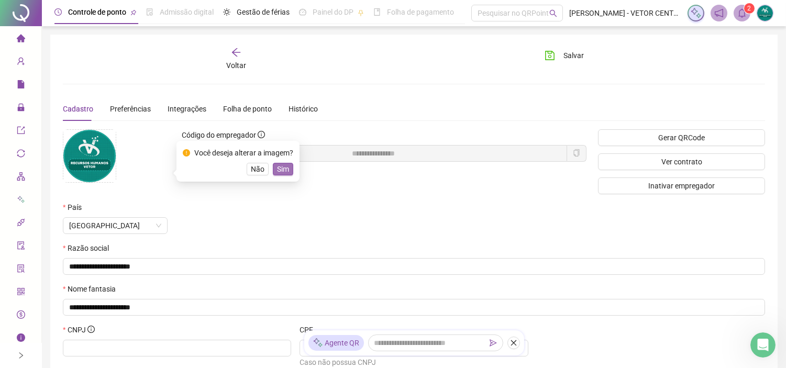
click at [282, 172] on span "Sim" at bounding box center [283, 169] width 12 height 12
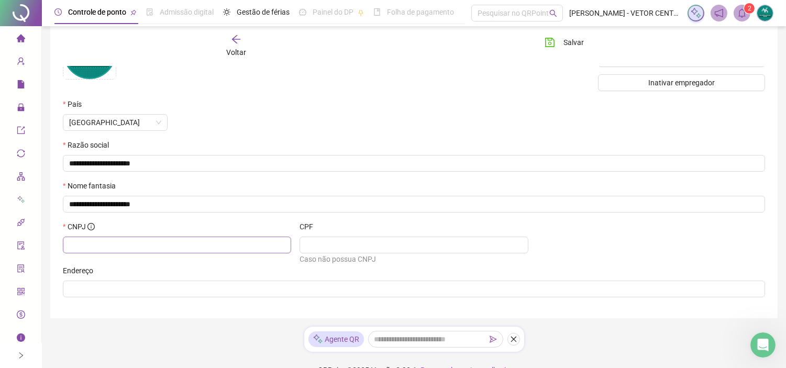
scroll to position [116, 0]
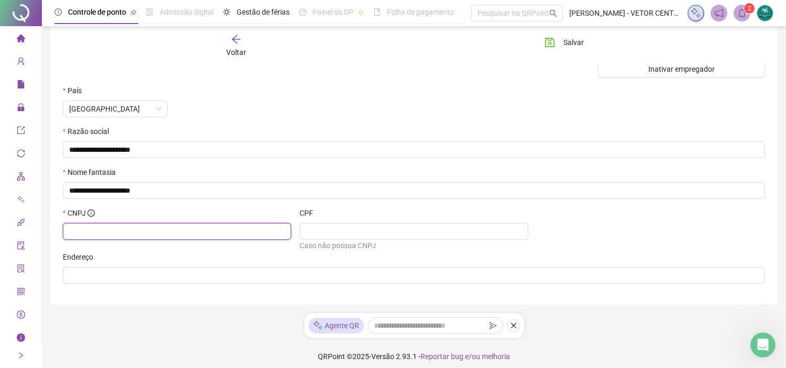
click at [175, 236] on input "text" at bounding box center [176, 232] width 214 height 12
type input "*"
type input "**********"
click at [326, 158] on span "**********" at bounding box center [414, 149] width 702 height 17
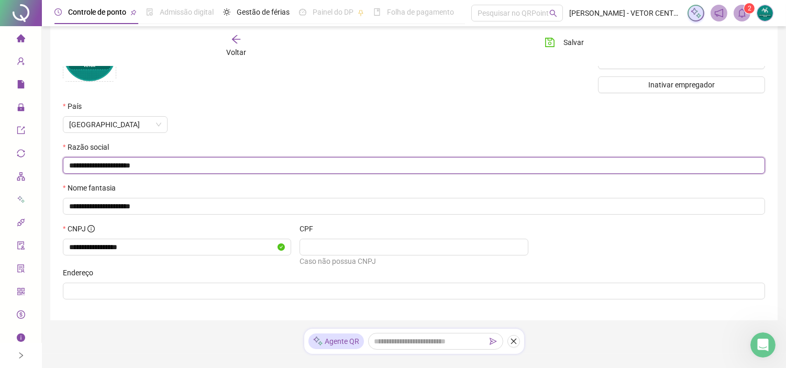
scroll to position [126, 0]
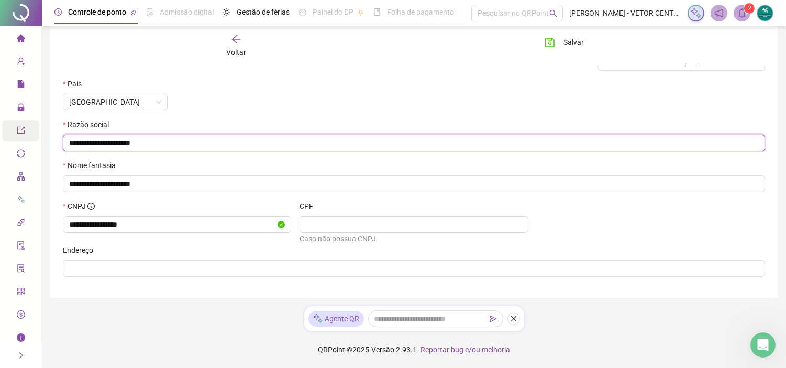
drag, startPoint x: 207, startPoint y: 140, endPoint x: 26, endPoint y: 130, distance: 181.5
click at [31, 134] on div "**********" at bounding box center [393, 122] width 786 height 491
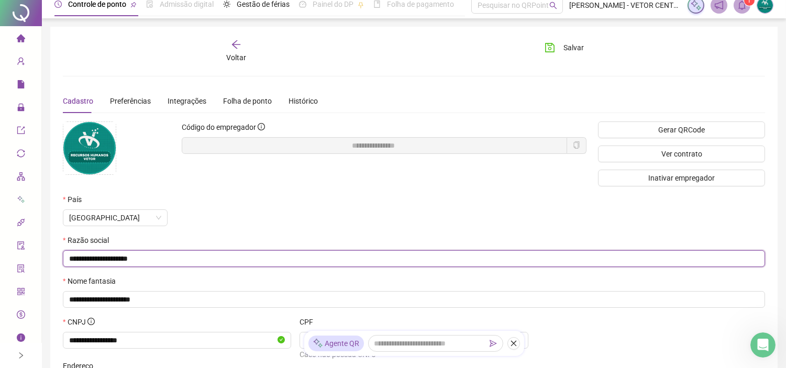
scroll to position [0, 0]
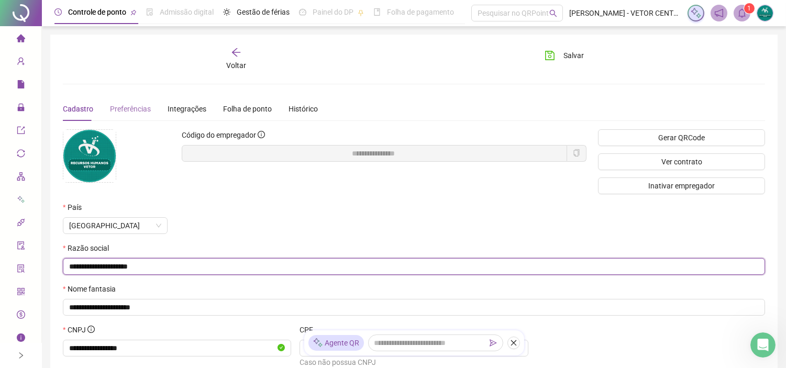
type input "**********"
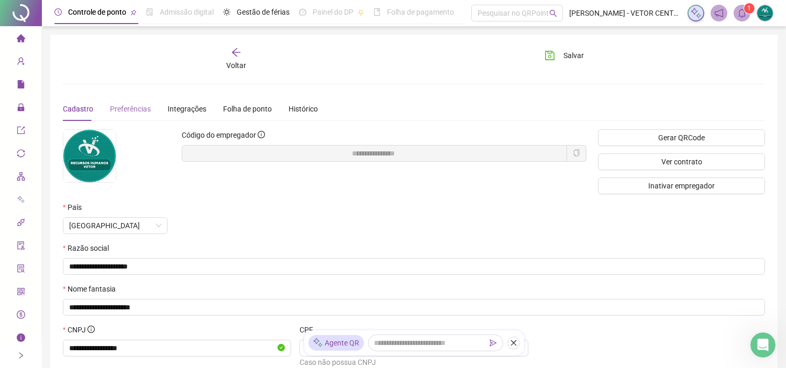
click at [124, 101] on div "Preferências" at bounding box center [130, 109] width 41 height 24
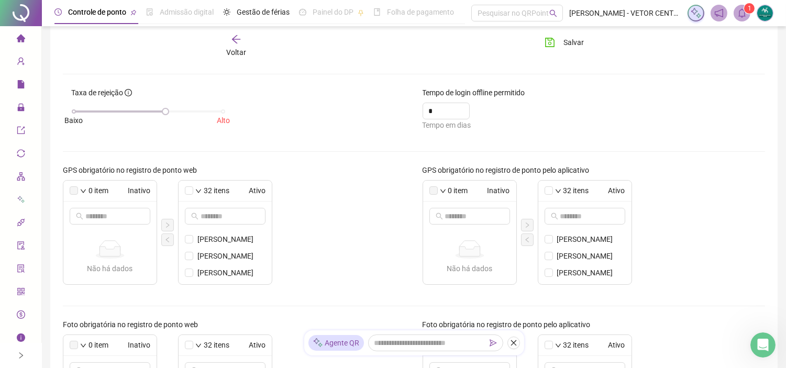
scroll to position [116, 0]
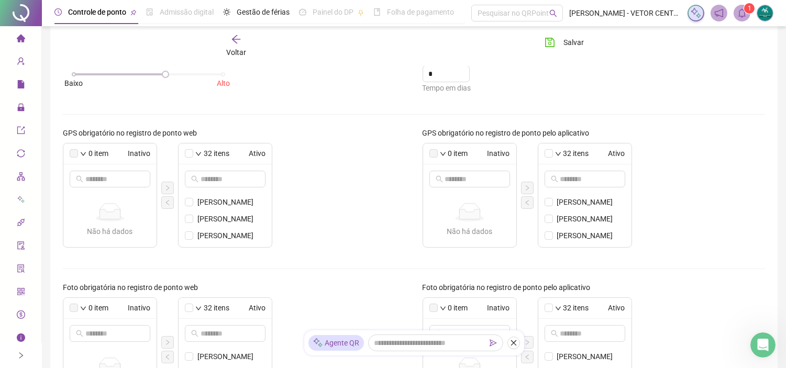
click at [182, 149] on div "32 itens Ativo" at bounding box center [225, 154] width 93 height 21
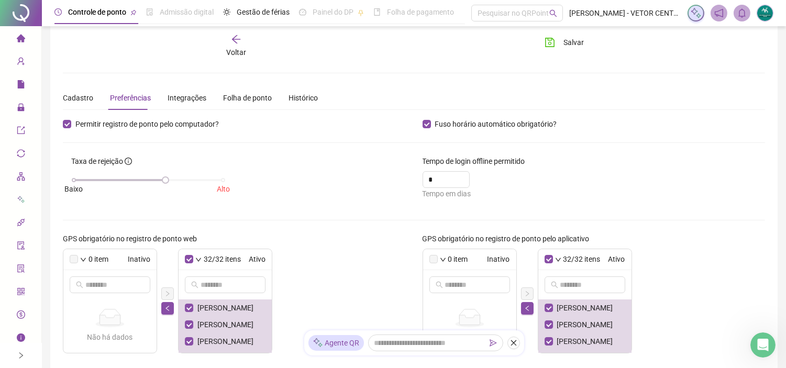
scroll to position [0, 0]
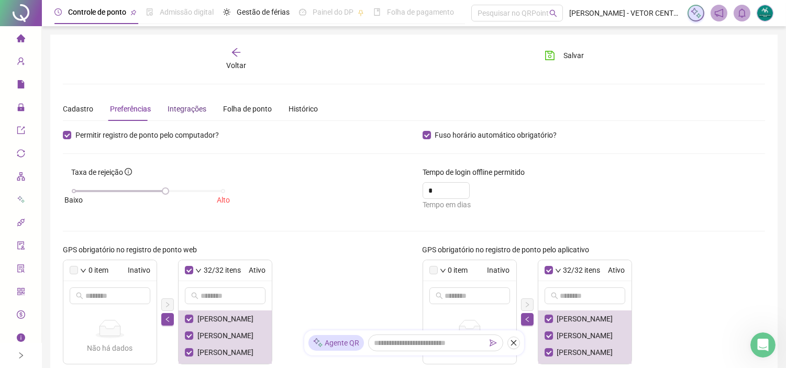
click at [187, 106] on div "Integrações" at bounding box center [187, 109] width 39 height 12
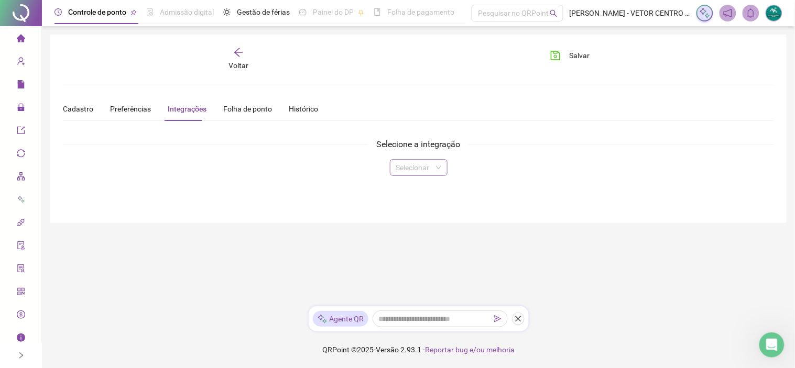
click at [404, 168] on input "search" at bounding box center [414, 168] width 36 height 16
click at [413, 216] on div "Alterdata" at bounding box center [418, 222] width 41 height 12
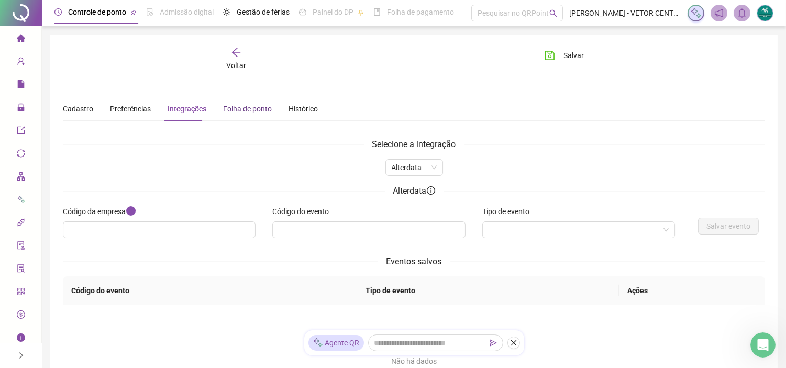
click at [233, 106] on div "Folha de ponto" at bounding box center [247, 109] width 49 height 12
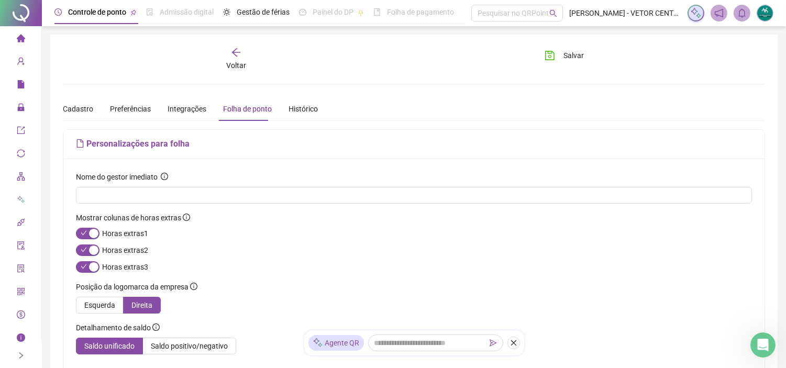
scroll to position [58, 0]
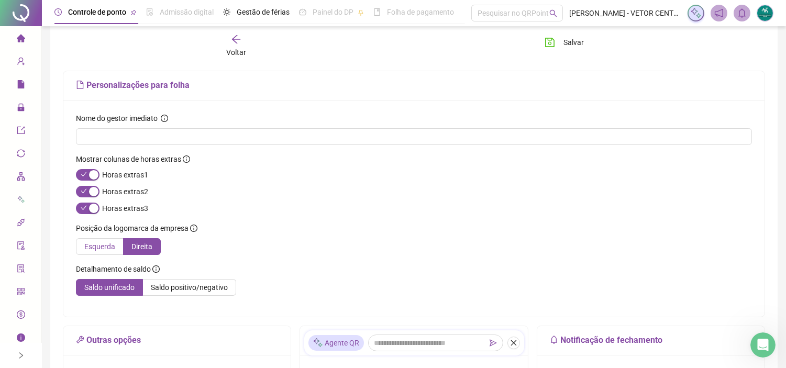
click at [98, 243] on span "Esquerda" at bounding box center [99, 247] width 31 height 8
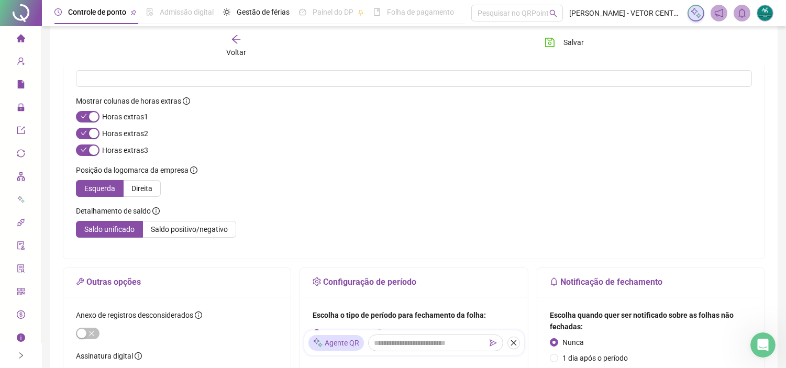
scroll to position [174, 0]
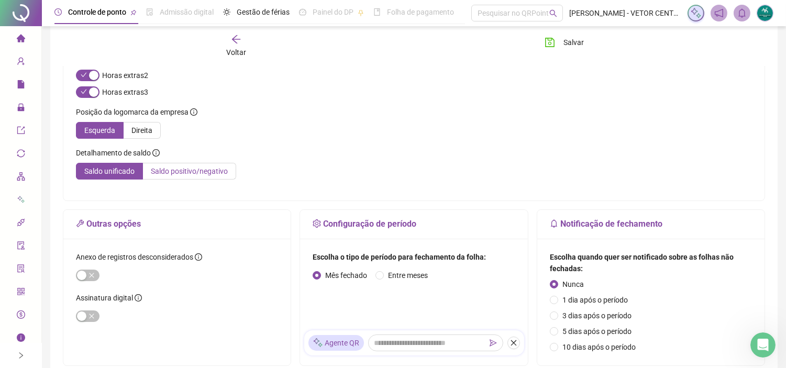
click at [181, 168] on span "Saldo positivo/negativo" at bounding box center [189, 171] width 77 height 8
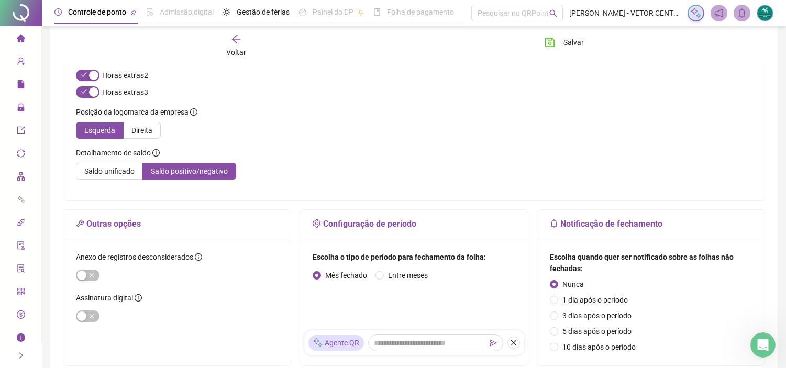
scroll to position [233, 0]
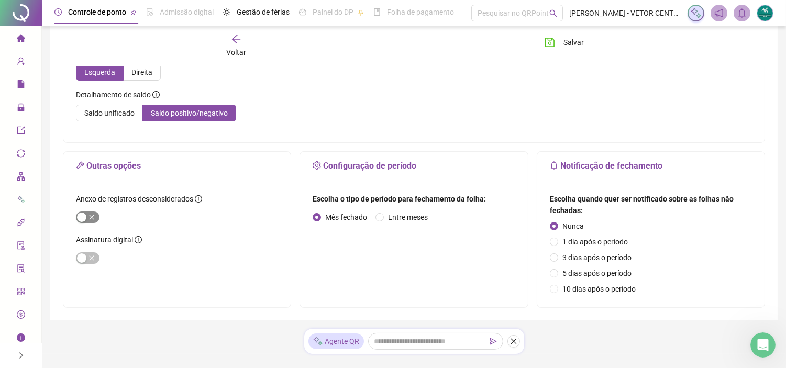
click at [92, 215] on span "button" at bounding box center [88, 218] width 24 height 12
click at [85, 216] on span "button" at bounding box center [88, 218] width 24 height 12
click at [94, 260] on span "button" at bounding box center [88, 258] width 24 height 12
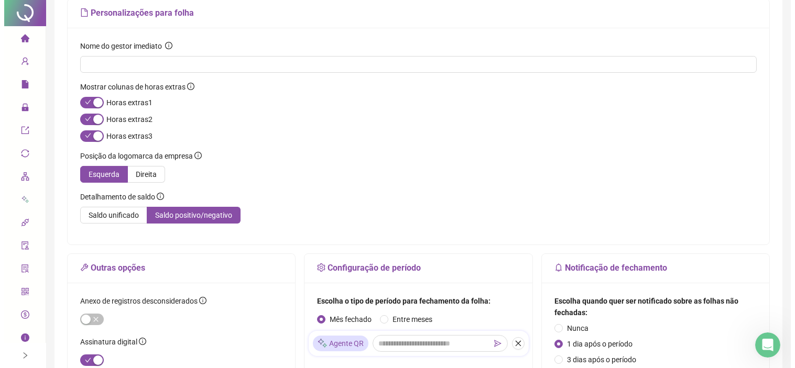
scroll to position [0, 0]
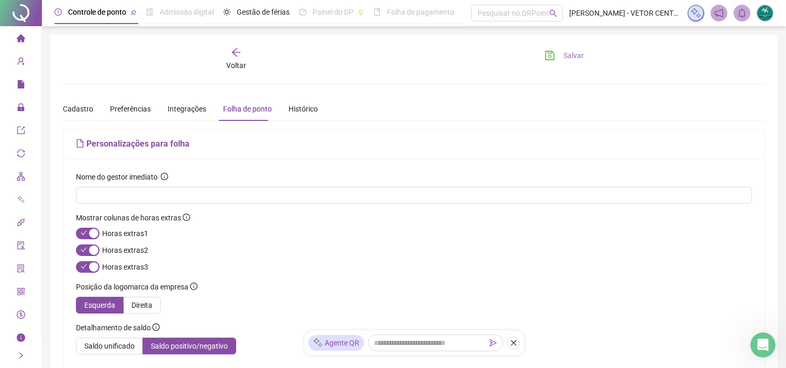
click at [552, 59] on icon "save" at bounding box center [550, 55] width 10 height 10
click at [299, 105] on div "Histórico" at bounding box center [303, 109] width 29 height 12
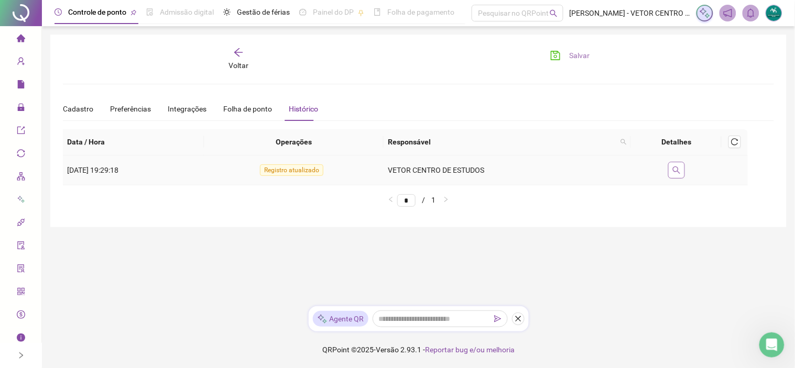
click at [684, 174] on button "button" at bounding box center [676, 170] width 17 height 17
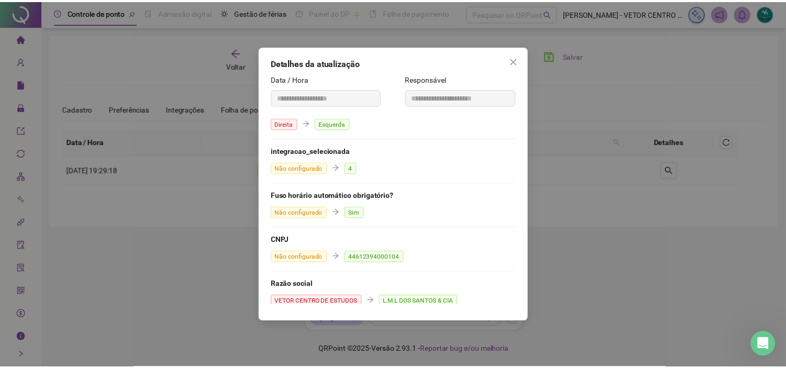
scroll to position [164, 0]
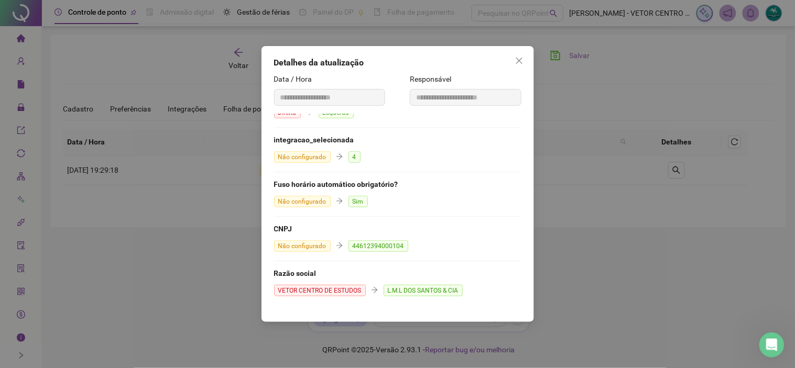
click at [512, 62] on span "Close" at bounding box center [519, 61] width 17 height 8
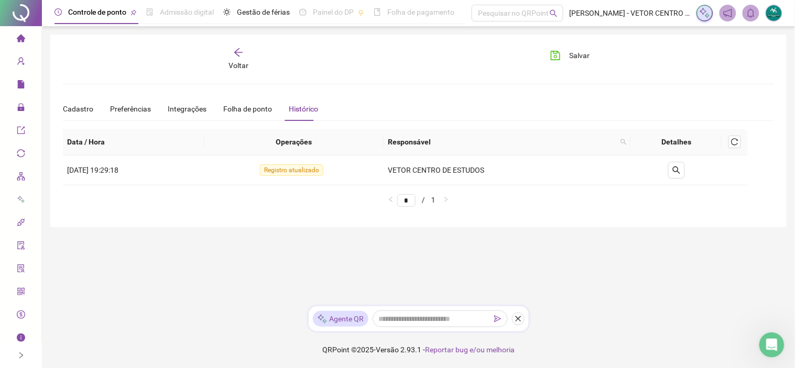
drag, startPoint x: 237, startPoint y: 56, endPoint x: 328, endPoint y: 56, distance: 91.7
click at [328, 56] on div "Voltar Salvar" at bounding box center [418, 59] width 719 height 24
click at [129, 105] on span "Preferências" at bounding box center [130, 109] width 41 height 8
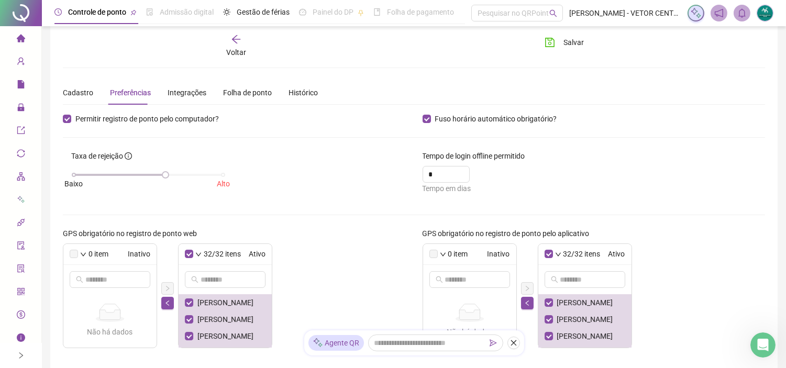
scroll to position [0, 0]
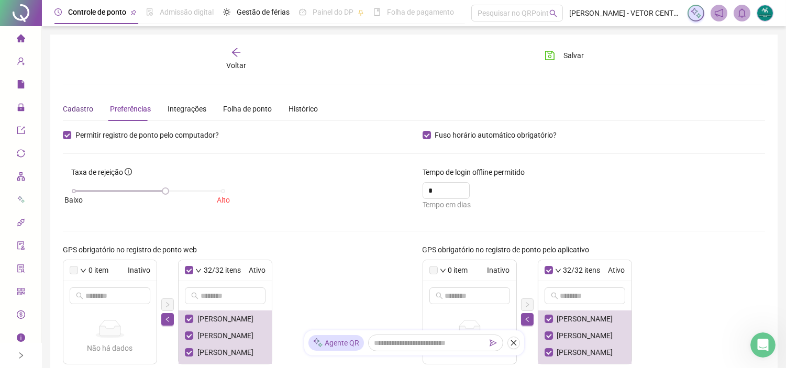
click at [68, 105] on div "Cadastro" at bounding box center [78, 109] width 30 height 12
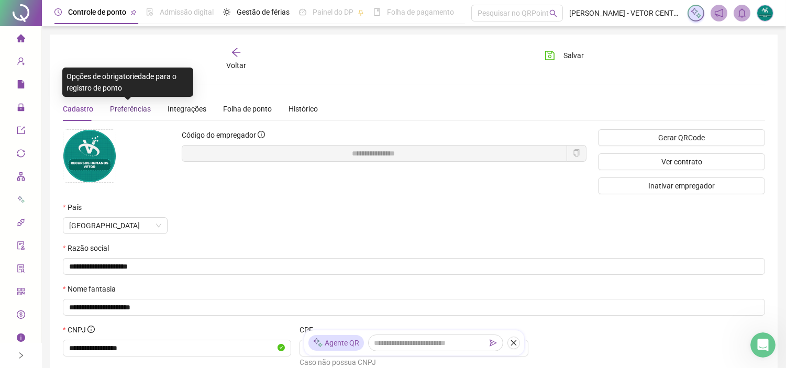
click at [126, 108] on span "Preferências" at bounding box center [130, 109] width 41 height 8
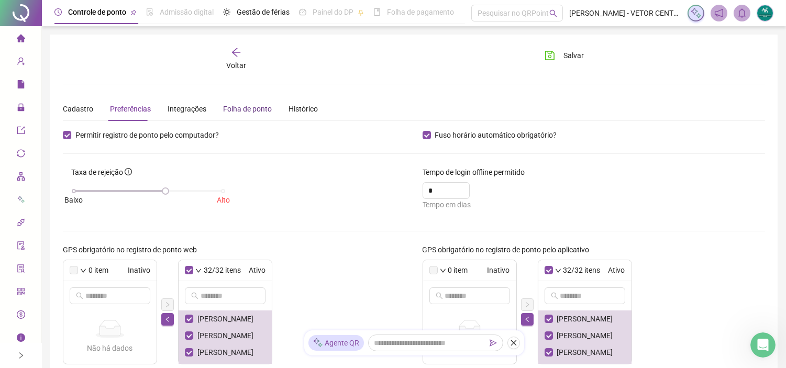
click at [263, 110] on div "Folha de ponto" at bounding box center [247, 109] width 49 height 12
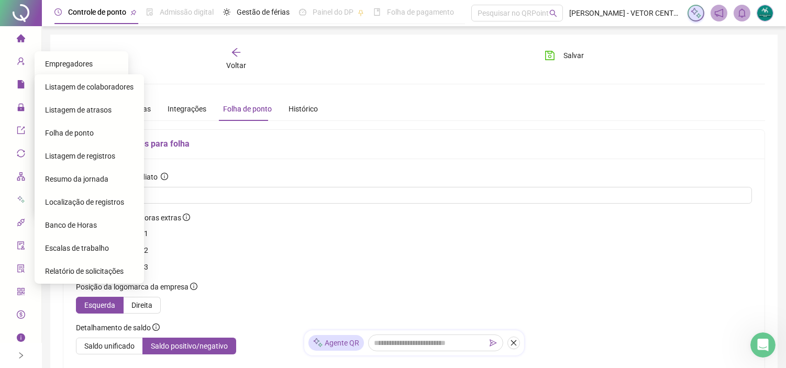
click at [65, 130] on span "Folha de ponto" at bounding box center [69, 133] width 49 height 8
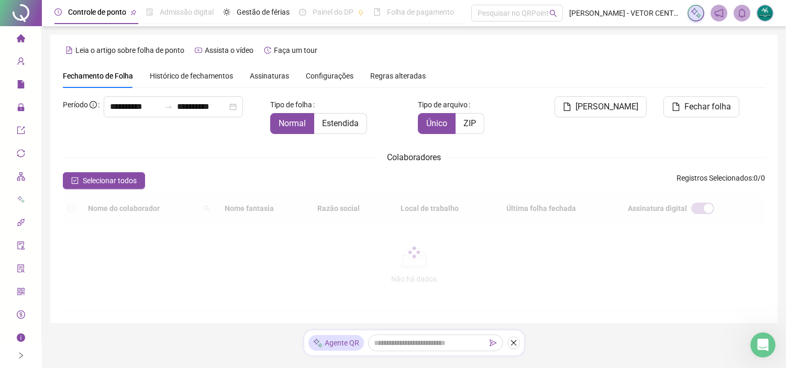
scroll to position [24, 0]
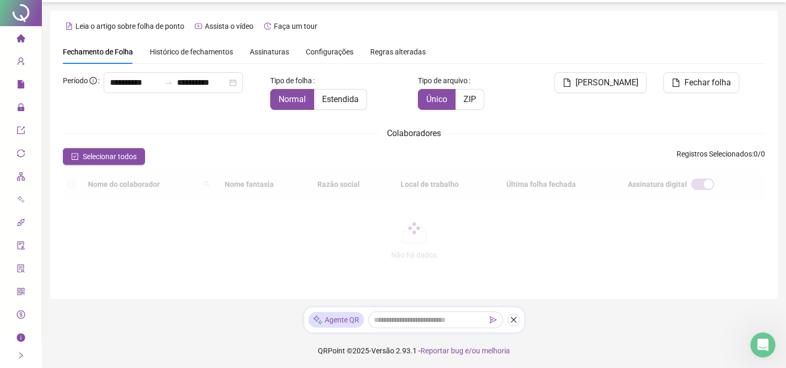
type input "**********"
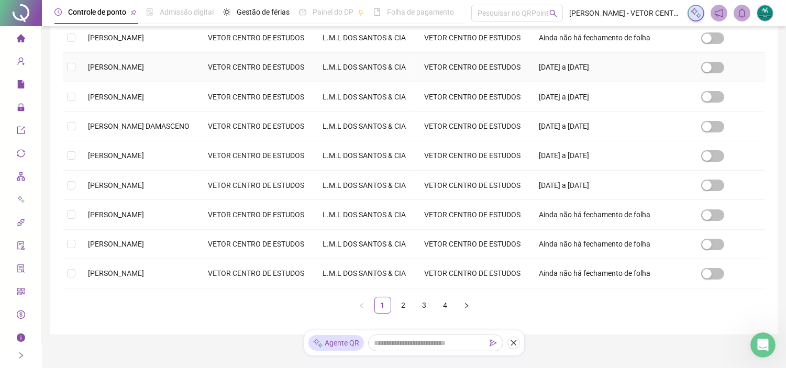
scroll to position [315, 0]
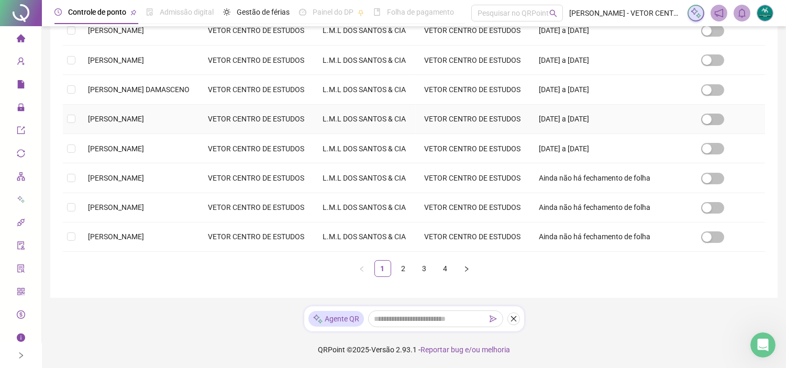
click at [75, 133] on td at bounding box center [71, 119] width 17 height 29
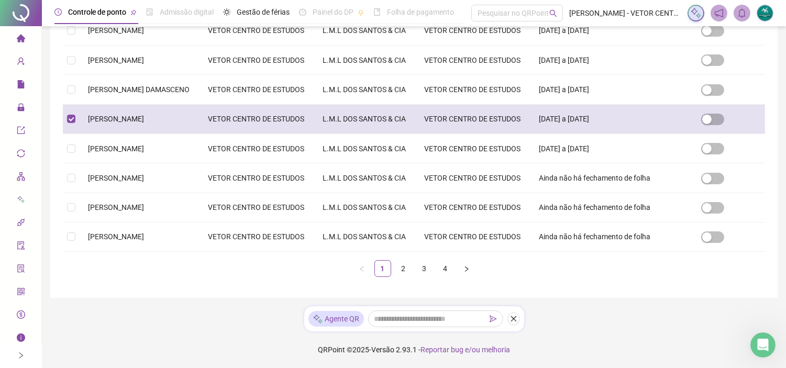
scroll to position [24, 0]
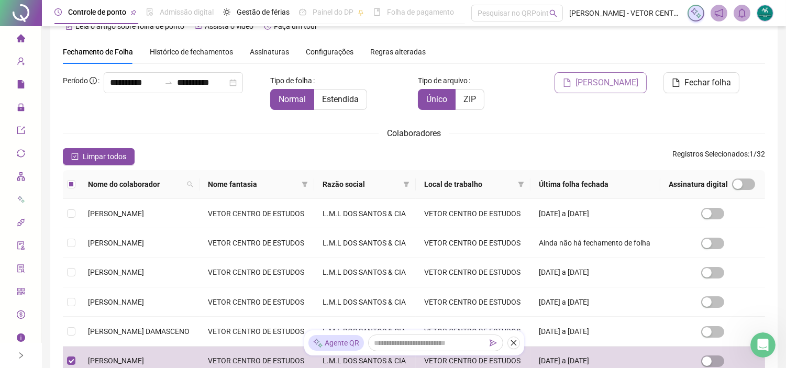
click at [602, 81] on span "[PERSON_NAME]" at bounding box center [607, 82] width 63 height 13
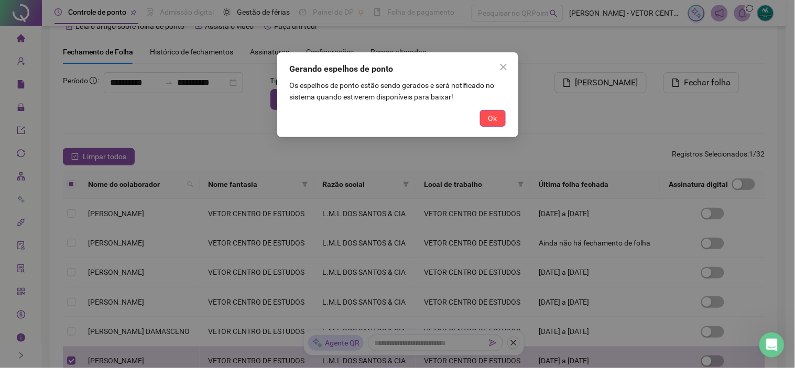
click at [478, 117] on div "Ok" at bounding box center [398, 118] width 216 height 17
click at [492, 119] on span "Ok" at bounding box center [492, 119] width 9 height 12
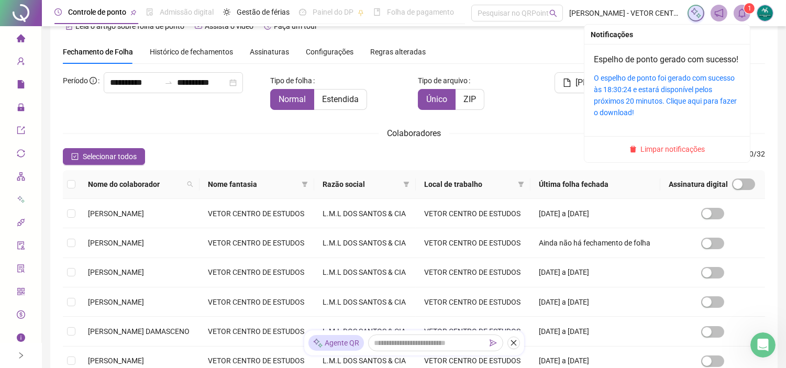
click at [741, 9] on icon "bell" at bounding box center [742, 12] width 7 height 9
click at [645, 90] on link "O espelho de ponto foi gerado com sucesso às 18:30:24 e estará disponível pelos…" at bounding box center [665, 95] width 143 height 43
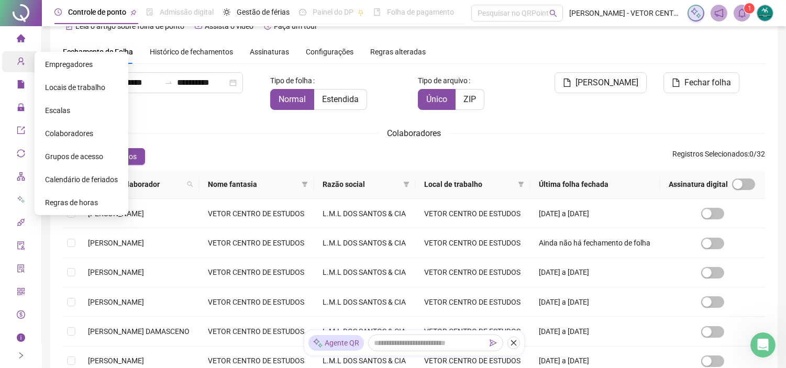
click at [17, 59] on icon "user-add" at bounding box center [21, 61] width 8 height 8
click at [60, 60] on span "Empregadores" at bounding box center [69, 64] width 48 height 8
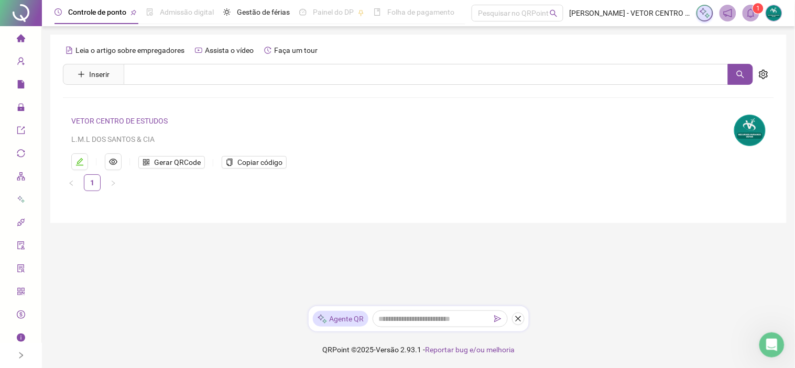
click at [97, 113] on li "VETOR CENTRO DE ESTUDOS L.M.L DOS SANTOS & CIA Gerar QRCode Copiar código" at bounding box center [418, 143] width 711 height 64
click at [98, 115] on h4 "VETOR CENTRO DE ESTUDOS" at bounding box center [396, 121] width 650 height 13
click at [98, 118] on link "VETOR CENTRO DE ESTUDOS" at bounding box center [119, 121] width 96 height 8
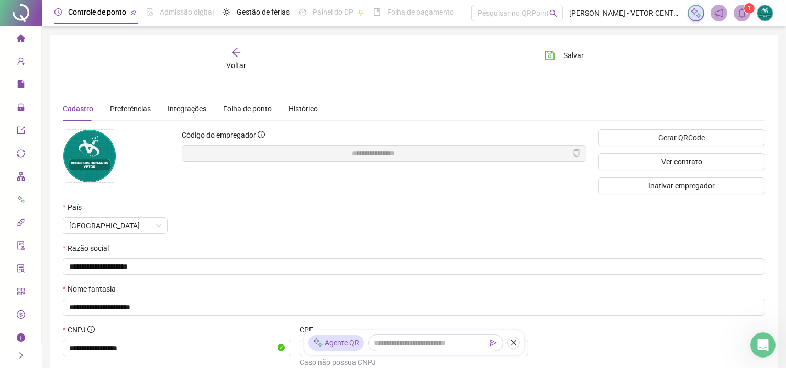
scroll to position [58, 0]
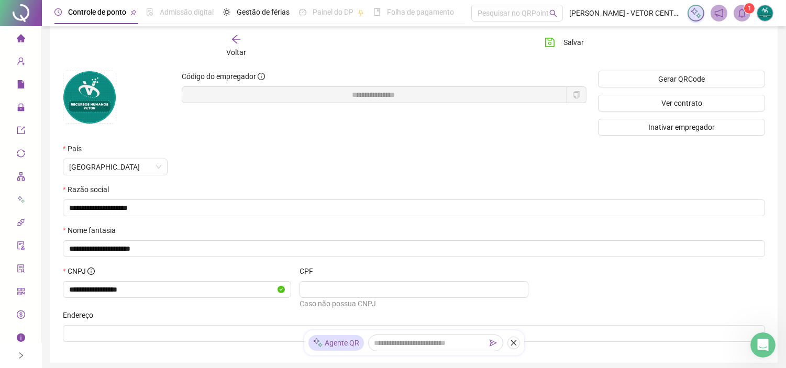
click at [577, 94] on icon "copy" at bounding box center [576, 94] width 7 height 7
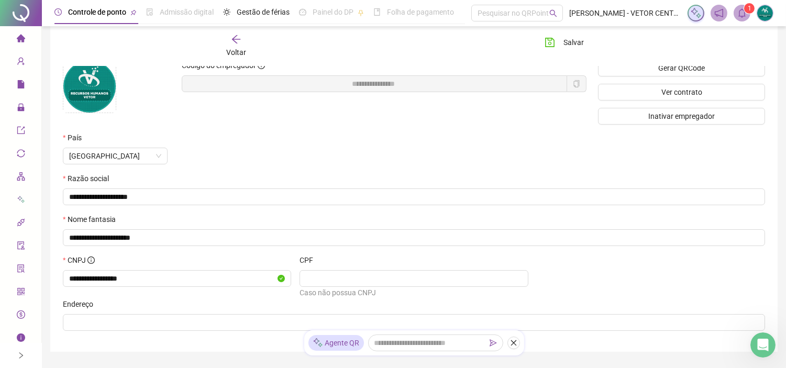
scroll to position [9, 0]
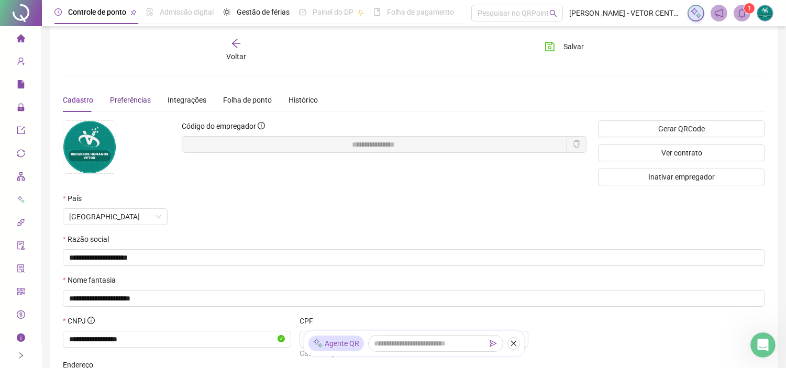
click at [135, 97] on span "Preferências" at bounding box center [130, 100] width 41 height 8
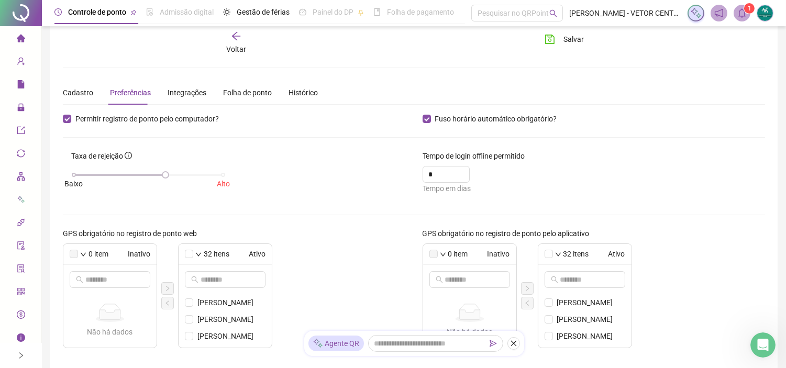
scroll to position [0, 0]
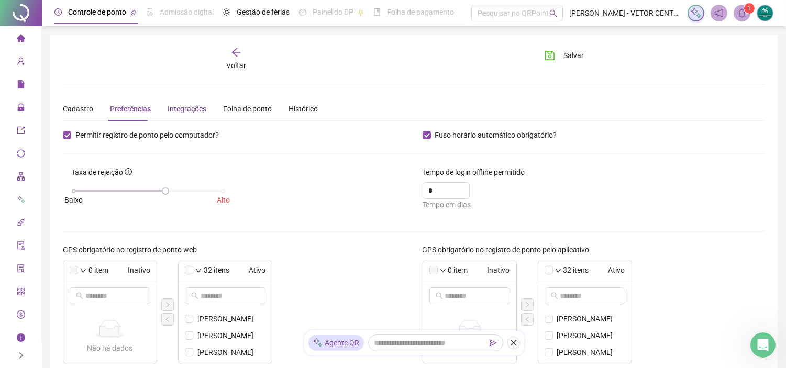
click at [174, 111] on div "Integrações" at bounding box center [187, 109] width 39 height 12
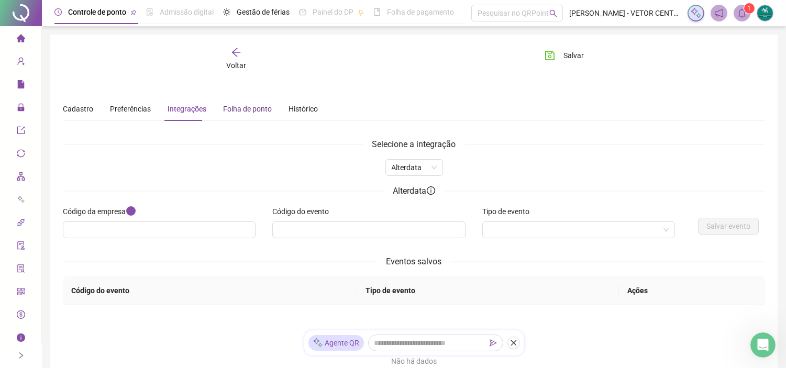
click at [238, 103] on div "Folha de ponto" at bounding box center [247, 109] width 49 height 12
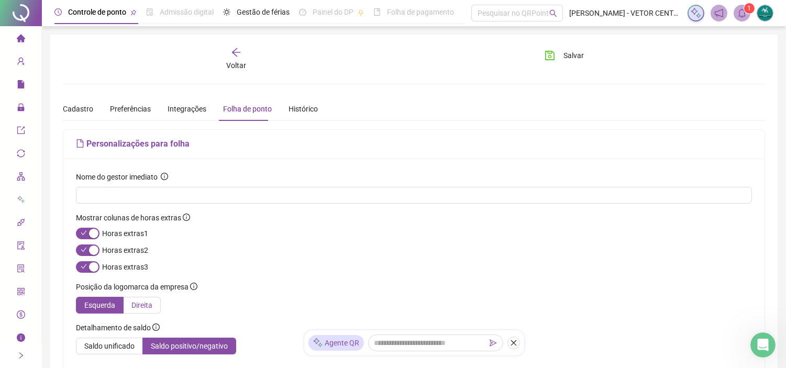
click at [146, 305] on span "Direita" at bounding box center [141, 305] width 21 height 8
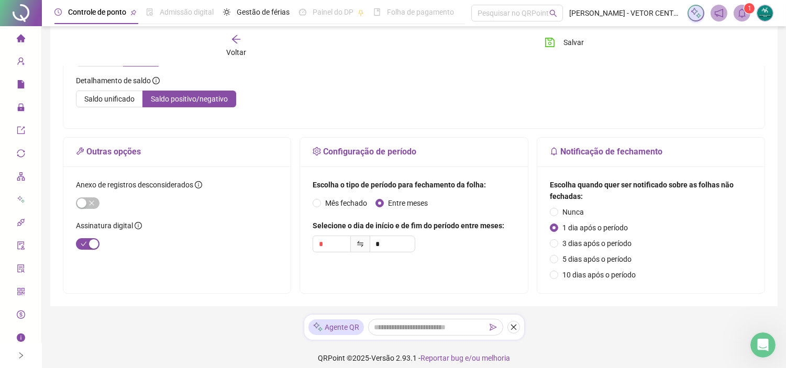
scroll to position [255, 0]
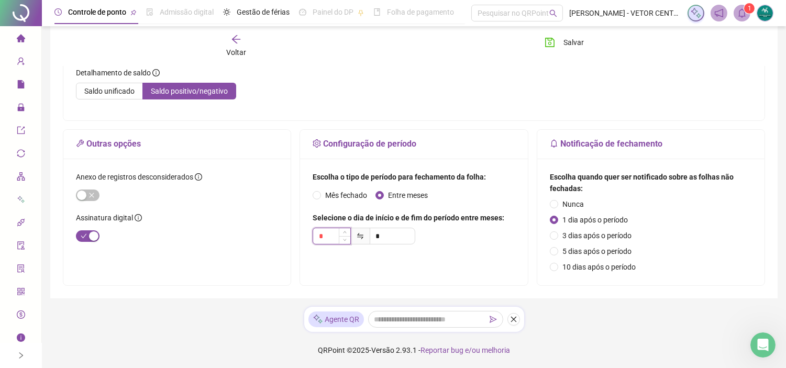
click at [327, 235] on input "*" at bounding box center [331, 236] width 37 height 16
type input "**"
type input "*"
type input "***"
type input "**"
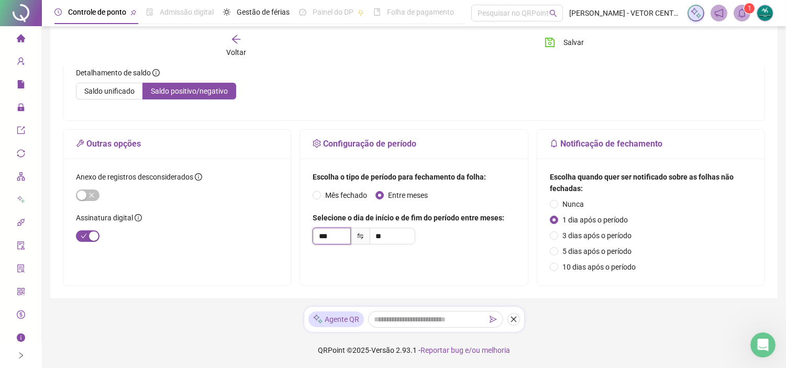
type input "**"
type input "*"
type input "**"
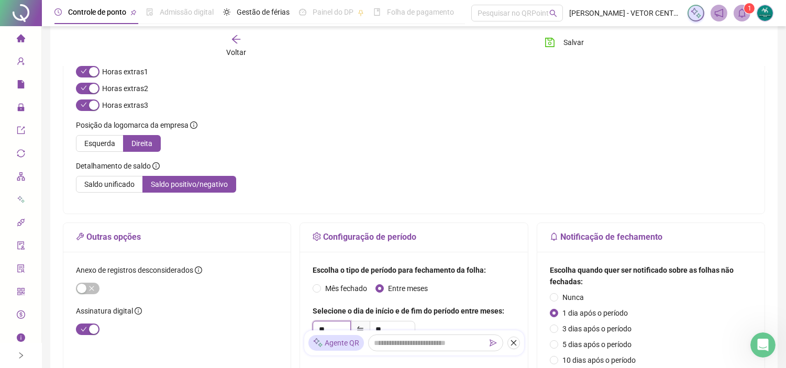
scroll to position [138, 0]
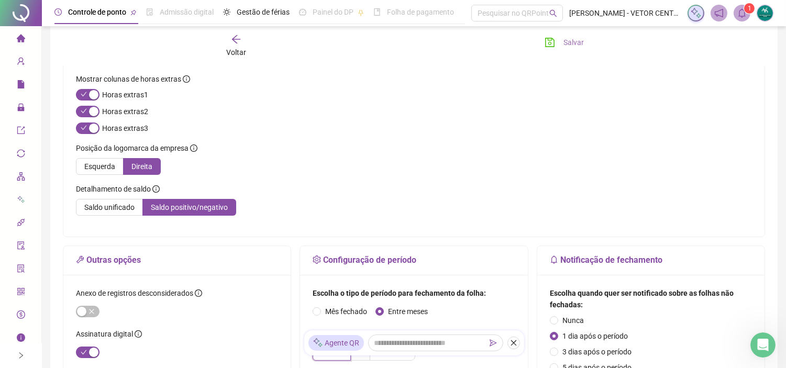
type input "**"
click at [568, 45] on span "Salvar" at bounding box center [574, 43] width 20 height 12
click at [19, 37] on icon "home" at bounding box center [21, 38] width 8 height 8
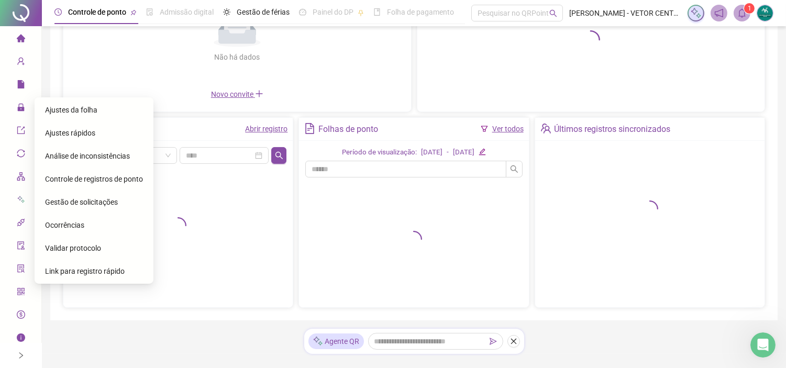
click at [60, 133] on span "Ajustes rápidos" at bounding box center [70, 133] width 50 height 8
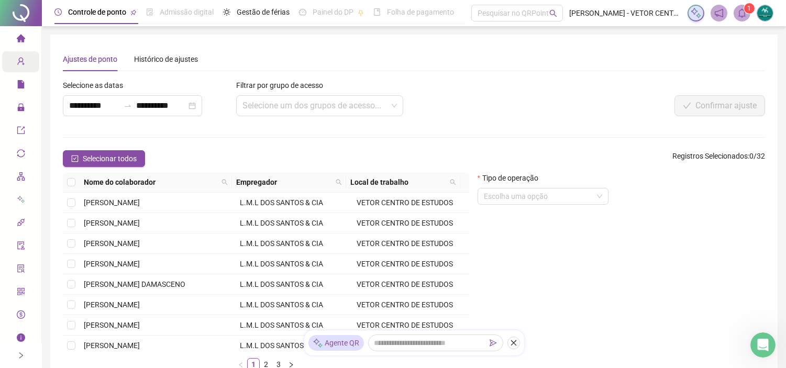
click at [26, 62] on icon at bounding box center [28, 62] width 5 height 0
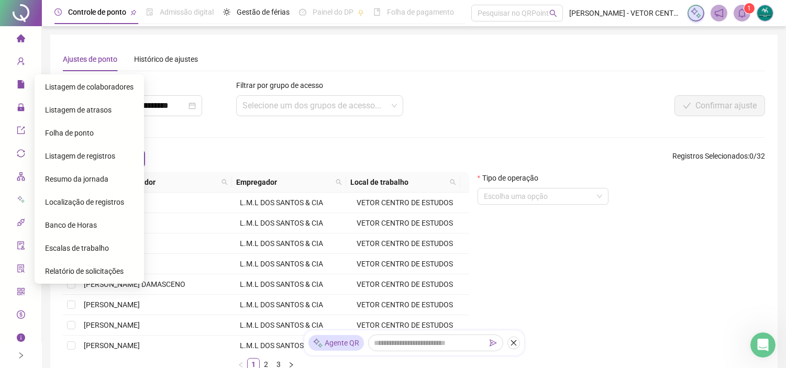
click at [57, 131] on span "Folha de ponto" at bounding box center [69, 133] width 49 height 8
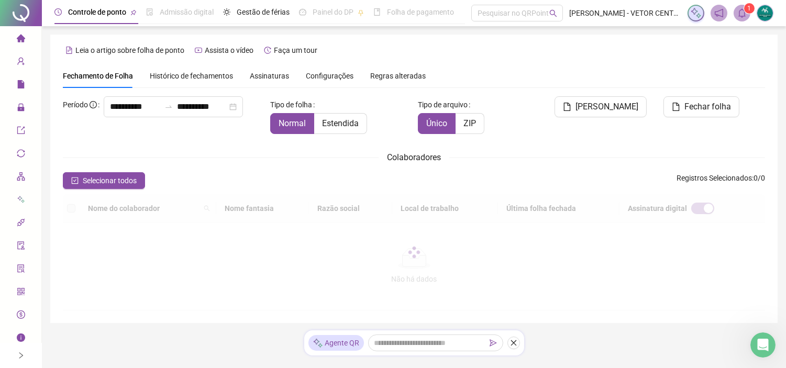
scroll to position [24, 0]
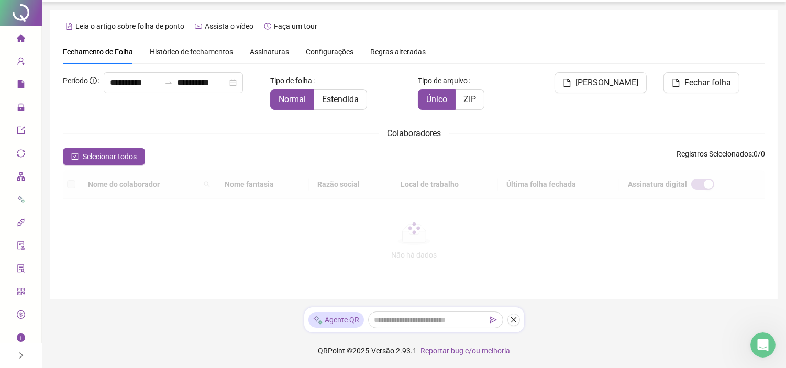
type input "**********"
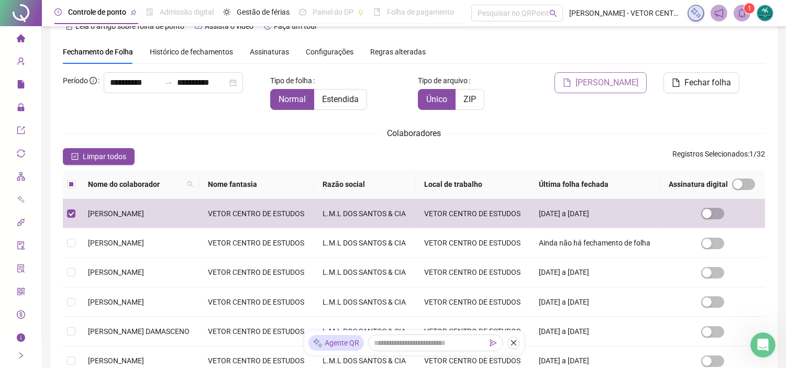
click at [610, 82] on span "[PERSON_NAME]" at bounding box center [607, 82] width 63 height 13
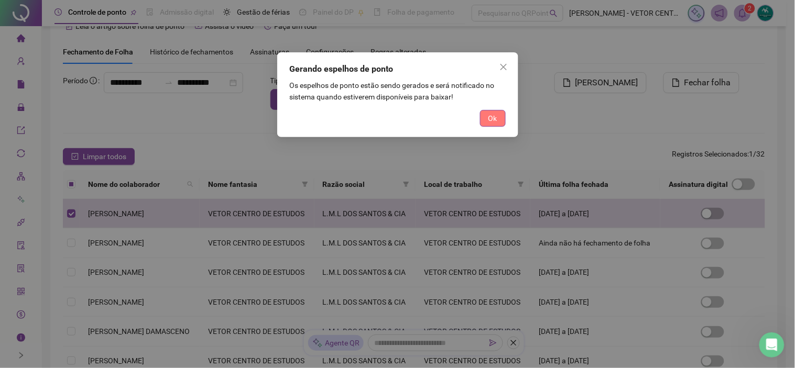
click at [493, 118] on span "Ok" at bounding box center [492, 119] width 9 height 12
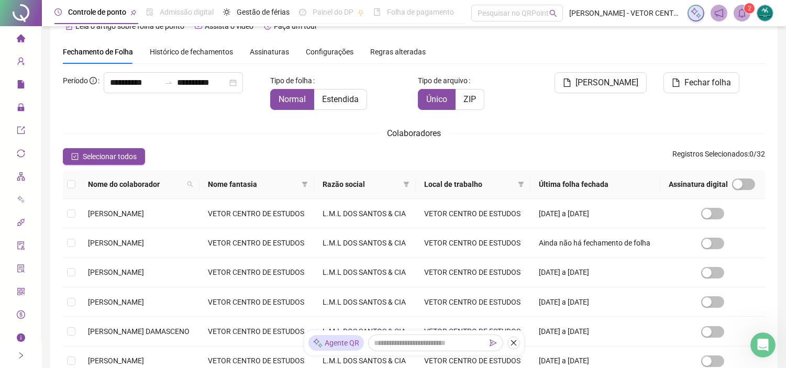
click at [748, 10] on span "2" at bounding box center [750, 8] width 4 height 7
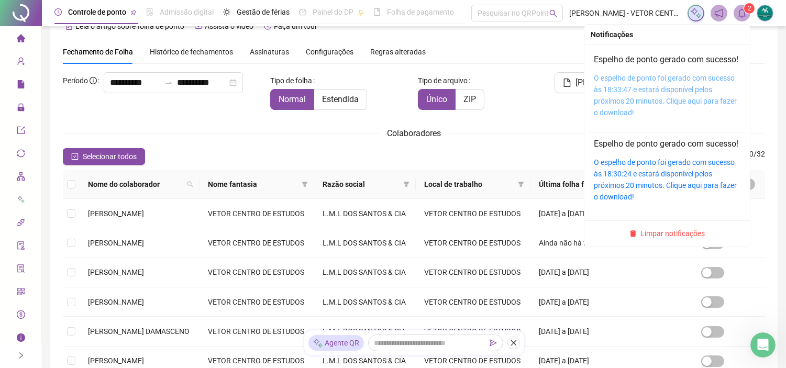
click at [631, 93] on link "O espelho de ponto foi gerado com sucesso às 18:33:47 e estará disponível pelos…" at bounding box center [665, 95] width 143 height 43
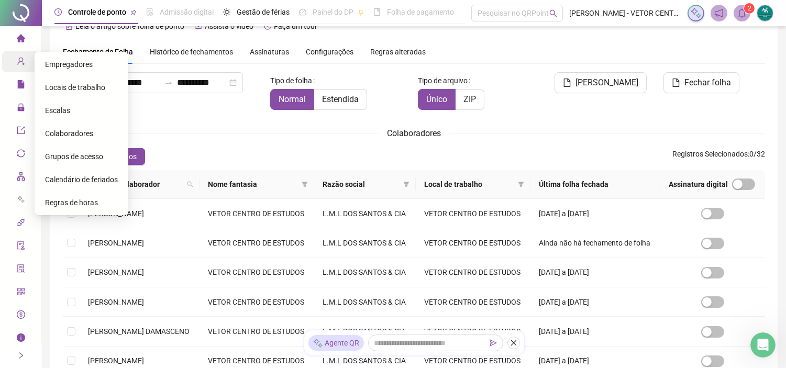
click at [9, 59] on div "Cadastros" at bounding box center [20, 61] width 37 height 21
click at [56, 64] on span "Empregadores" at bounding box center [69, 64] width 48 height 8
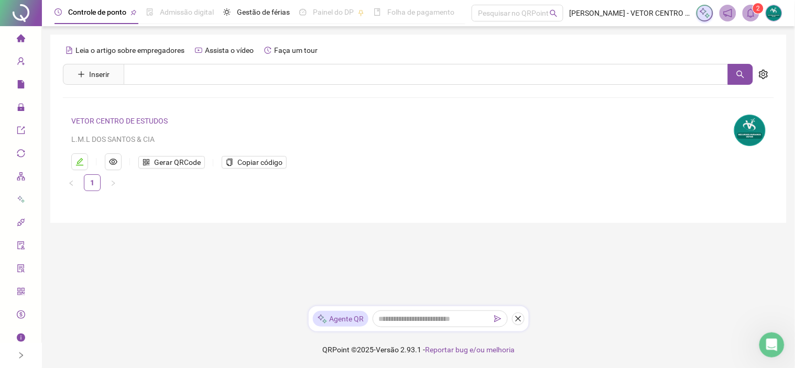
click at [137, 122] on link "VETOR CENTRO DE ESTUDOS" at bounding box center [119, 121] width 96 height 8
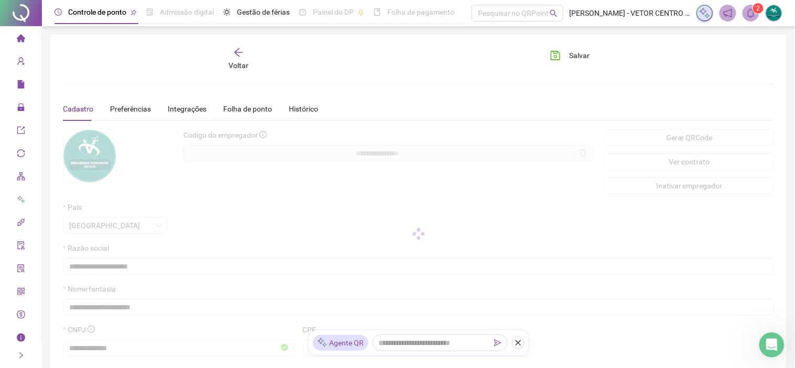
type input "**********"
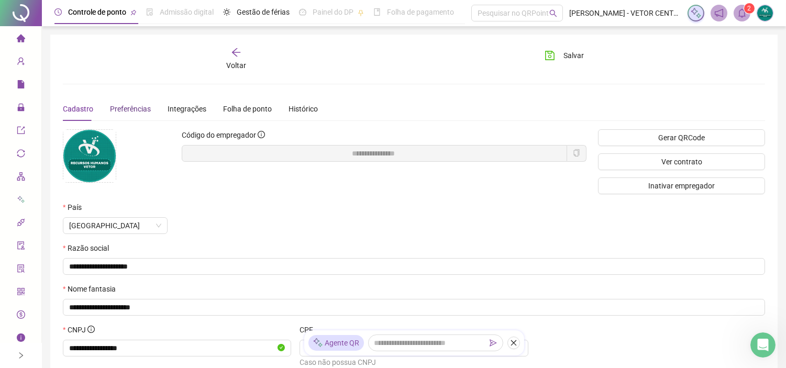
click at [130, 113] on div "Preferências" at bounding box center [130, 109] width 41 height 12
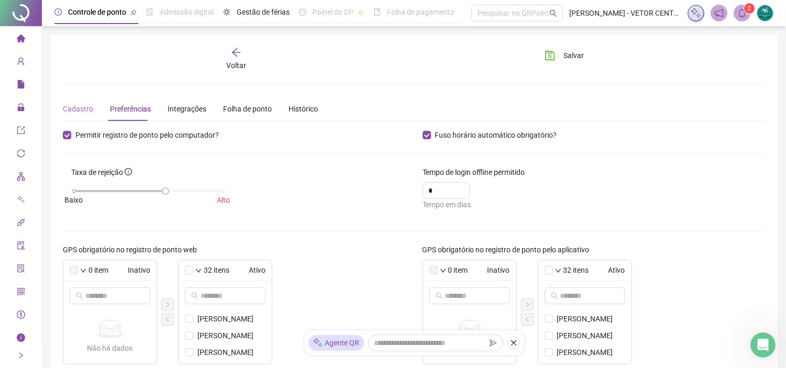
click at [86, 102] on div "Cadastro" at bounding box center [78, 109] width 30 height 24
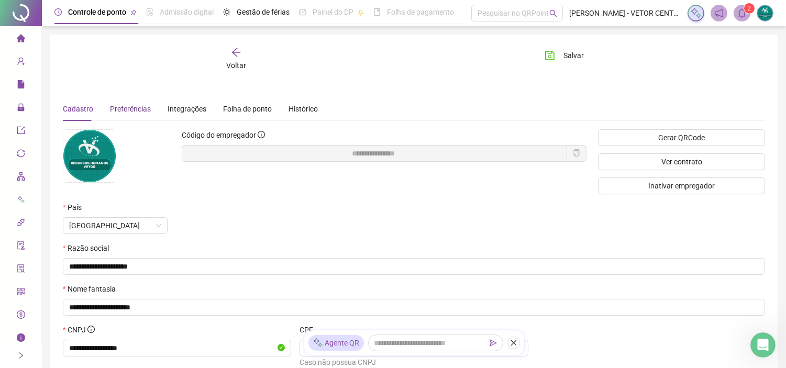
click at [138, 103] on div "Preferências" at bounding box center [130, 109] width 41 height 12
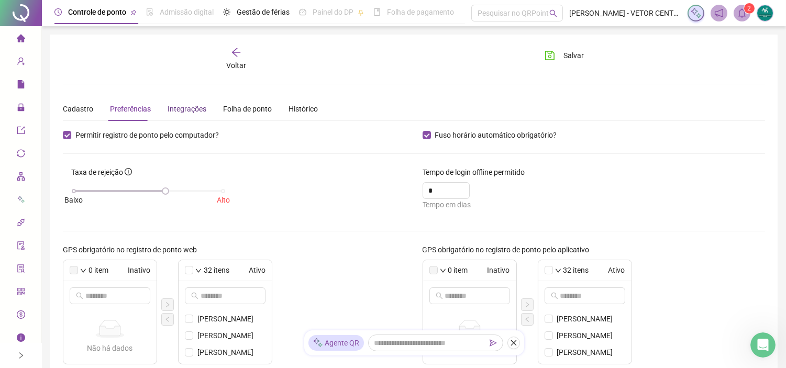
click at [181, 106] on div "Integrações" at bounding box center [187, 109] width 39 height 12
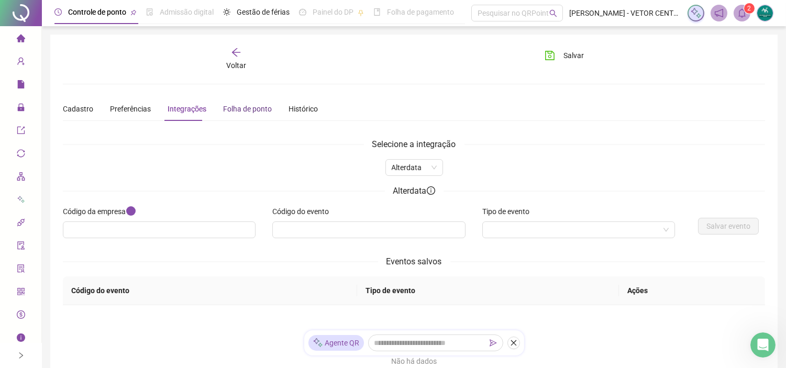
click at [252, 110] on div "Folha de ponto" at bounding box center [247, 109] width 49 height 12
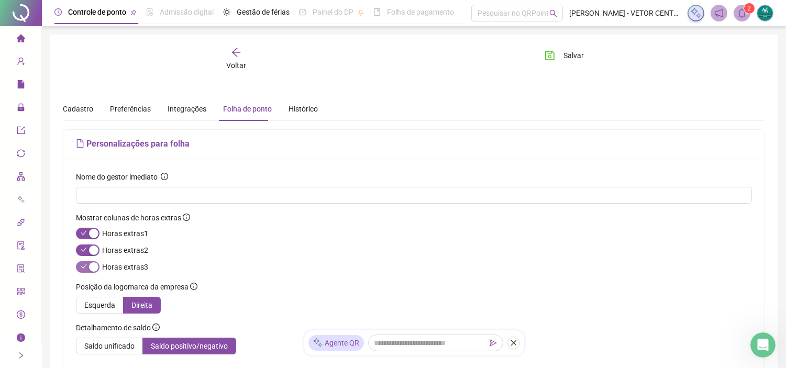
click at [84, 268] on span "button" at bounding box center [88, 267] width 24 height 12
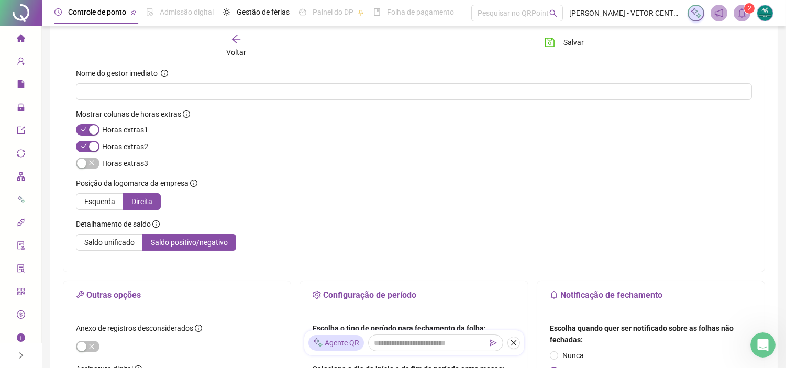
scroll to position [116, 0]
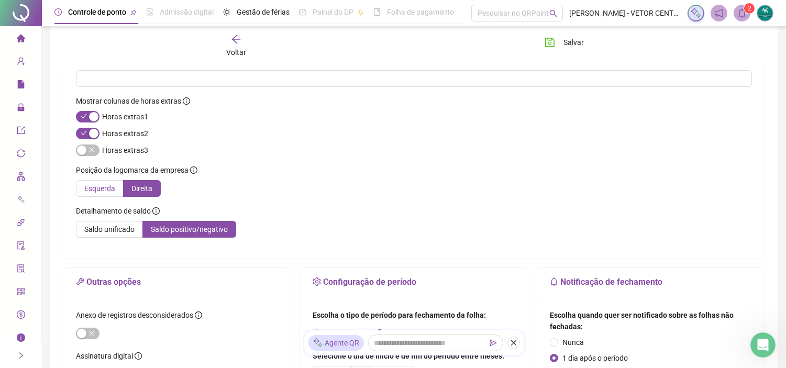
click at [107, 186] on span "Esquerda" at bounding box center [99, 188] width 31 height 8
click at [116, 232] on span "Saldo unificado" at bounding box center [109, 229] width 50 height 8
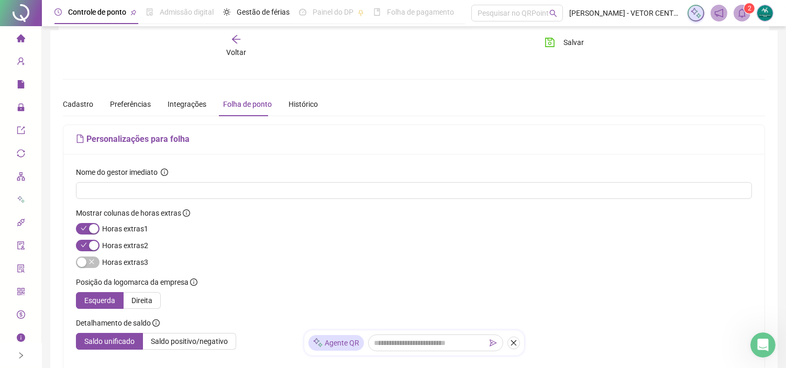
scroll to position [0, 0]
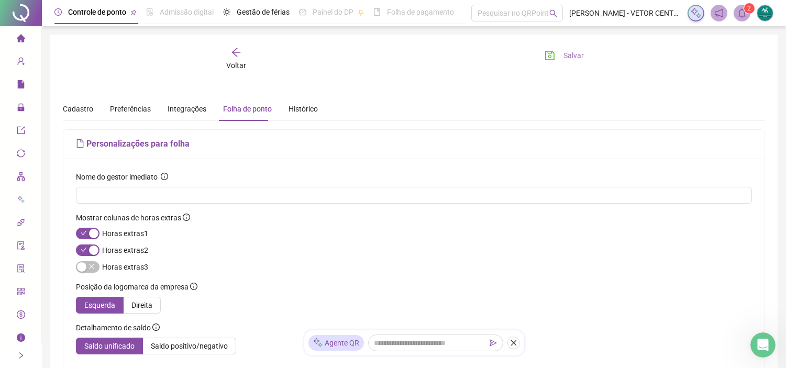
click at [550, 54] on icon "save" at bounding box center [550, 55] width 10 height 10
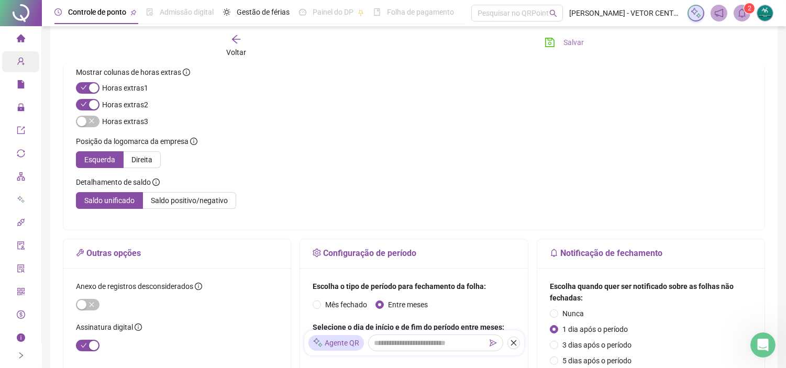
scroll to position [116, 0]
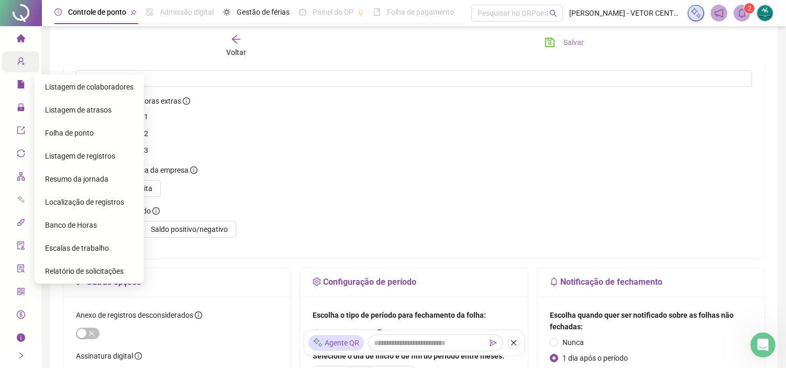
click at [54, 133] on span "Folha de ponto" at bounding box center [69, 133] width 49 height 8
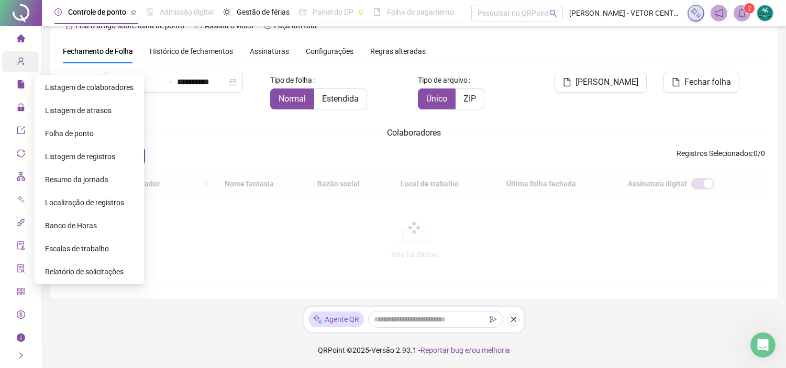
type input "**********"
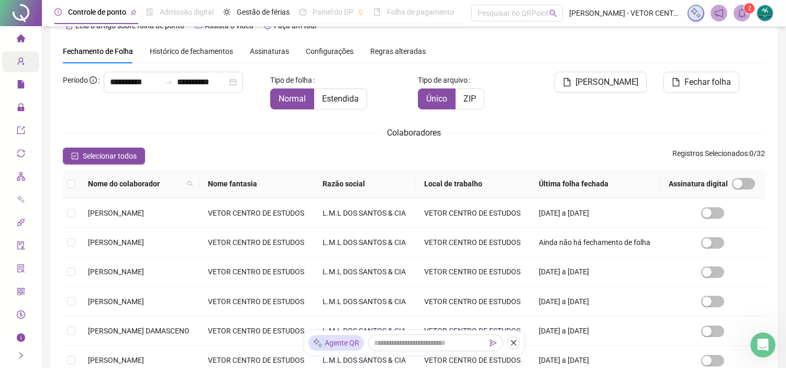
scroll to position [24, 0]
click at [75, 217] on td at bounding box center [71, 213] width 17 height 29
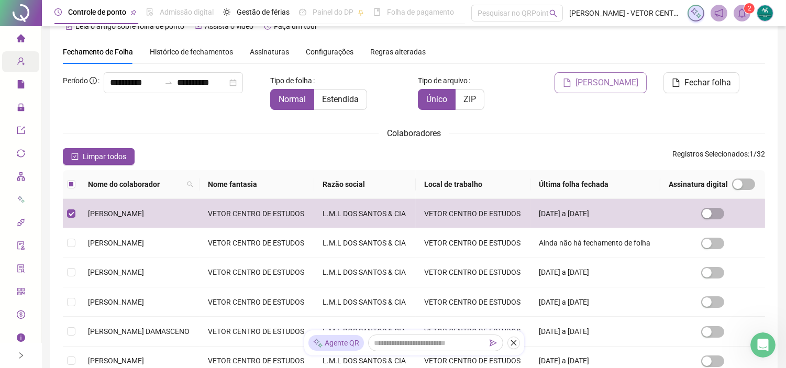
click at [571, 79] on icon "file" at bounding box center [567, 83] width 7 height 8
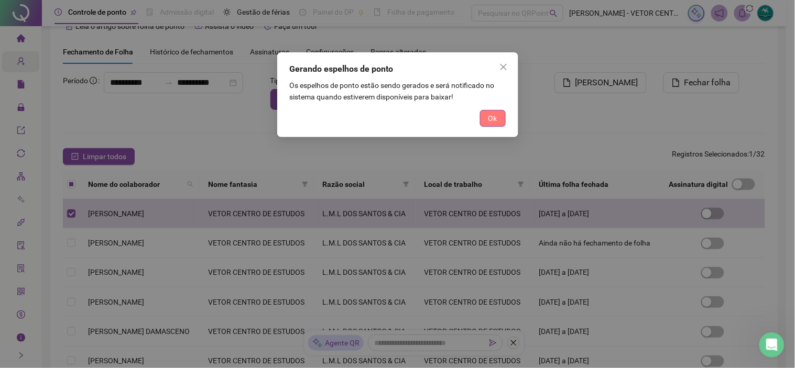
click at [494, 112] on button "Ok" at bounding box center [493, 118] width 26 height 17
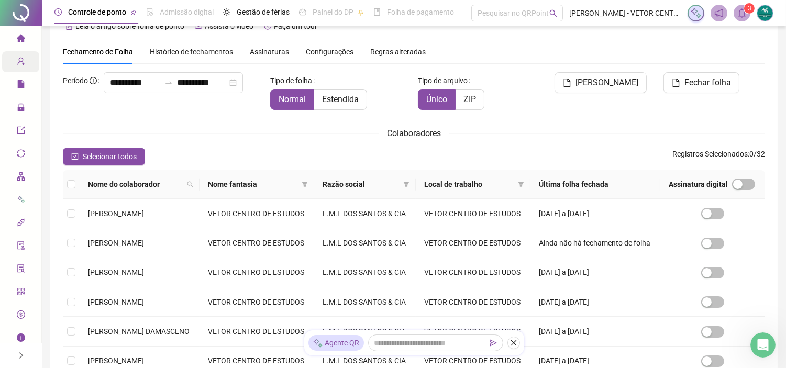
click at [741, 14] on icon "bell" at bounding box center [742, 12] width 9 height 9
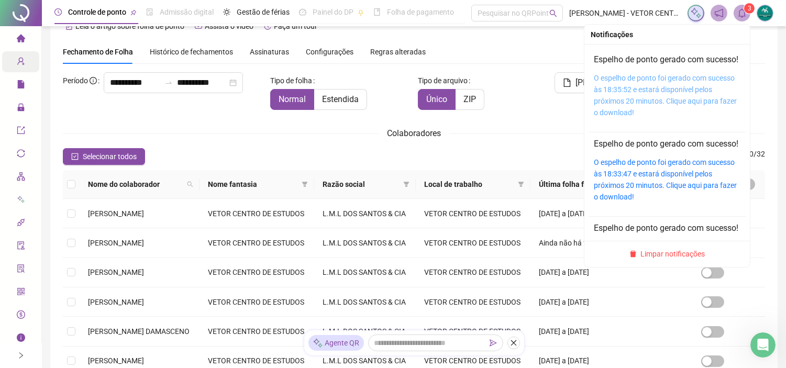
click at [664, 90] on link "O espelho de ponto foi gerado com sucesso às 18:35:52 e estará disponível pelos…" at bounding box center [665, 95] width 143 height 43
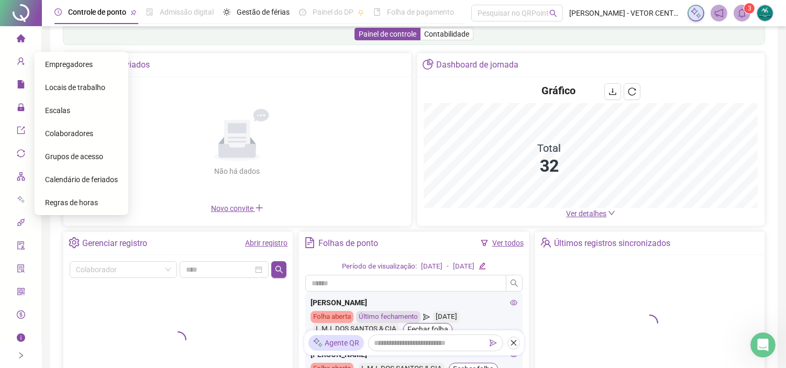
click at [54, 61] on span "Empregadores" at bounding box center [69, 64] width 48 height 8
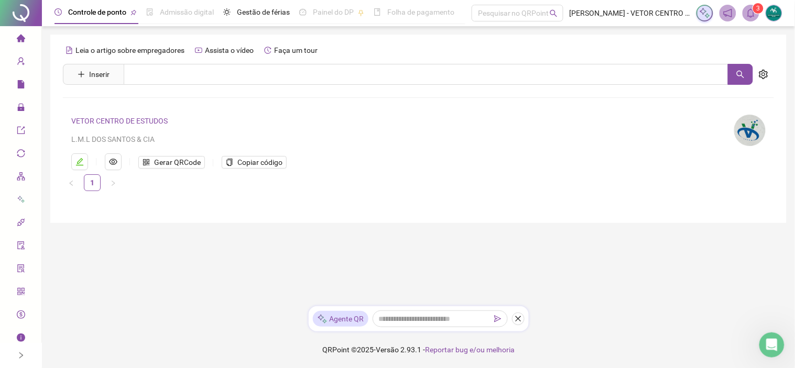
click at [147, 117] on link "VETOR CENTRO DE ESTUDOS" at bounding box center [119, 121] width 96 height 8
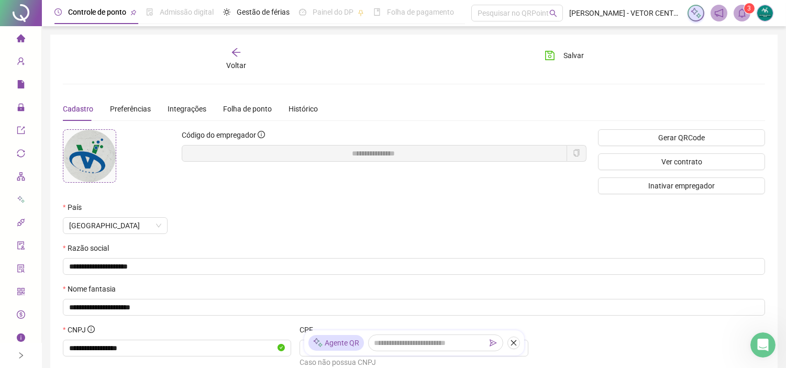
click at [94, 143] on img at bounding box center [89, 156] width 52 height 52
click at [277, 173] on span "Sim" at bounding box center [283, 169] width 12 height 12
click at [575, 51] on span "Salvar" at bounding box center [574, 56] width 20 height 12
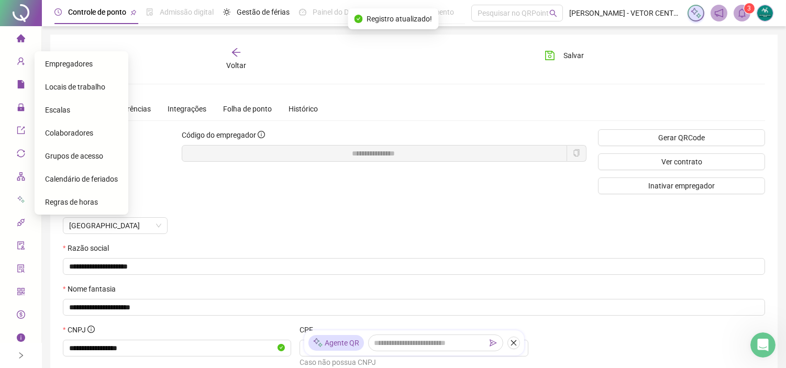
click at [17, 62] on icon "user-add" at bounding box center [20, 62] width 7 height 8
click at [64, 133] on span "Colaboradores" at bounding box center [69, 133] width 48 height 8
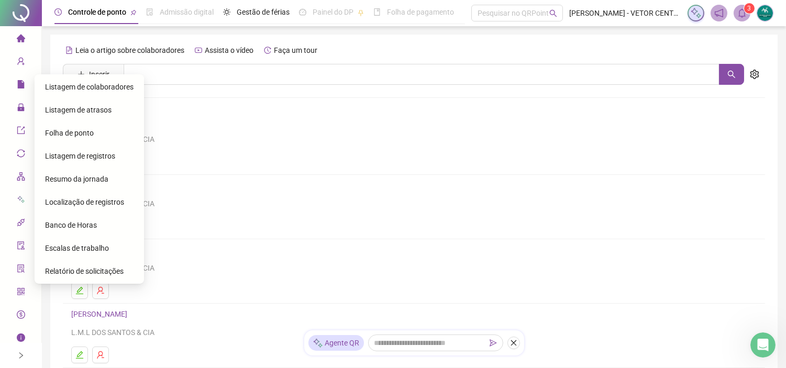
click at [61, 131] on span "Folha de ponto" at bounding box center [69, 133] width 49 height 8
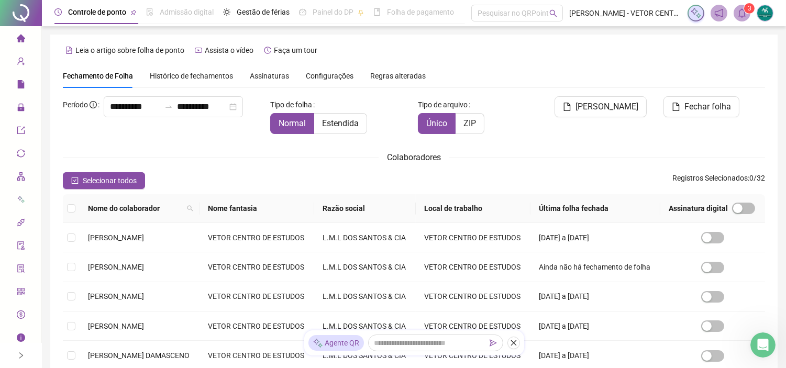
type input "**********"
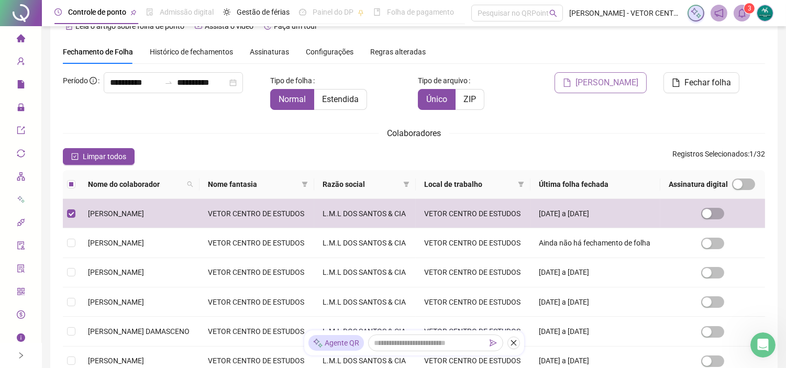
click at [614, 82] on span "[PERSON_NAME]" at bounding box center [607, 82] width 63 height 13
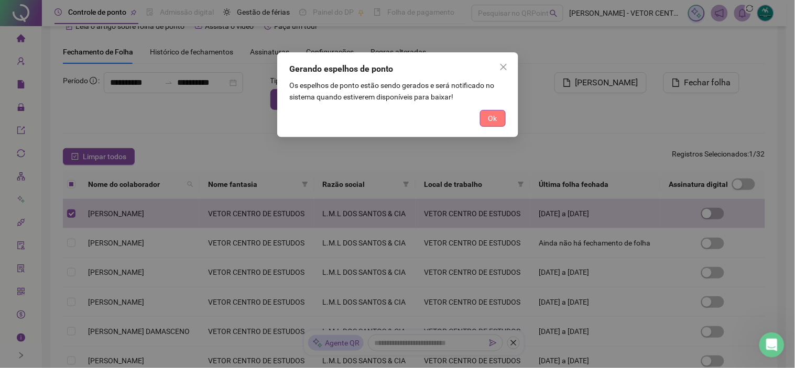
click at [489, 123] on span "Ok" at bounding box center [492, 119] width 9 height 12
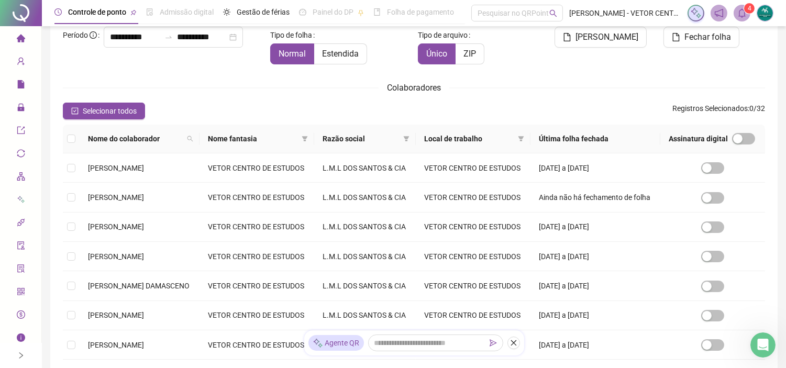
scroll to position [82, 0]
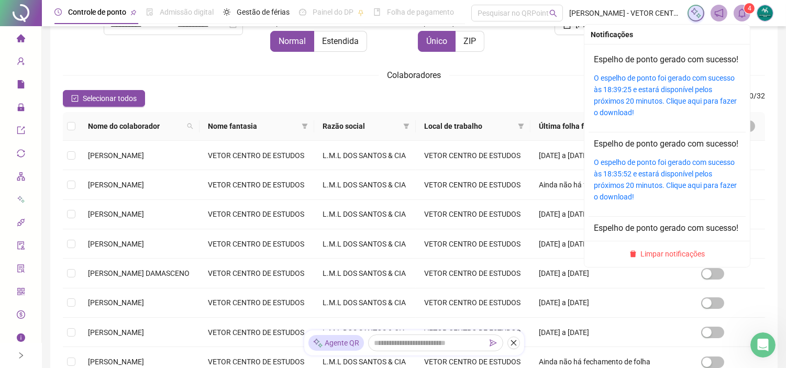
click at [744, 16] on icon "bell" at bounding box center [742, 12] width 7 height 9
click at [655, 105] on link "O espelho de ponto foi gerado com sucesso às 18:39:25 e estará disponível pelos…" at bounding box center [665, 95] width 143 height 43
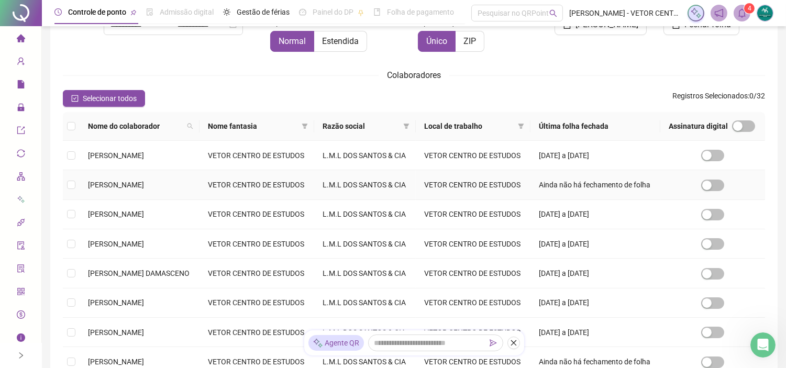
click at [66, 197] on td at bounding box center [71, 184] width 17 height 29
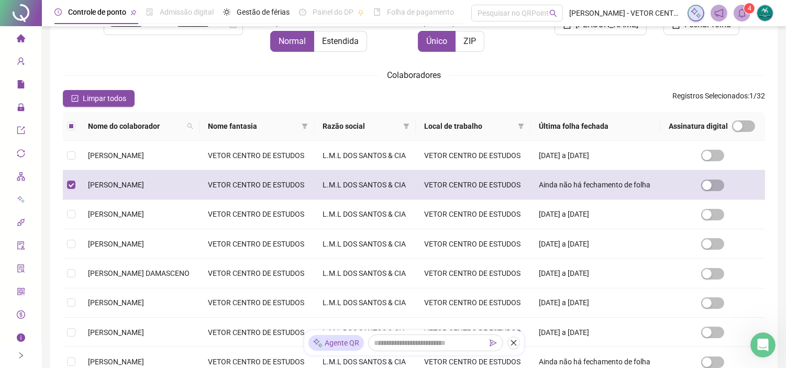
scroll to position [24, 0]
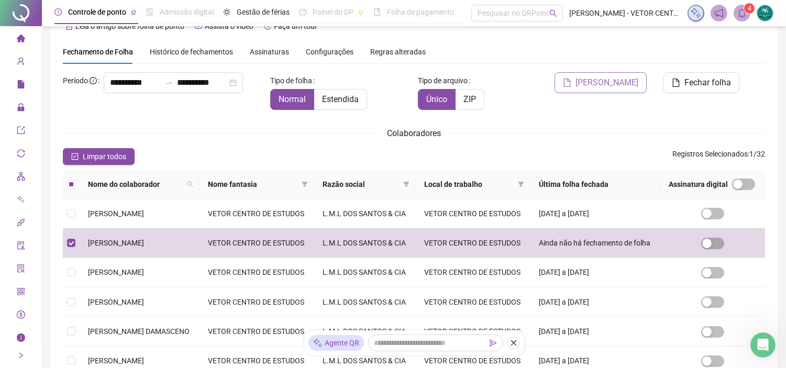
click at [613, 83] on span "[PERSON_NAME]" at bounding box center [607, 82] width 63 height 13
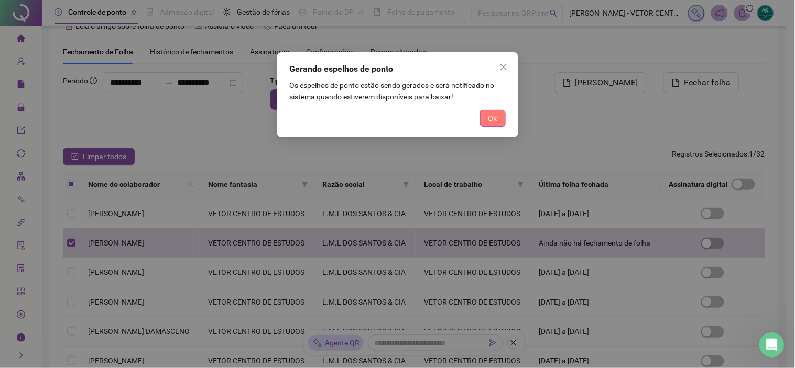
click at [498, 117] on button "Ok" at bounding box center [493, 118] width 26 height 17
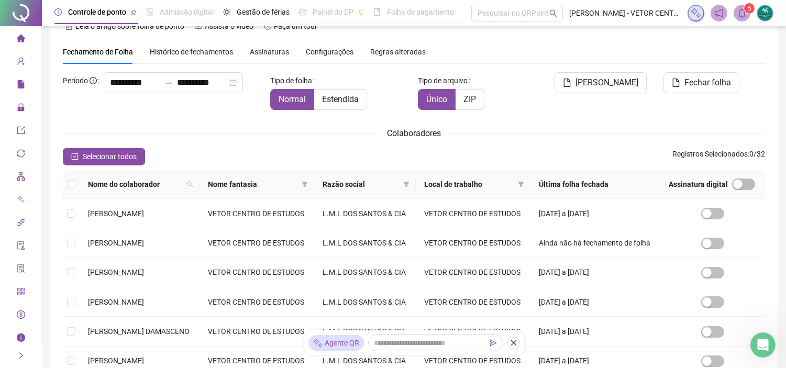
click at [741, 8] on icon "bell" at bounding box center [742, 12] width 9 height 9
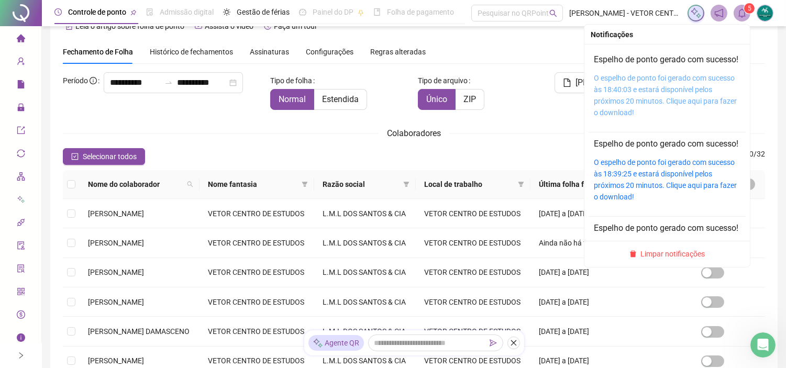
click at [636, 85] on link "O espelho de ponto foi gerado com sucesso às 18:40:03 e estará disponível pelos…" at bounding box center [665, 95] width 143 height 43
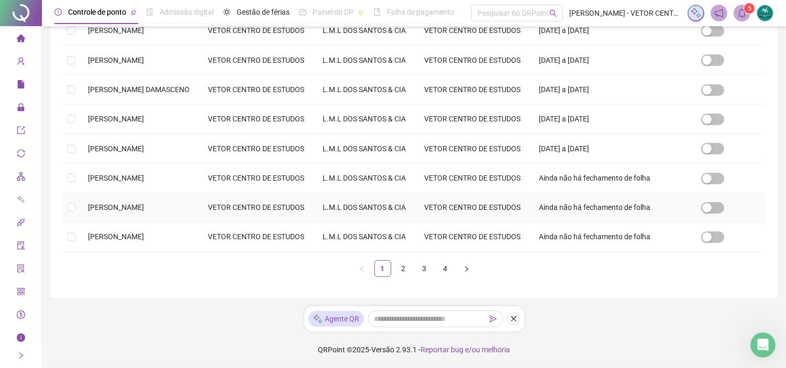
scroll to position [375, 0]
click at [402, 276] on link "2" at bounding box center [404, 269] width 16 height 16
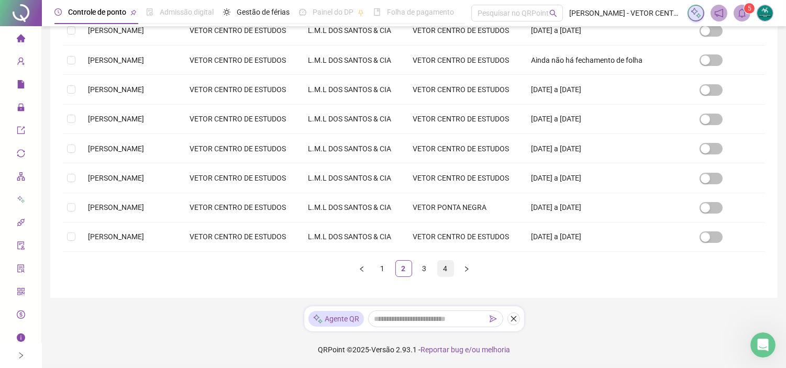
click at [448, 269] on link "4" at bounding box center [446, 269] width 16 height 16
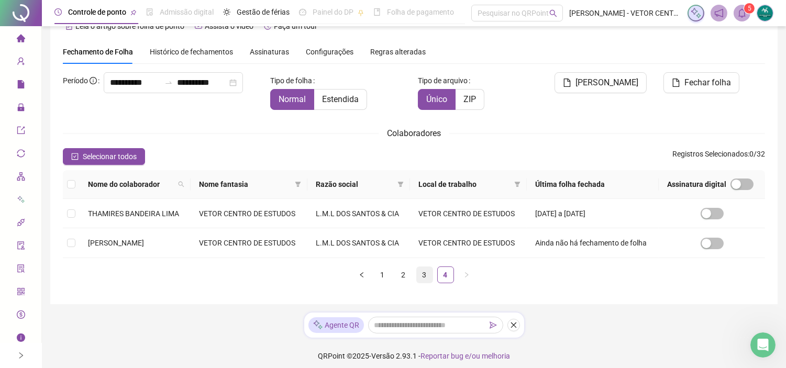
click at [420, 272] on link "3" at bounding box center [425, 275] width 16 height 16
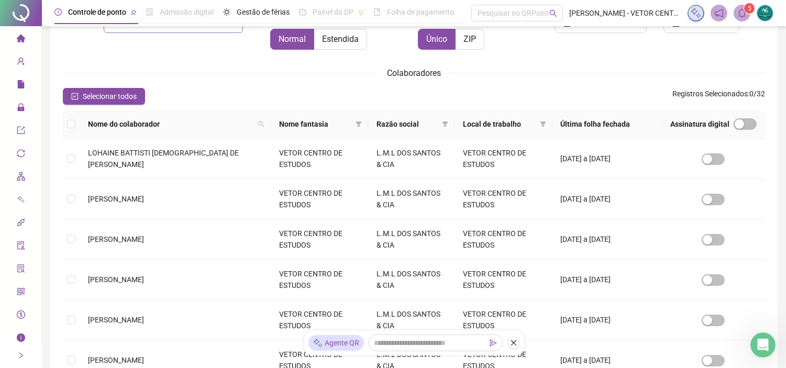
scroll to position [0, 0]
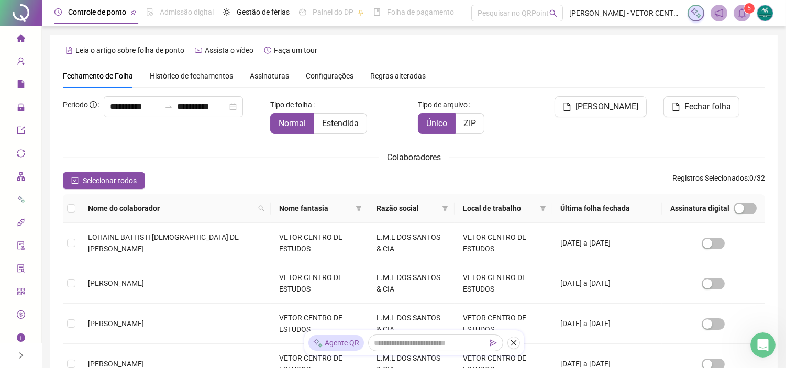
click at [221, 205] on div "Nome do colaborador" at bounding box center [175, 209] width 174 height 12
click at [256, 203] on span at bounding box center [261, 209] width 10 height 16
type input "****"
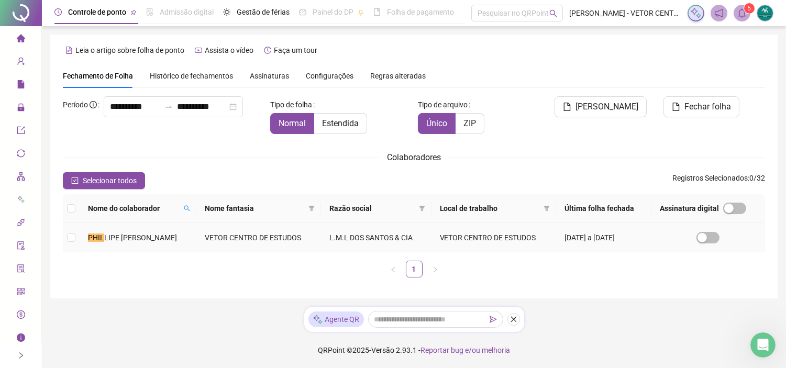
click at [75, 233] on td at bounding box center [71, 237] width 17 height 29
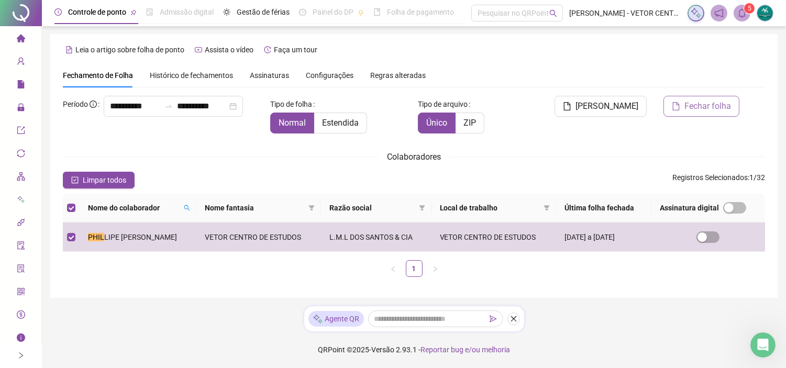
click at [708, 109] on span "Fechar folha" at bounding box center [708, 106] width 47 height 13
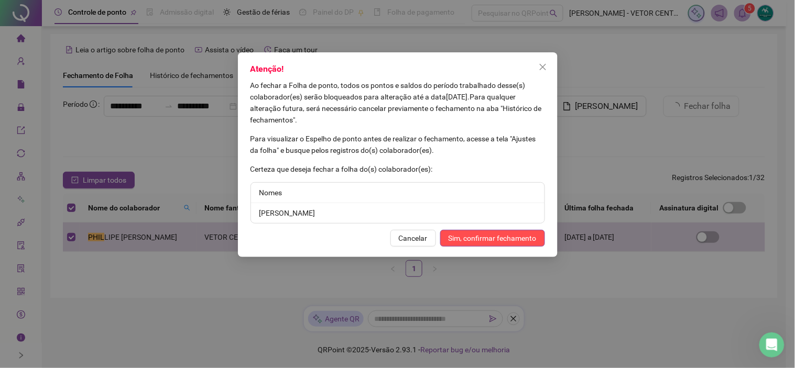
click at [367, 213] on li "[PERSON_NAME]" at bounding box center [397, 213] width 293 height 20
click at [485, 236] on span "Sim, confirmar fechamento" at bounding box center [492, 239] width 88 height 12
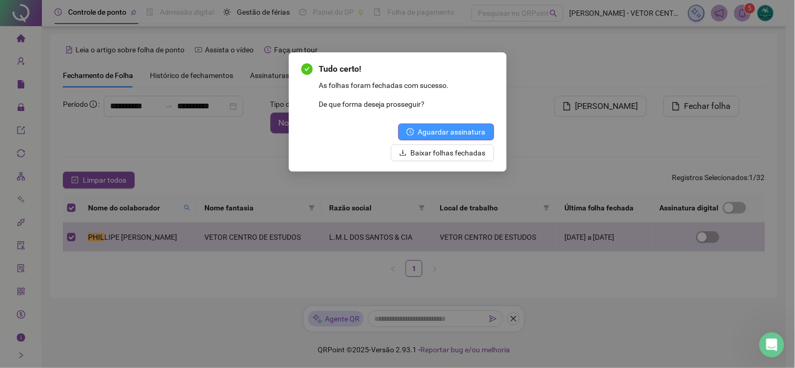
click at [469, 128] on span "Aguardar assinatura" at bounding box center [452, 132] width 68 height 12
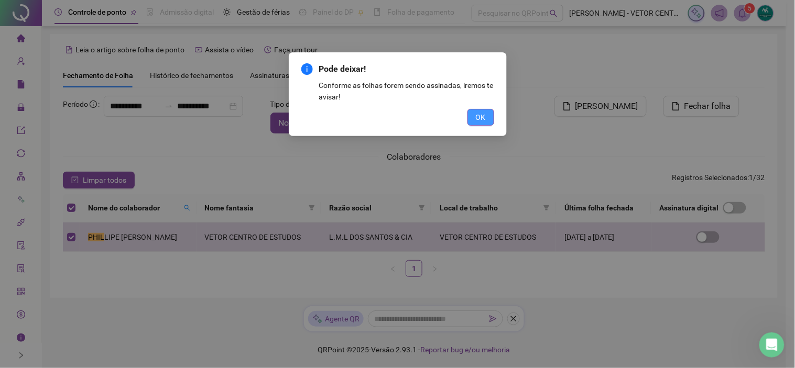
click at [483, 117] on span "OK" at bounding box center [481, 118] width 10 height 12
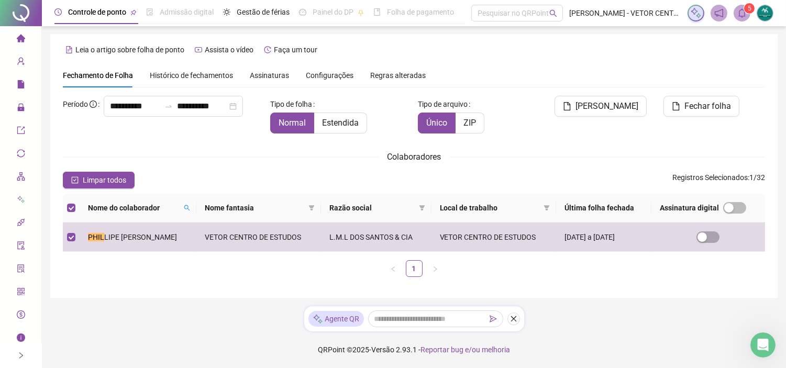
click at [256, 74] on span "Assinaturas" at bounding box center [269, 75] width 39 height 7
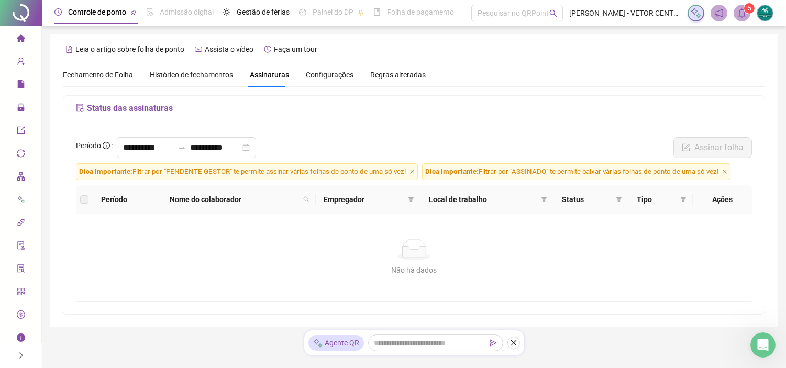
click at [76, 202] on th at bounding box center [84, 199] width 17 height 29
click at [85, 202] on label at bounding box center [84, 200] width 8 height 12
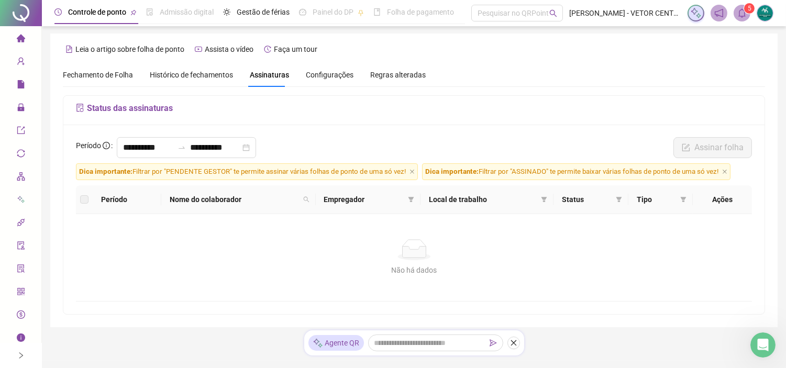
click at [195, 76] on span "Histórico de fechamentos" at bounding box center [191, 75] width 83 height 8
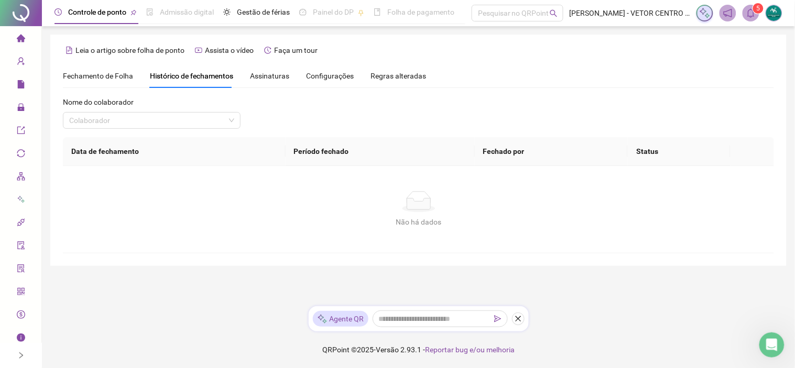
click at [124, 75] on span "Fechamento de Folha" at bounding box center [98, 76] width 70 height 8
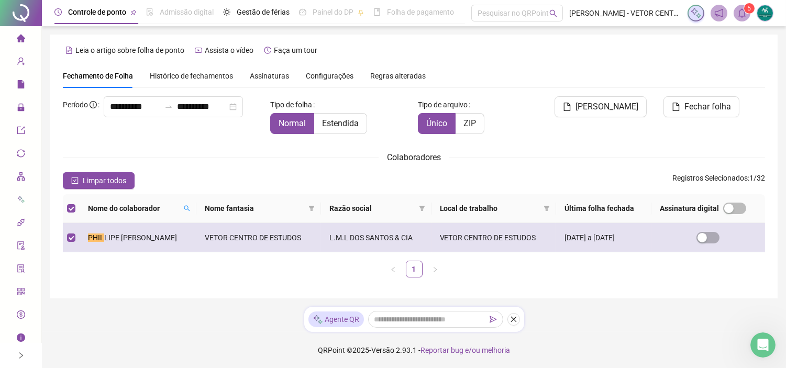
scroll to position [1, 0]
click at [715, 236] on span "button" at bounding box center [708, 238] width 23 height 12
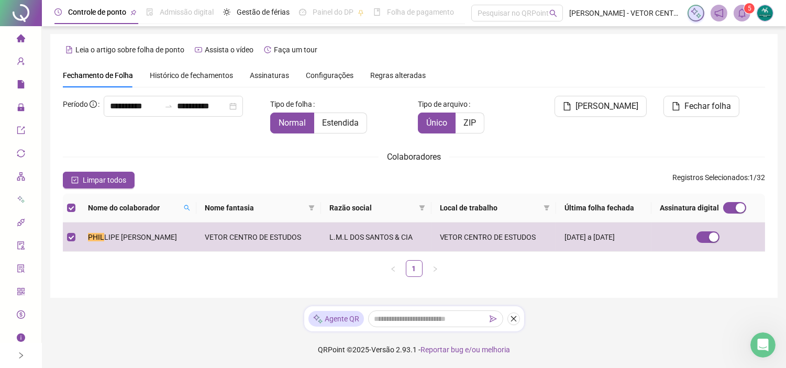
click at [268, 75] on span "Assinaturas" at bounding box center [269, 75] width 39 height 7
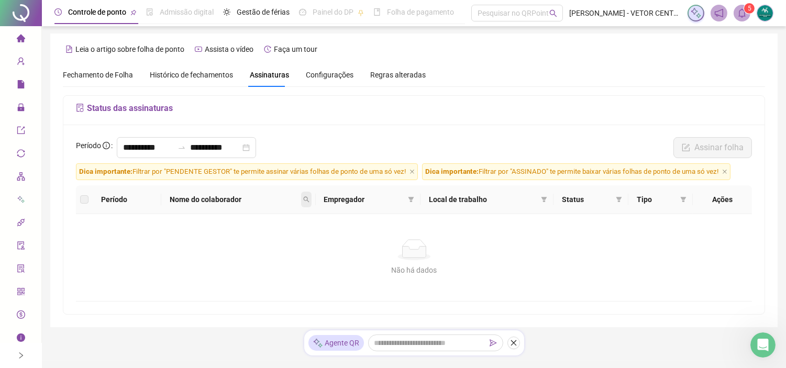
click at [310, 200] on icon "search" at bounding box center [306, 199] width 6 height 6
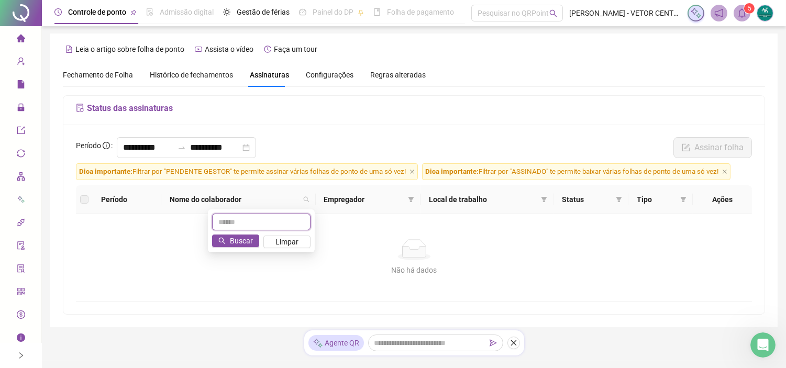
click at [288, 223] on input "text" at bounding box center [261, 222] width 98 height 17
type input "***"
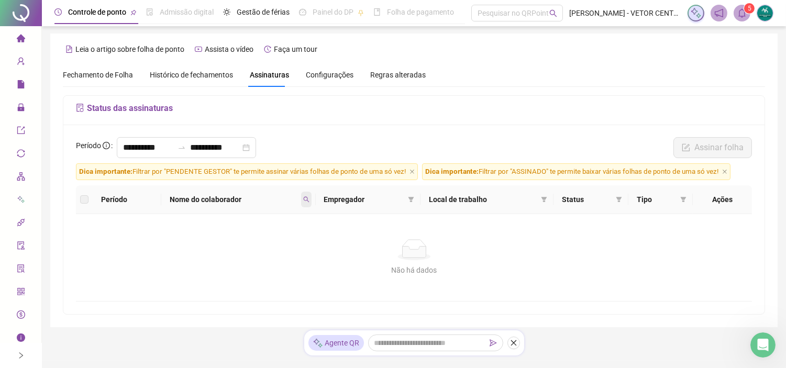
click at [305, 194] on span at bounding box center [306, 200] width 10 height 16
click at [227, 244] on button "Buscar" at bounding box center [235, 241] width 47 height 13
click at [194, 79] on span "Histórico de fechamentos" at bounding box center [191, 75] width 83 height 8
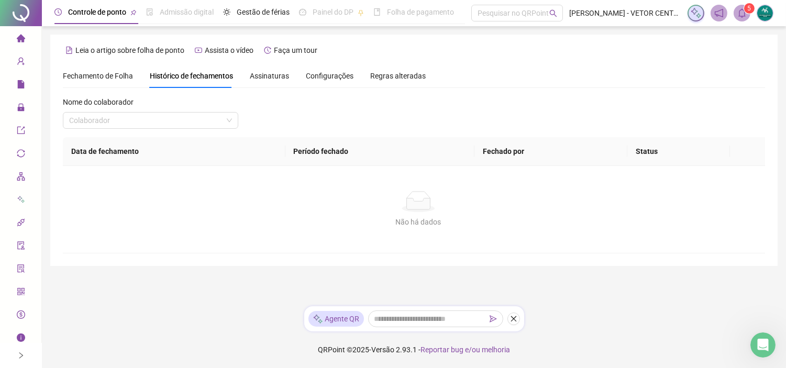
scroll to position [0, 0]
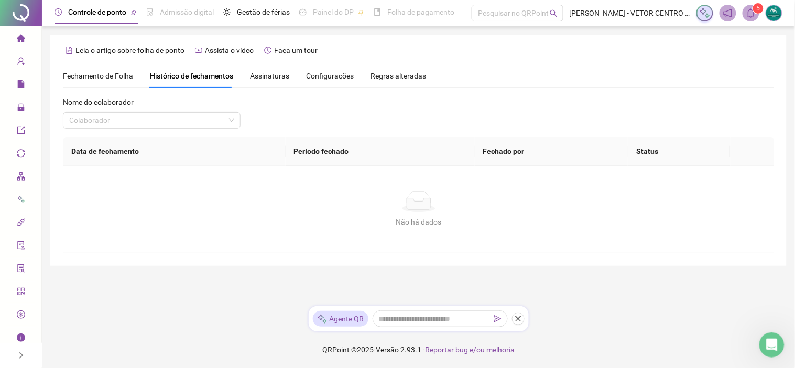
click at [125, 79] on span "Fechamento de Folha" at bounding box center [98, 76] width 70 height 8
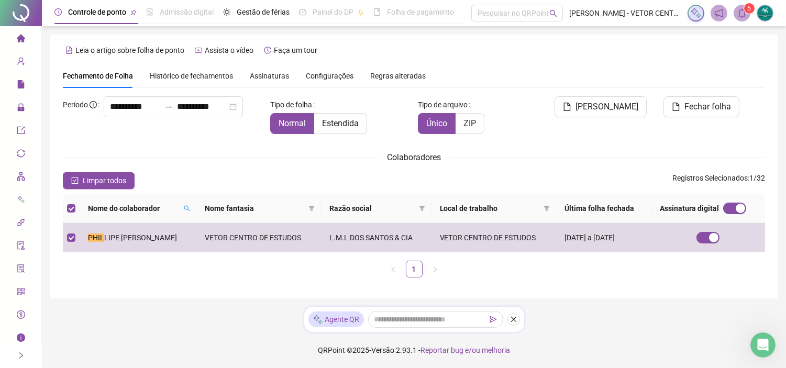
scroll to position [1, 0]
click at [190, 75] on span "Histórico de fechamentos" at bounding box center [191, 75] width 83 height 8
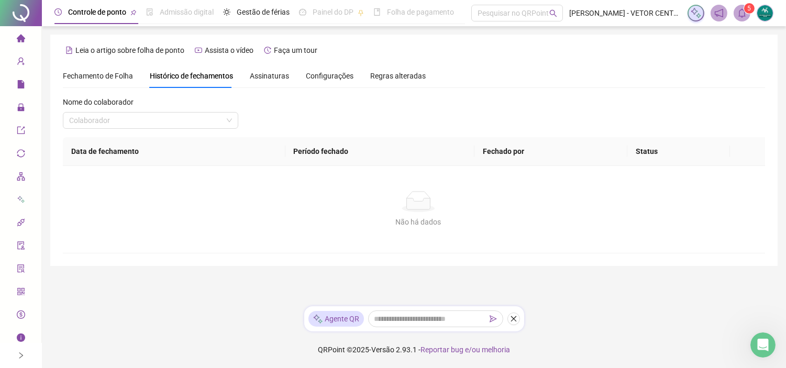
scroll to position [0, 0]
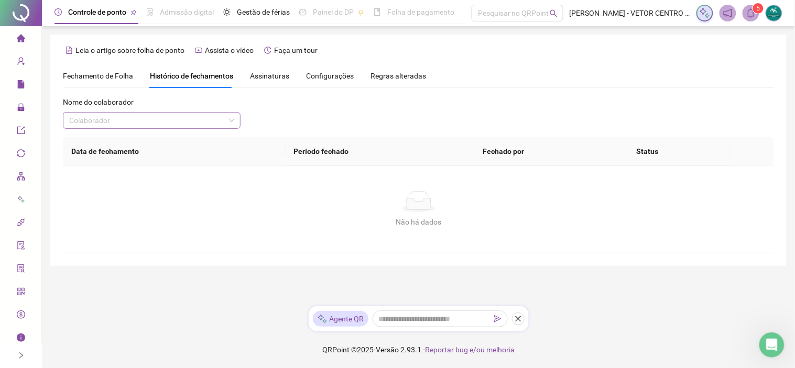
click at [191, 119] on input "search" at bounding box center [147, 121] width 156 height 16
type input "***"
click at [185, 134] on div "[PERSON_NAME]" at bounding box center [151, 141] width 173 height 17
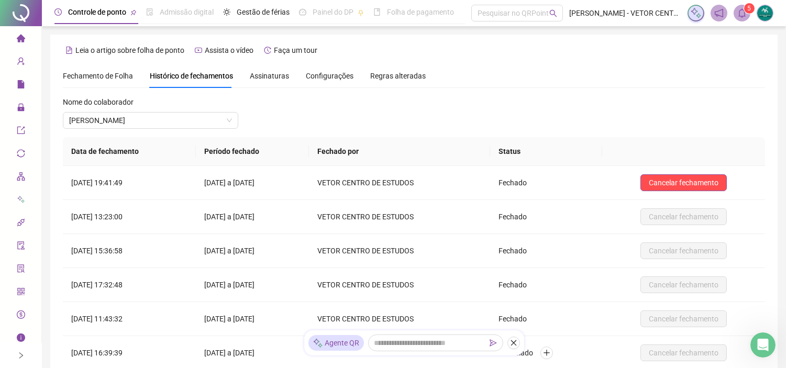
click at [273, 70] on div "Assinaturas" at bounding box center [269, 76] width 39 height 12
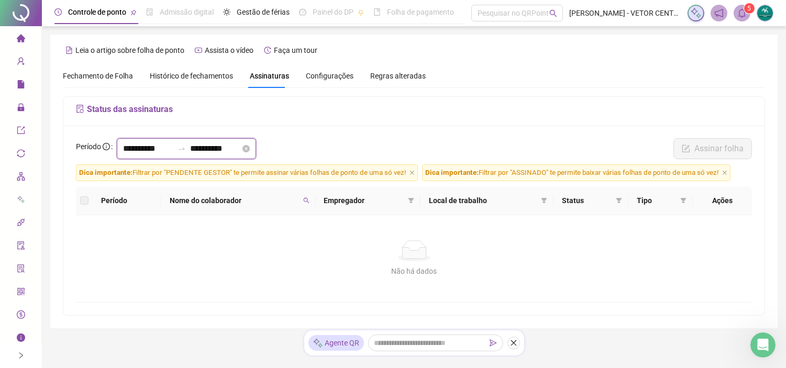
click at [152, 150] on input "**********" at bounding box center [148, 148] width 50 height 13
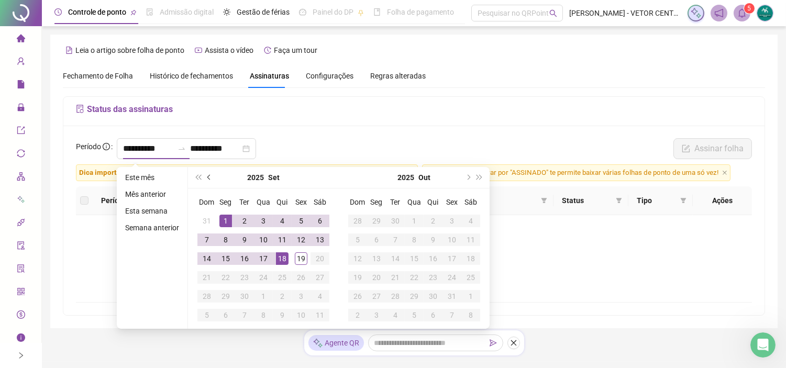
click at [208, 175] on span "prev-year" at bounding box center [209, 177] width 5 height 5
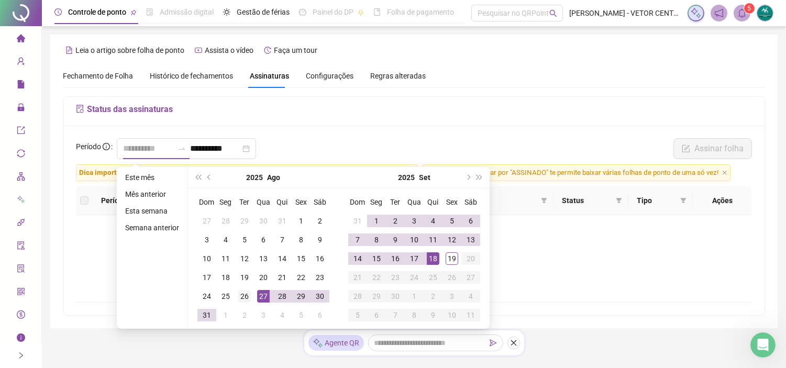
type input "**********"
click at [244, 296] on div "26" at bounding box center [244, 296] width 13 height 13
type input "**********"
click at [446, 257] on div "19" at bounding box center [452, 258] width 13 height 13
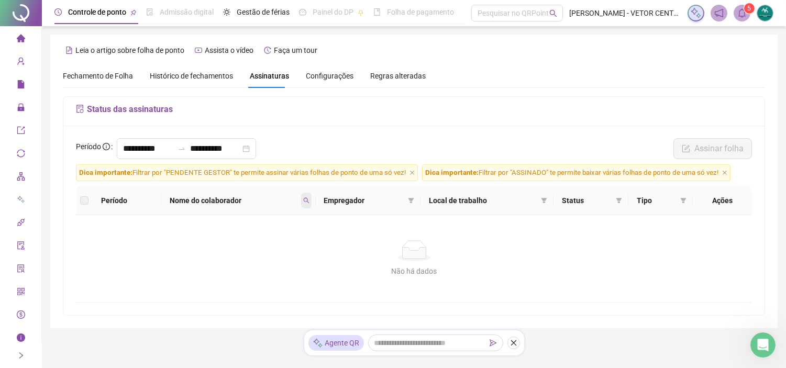
click at [307, 198] on icon "search" at bounding box center [306, 201] width 6 height 6
click at [235, 240] on span "Buscar" at bounding box center [241, 242] width 23 height 12
click at [85, 202] on label at bounding box center [84, 201] width 8 height 12
click at [337, 72] on span "Configurações" at bounding box center [330, 75] width 48 height 7
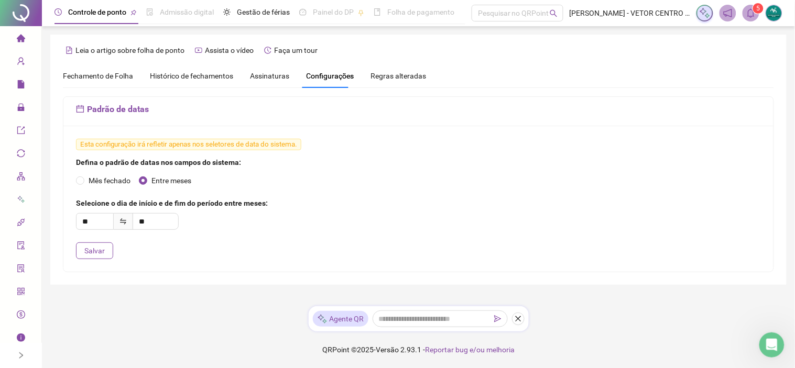
click at [281, 73] on span "Assinaturas" at bounding box center [269, 75] width 39 height 7
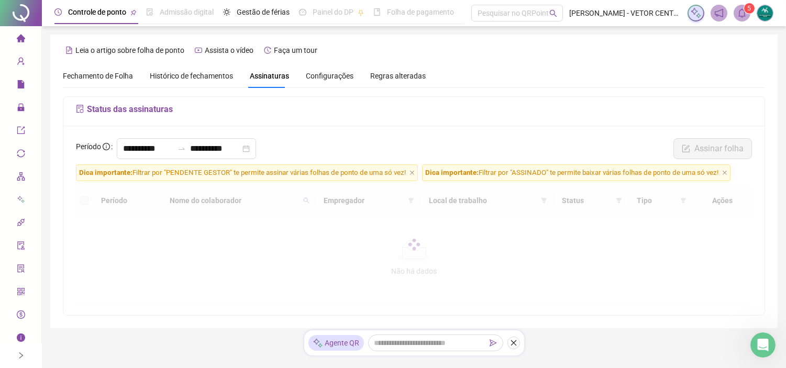
click at [381, 74] on span "Regras alteradas" at bounding box center [398, 75] width 56 height 7
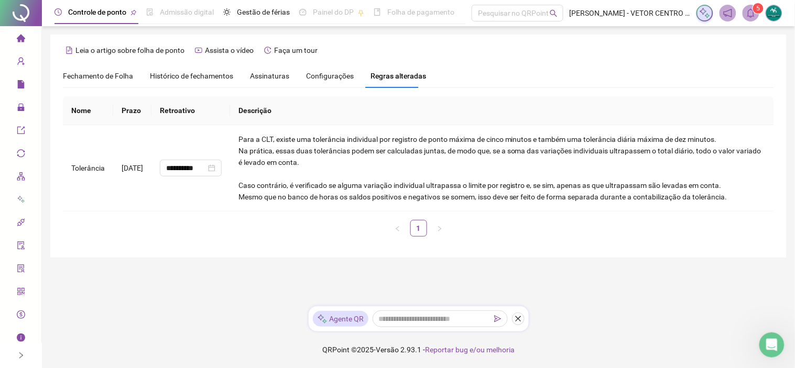
click at [220, 72] on span "Histórico de fechamentos" at bounding box center [191, 76] width 83 height 8
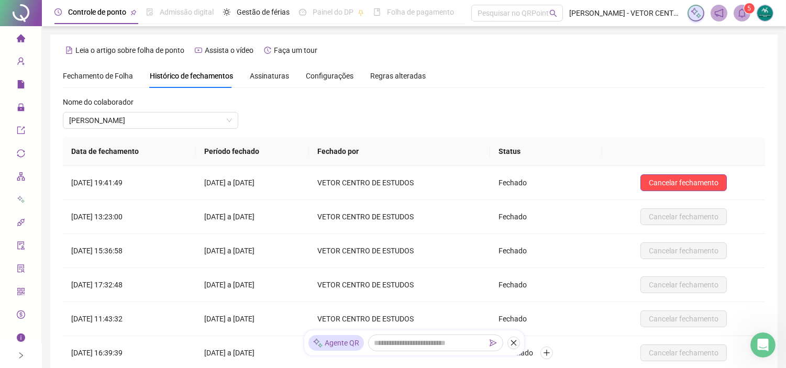
click at [117, 72] on span "Fechamento de Folha" at bounding box center [98, 76] width 70 height 8
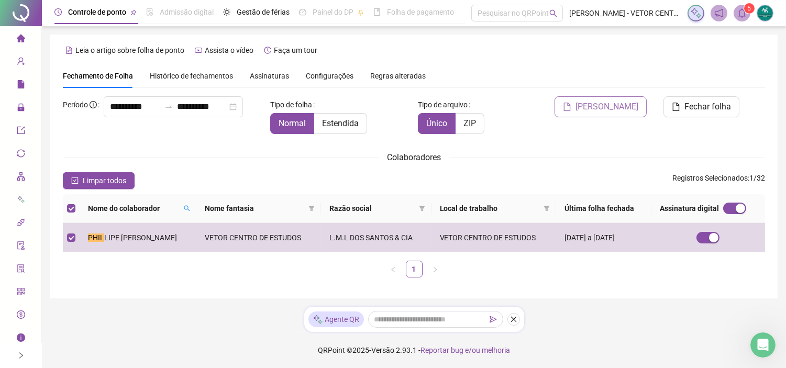
click at [595, 107] on span "[PERSON_NAME]" at bounding box center [607, 107] width 63 height 13
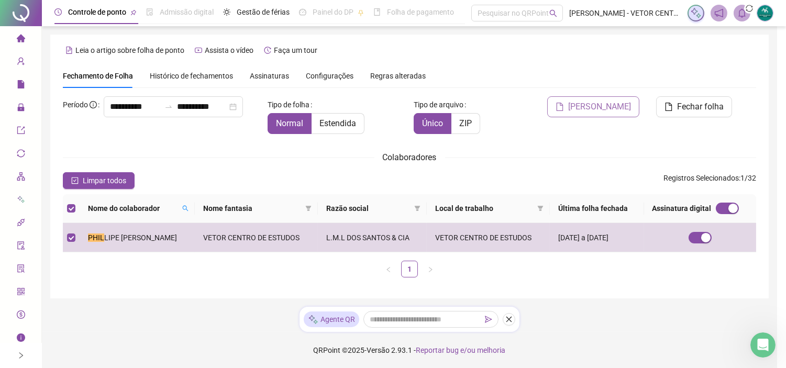
scroll to position [1, 0]
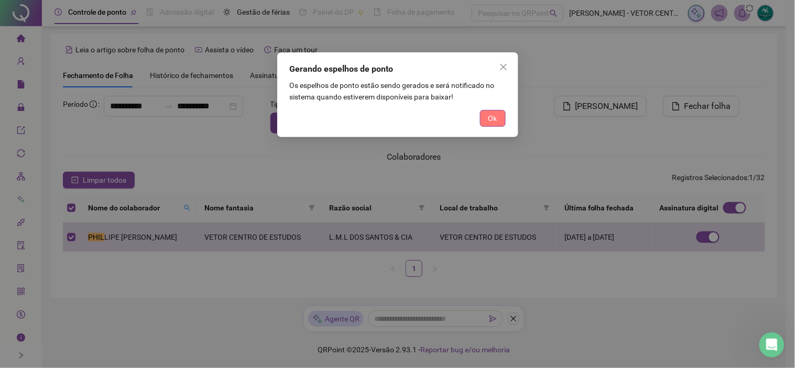
click at [491, 120] on span "Ok" at bounding box center [492, 119] width 9 height 12
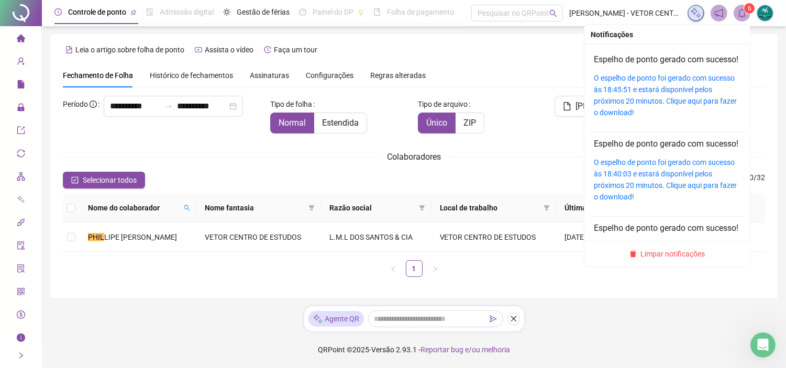
click at [745, 9] on sup "6" at bounding box center [749, 8] width 10 height 10
click at [652, 111] on link "O espelho de ponto foi gerado com sucesso às 18:45:51 e estará disponível pelos…" at bounding box center [665, 95] width 143 height 43
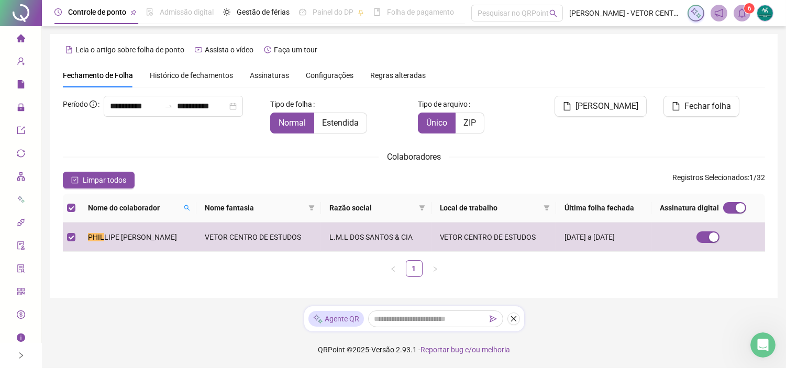
click at [262, 74] on span "Assinaturas" at bounding box center [269, 75] width 39 height 7
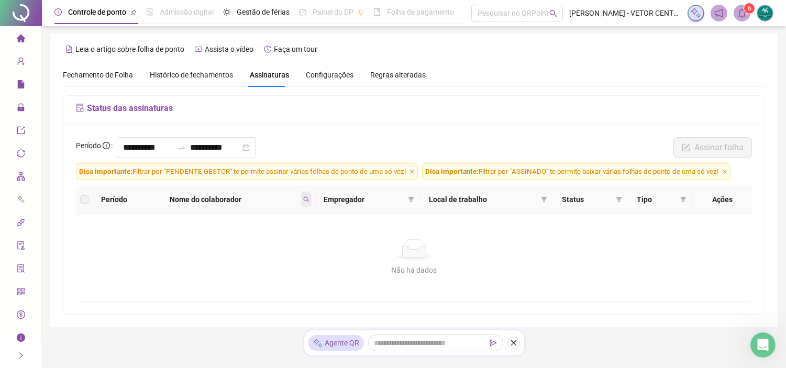
click at [308, 202] on icon "search" at bounding box center [306, 199] width 6 height 6
click at [241, 241] on span "Buscar" at bounding box center [241, 241] width 23 height 12
click at [728, 173] on icon "close" at bounding box center [724, 171] width 5 height 5
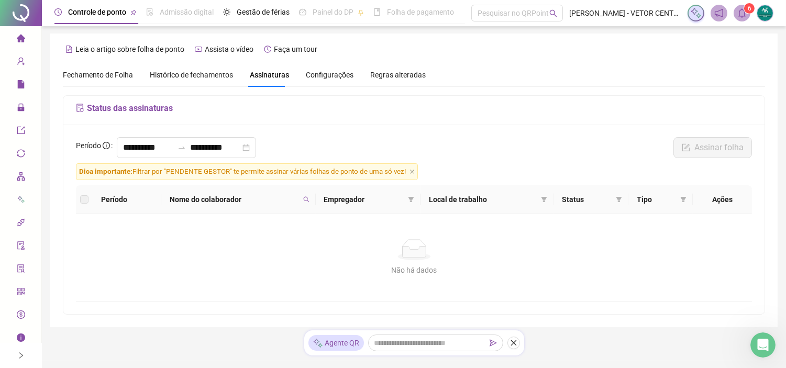
click at [411, 169] on span "Dica importante: Filtrar por "PENDENTE GESTOR" te permite assinar várias folhas…" at bounding box center [247, 171] width 342 height 17
click at [413, 170] on icon "close" at bounding box center [412, 171] width 5 height 5
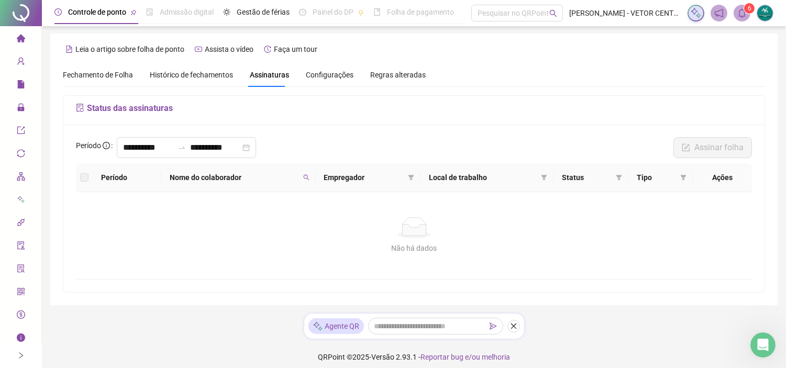
click at [129, 109] on h5 "Status das assinaturas" at bounding box center [414, 108] width 676 height 13
click at [80, 108] on icon "file-sync" at bounding box center [80, 108] width 8 height 8
click at [390, 71] on span "Regras alteradas" at bounding box center [398, 74] width 56 height 7
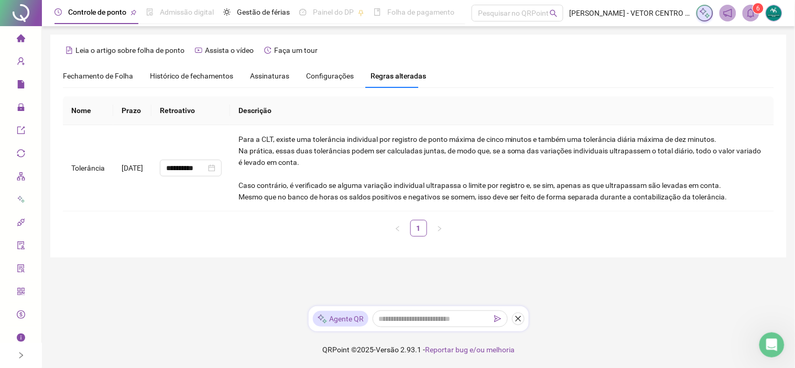
click at [333, 69] on div "Configurações" at bounding box center [330, 76] width 48 height 24
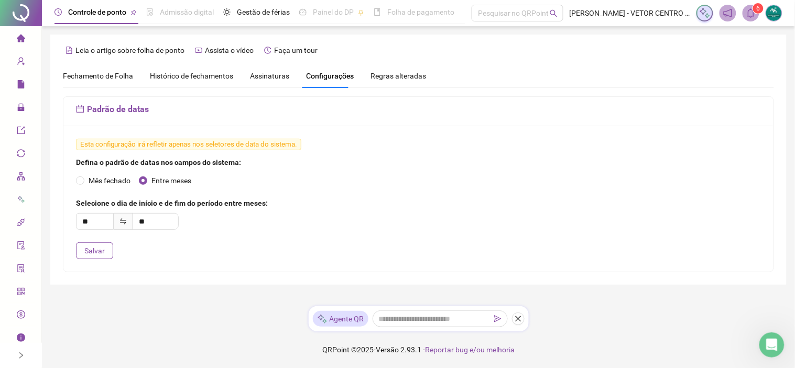
click at [275, 72] on span "Assinaturas" at bounding box center [269, 75] width 39 height 7
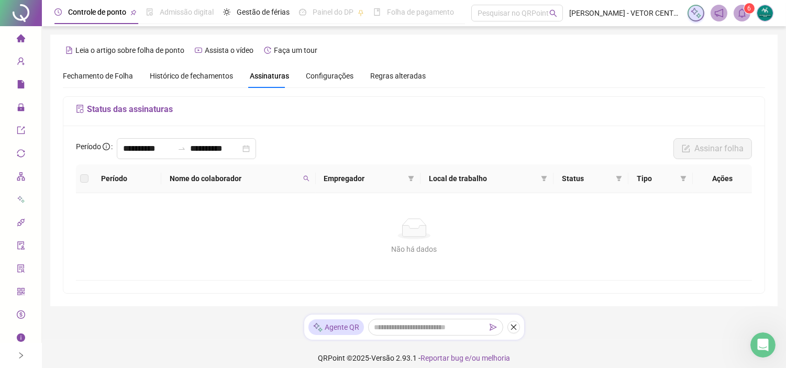
click at [204, 73] on span "Histórico de fechamentos" at bounding box center [191, 76] width 83 height 8
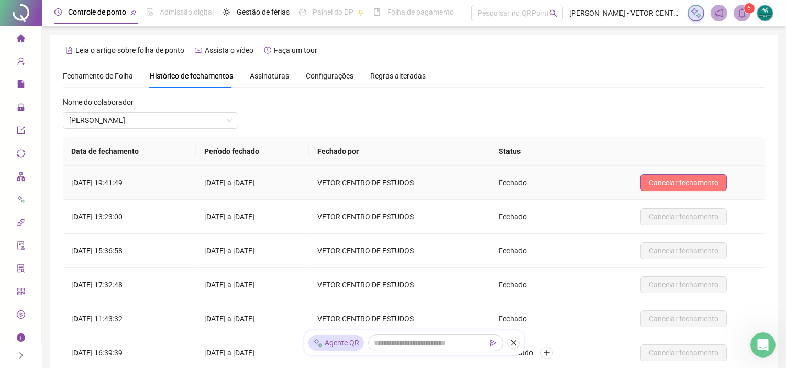
click at [669, 179] on span "Cancelar fechamento" at bounding box center [684, 183] width 70 height 12
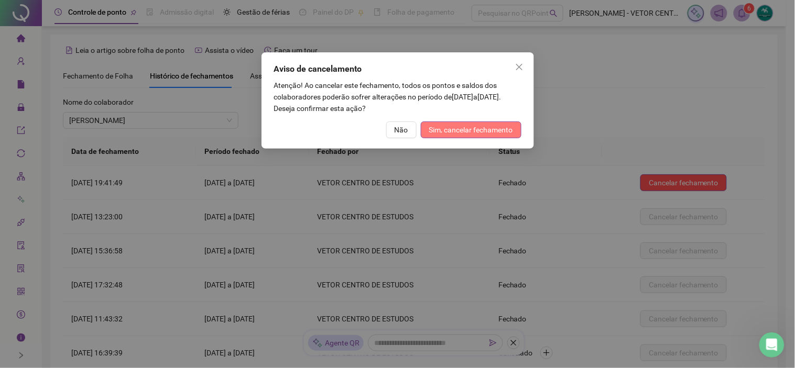
click at [464, 127] on span "Sim, cancelar fechamento" at bounding box center [471, 130] width 84 height 12
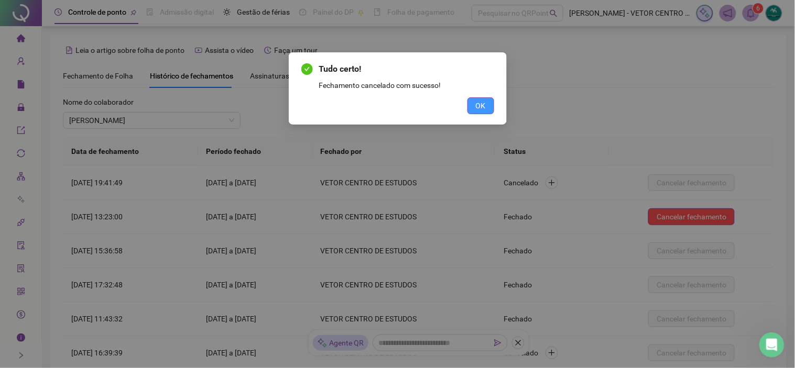
click at [485, 97] on button "OK" at bounding box center [480, 105] width 27 height 17
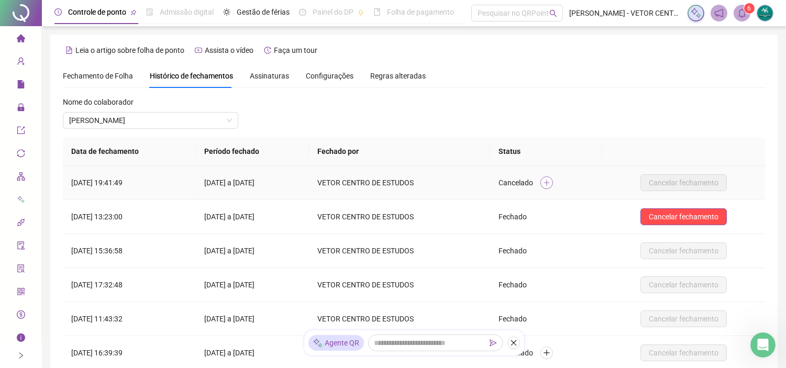
click at [549, 182] on icon "plus" at bounding box center [547, 182] width 6 height 1
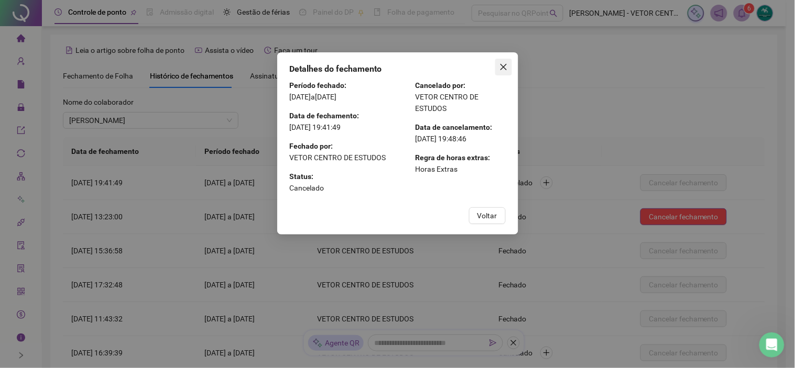
click at [507, 65] on icon "close" at bounding box center [503, 67] width 8 height 8
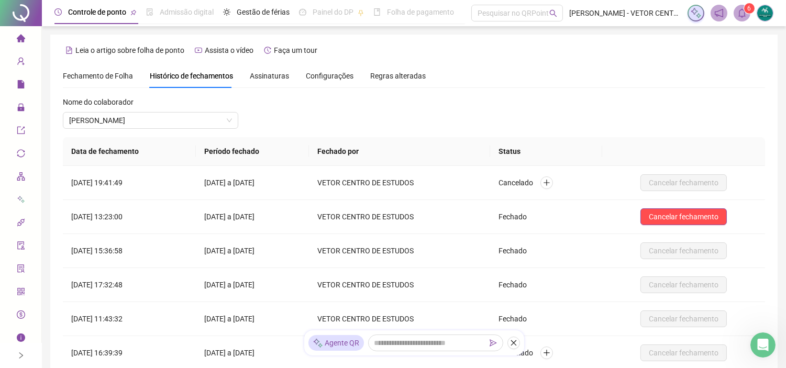
drag, startPoint x: 104, startPoint y: 71, endPoint x: 111, endPoint y: 72, distance: 7.4
click at [105, 72] on span "Fechamento de Folha" at bounding box center [98, 76] width 70 height 8
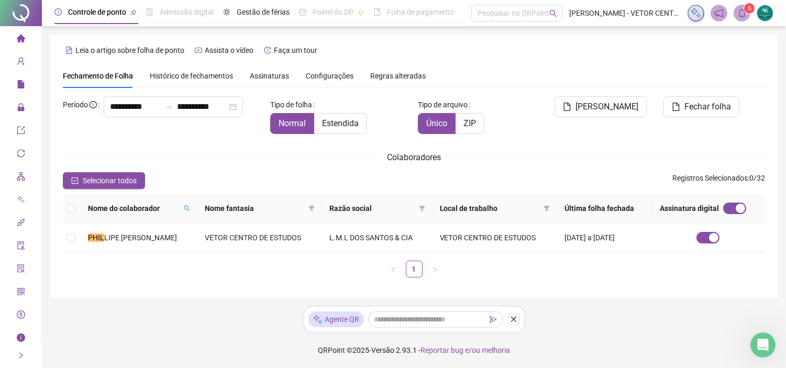
scroll to position [1, 0]
click at [127, 273] on ul "1" at bounding box center [414, 268] width 702 height 17
click at [710, 242] on span "button" at bounding box center [708, 238] width 23 height 12
click at [119, 177] on span "Selecionar todos" at bounding box center [110, 180] width 54 height 12
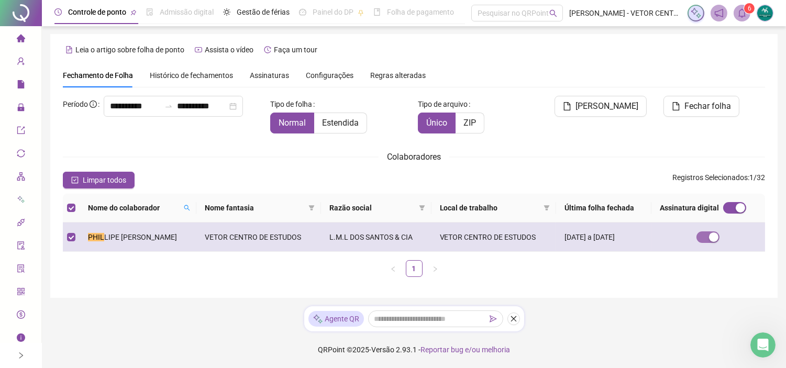
click at [719, 237] on div "button" at bounding box center [713, 237] width 9 height 9
click at [74, 226] on td at bounding box center [71, 237] width 17 height 29
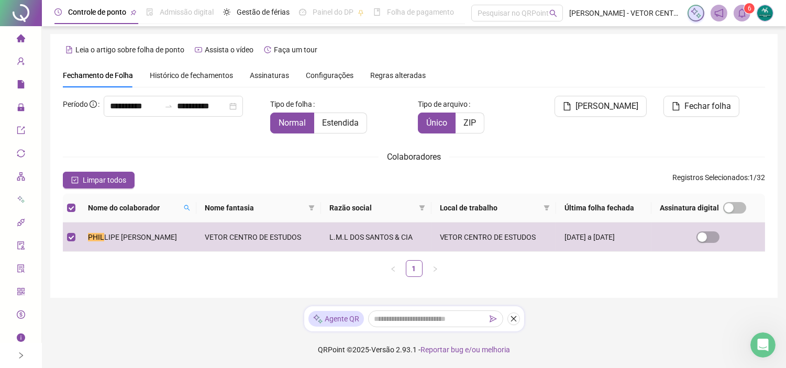
click at [63, 207] on th at bounding box center [71, 208] width 17 height 29
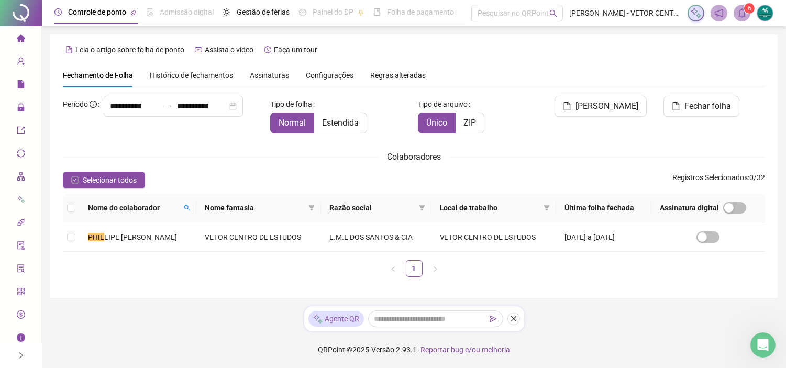
click at [133, 283] on div "Nome do colaborador Nome fantasia Razão social Local de trabalho Última folha f…" at bounding box center [414, 240] width 702 height 92
click at [163, 72] on span "Histórico de fechamentos" at bounding box center [191, 75] width 83 height 8
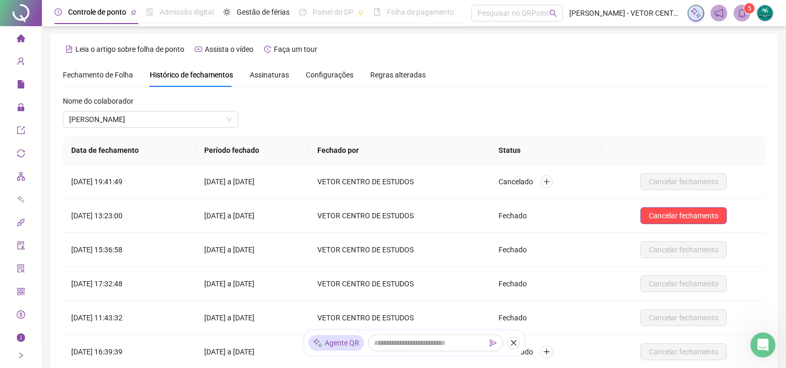
click at [126, 71] on span "Fechamento de Folha" at bounding box center [98, 75] width 70 height 8
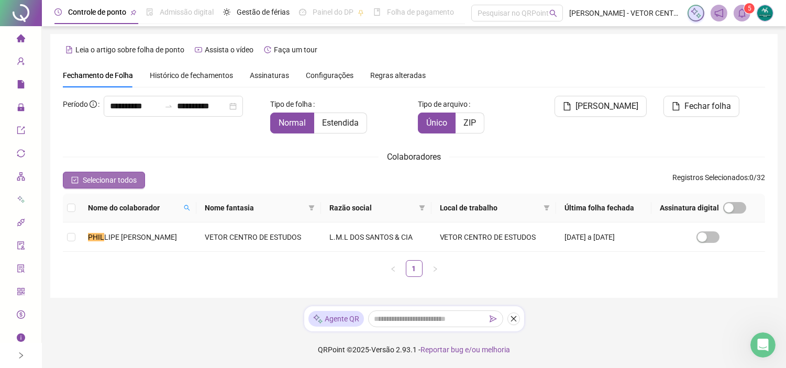
click at [84, 184] on span "Selecionar todos" at bounding box center [110, 180] width 54 height 12
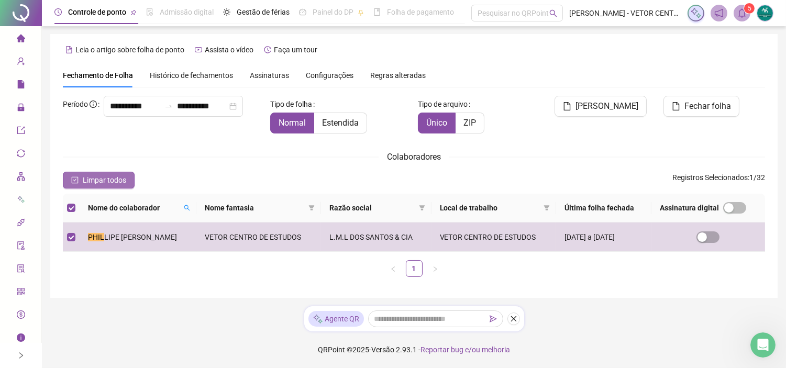
click at [86, 180] on span "Limpar todos" at bounding box center [104, 180] width 43 height 12
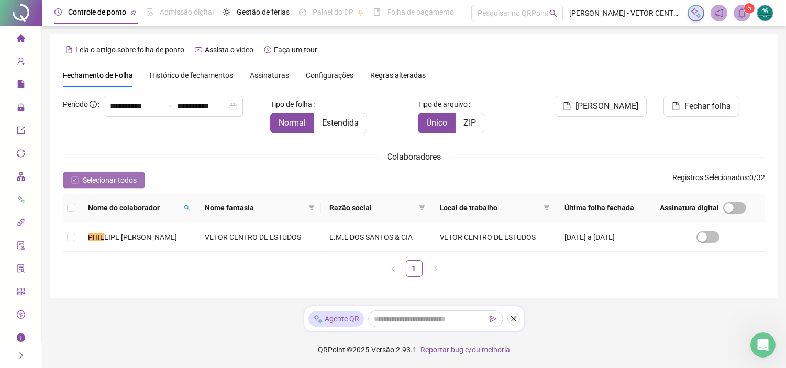
click at [86, 180] on span "Selecionar todos" at bounding box center [110, 180] width 54 height 12
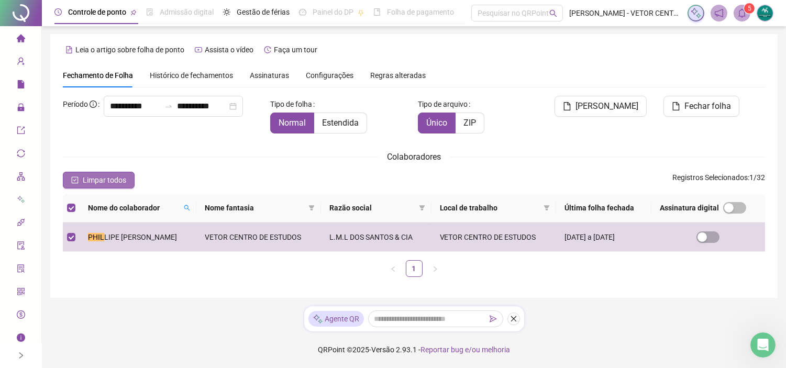
click at [86, 180] on span "Limpar todos" at bounding box center [104, 180] width 43 height 12
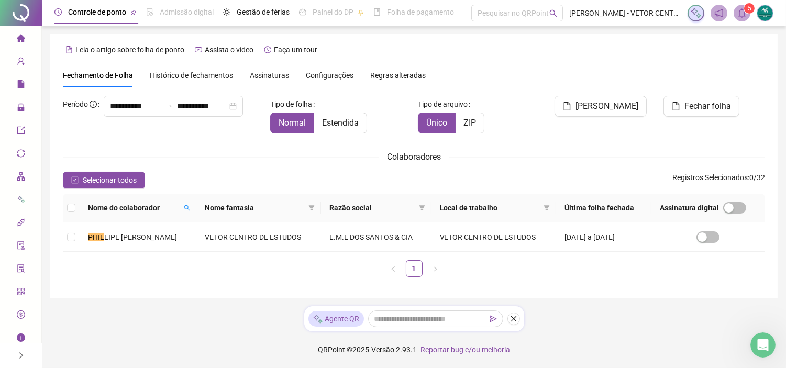
click at [16, 39] on icon "home" at bounding box center [20, 38] width 8 height 8
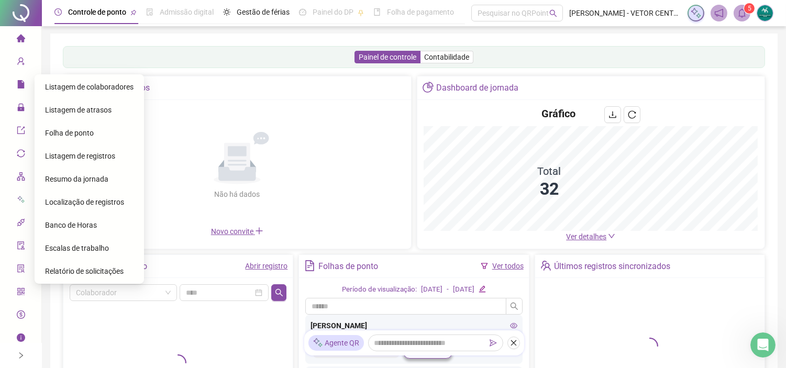
click at [72, 137] on span "Folha de ponto" at bounding box center [69, 133] width 49 height 8
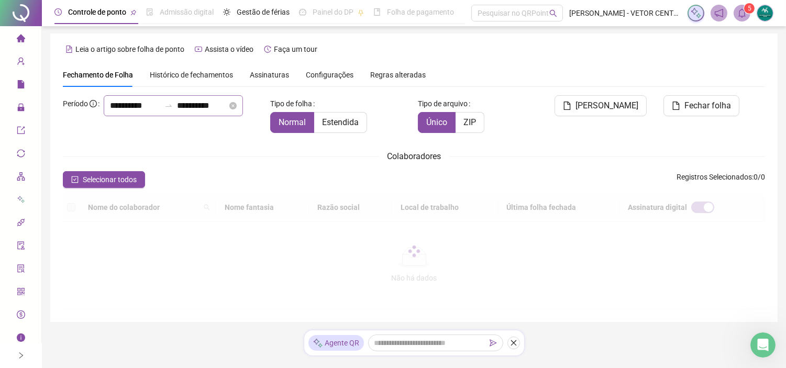
click at [104, 116] on div "**********" at bounding box center [173, 105] width 139 height 21
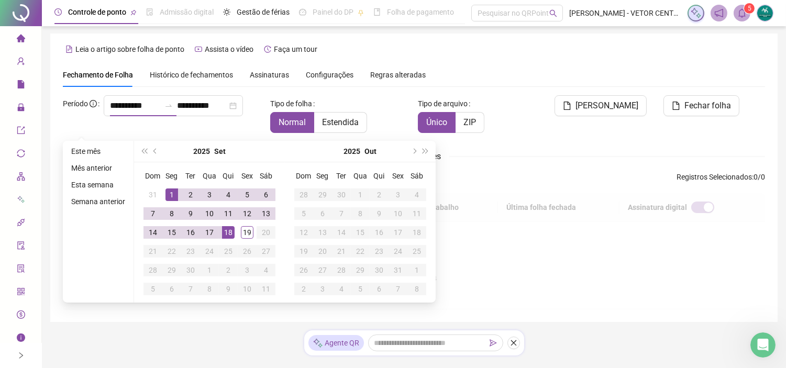
click at [540, 257] on div at bounding box center [414, 251] width 702 height 116
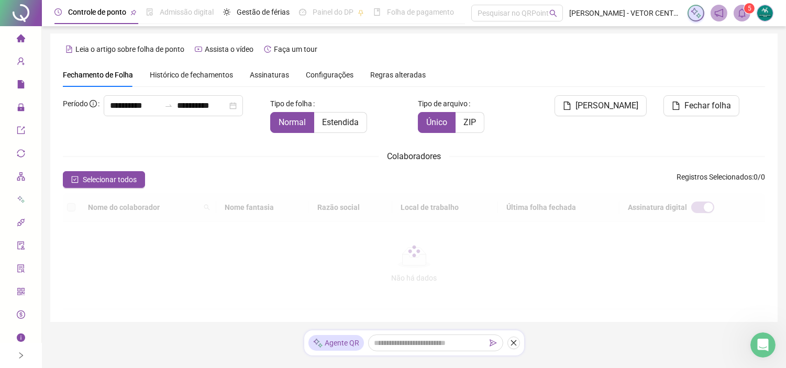
click at [171, 72] on span "Histórico de fechamentos" at bounding box center [191, 75] width 83 height 8
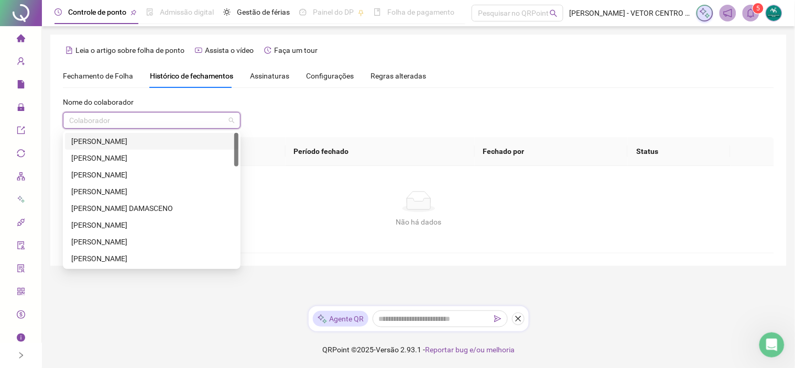
click at [154, 124] on input "search" at bounding box center [147, 121] width 156 height 16
click at [95, 118] on input "search" at bounding box center [147, 121] width 156 height 16
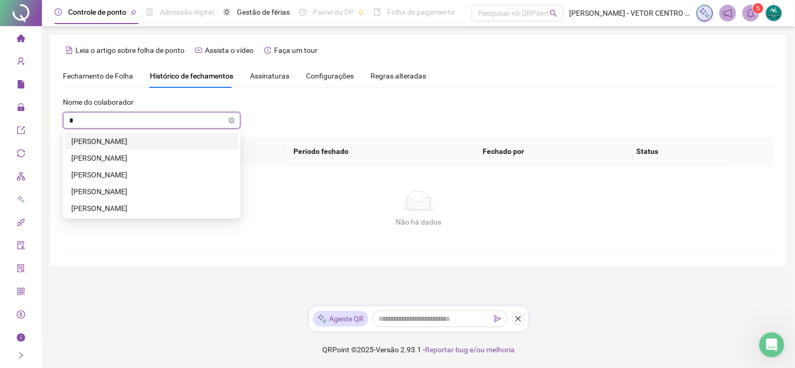
type input "**"
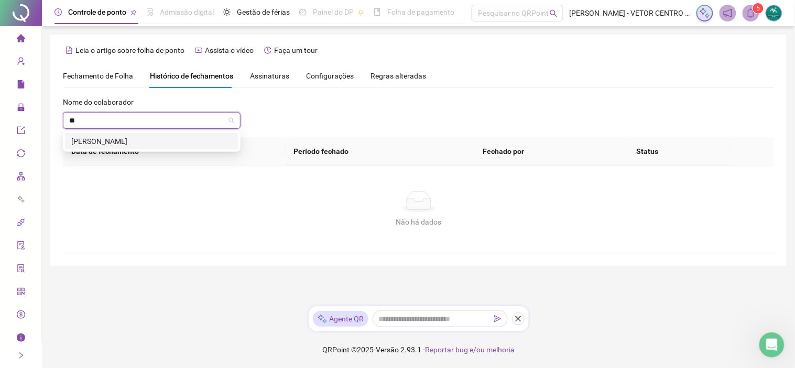
click at [101, 142] on div "[PERSON_NAME]" at bounding box center [151, 142] width 161 height 12
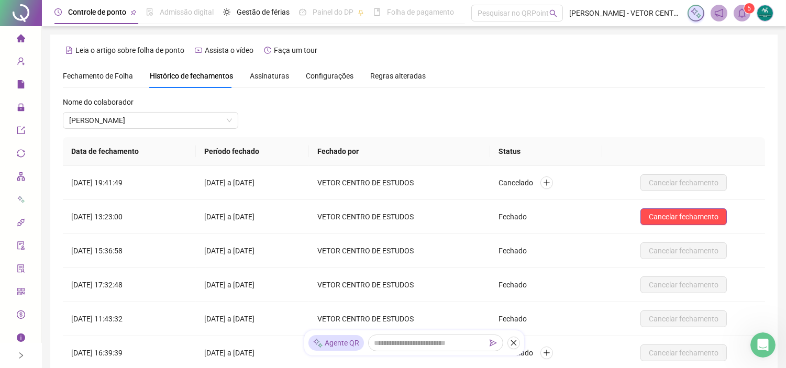
click at [256, 73] on span "Assinaturas" at bounding box center [269, 75] width 39 height 7
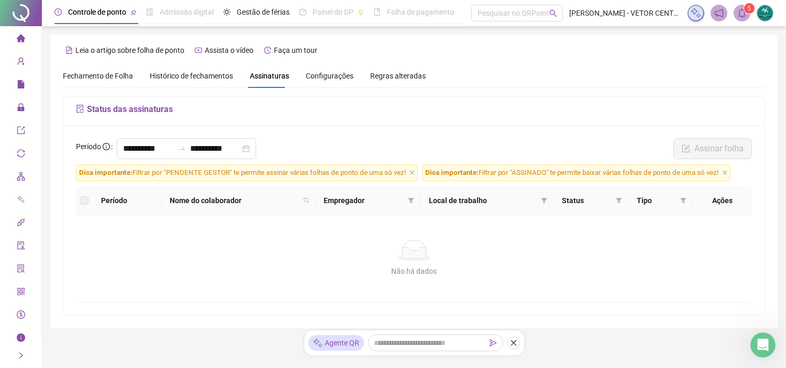
click at [307, 77] on span "Configurações" at bounding box center [330, 75] width 48 height 7
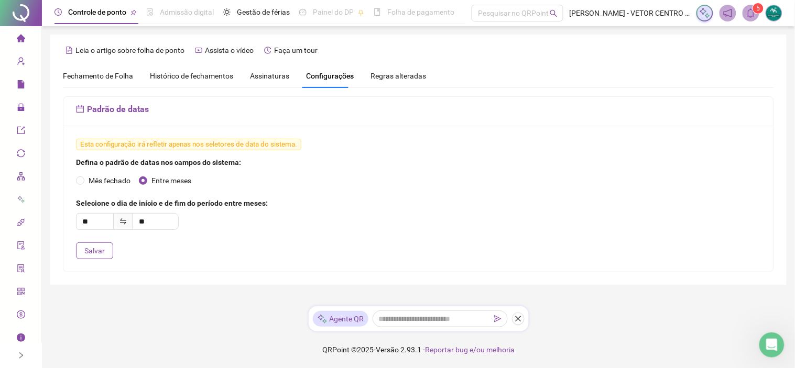
click at [381, 77] on span "Regras alteradas" at bounding box center [398, 75] width 56 height 7
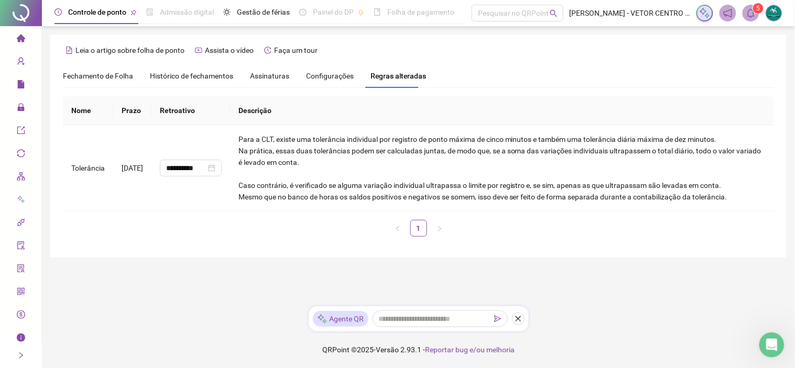
click at [93, 75] on span "Fechamento de Folha" at bounding box center [98, 76] width 70 height 8
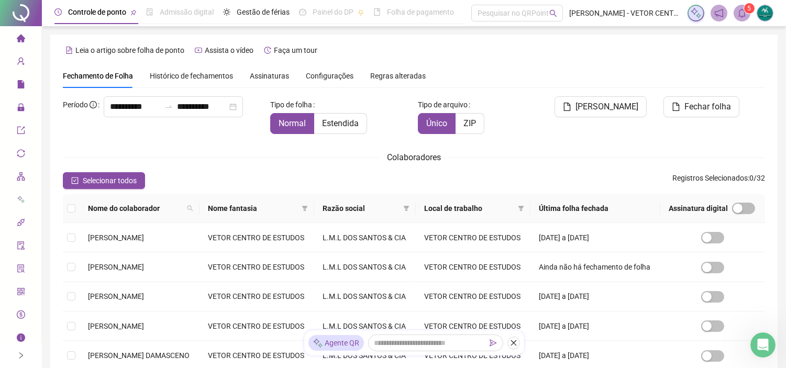
scroll to position [24, 0]
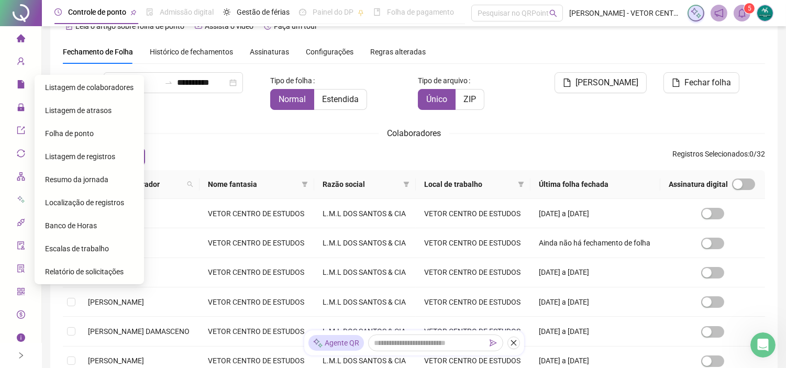
click at [65, 131] on span "Folha de ponto" at bounding box center [69, 133] width 49 height 8
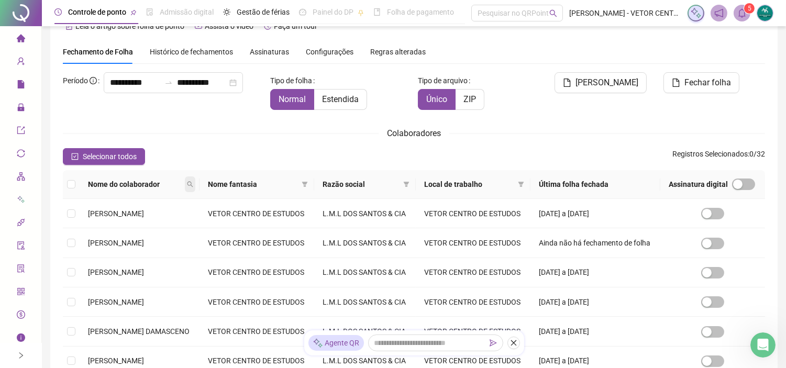
click at [193, 184] on icon "search" at bounding box center [191, 185] width 6 height 6
type input "***"
click at [155, 216] on span "Buscar" at bounding box center [152, 222] width 23 height 12
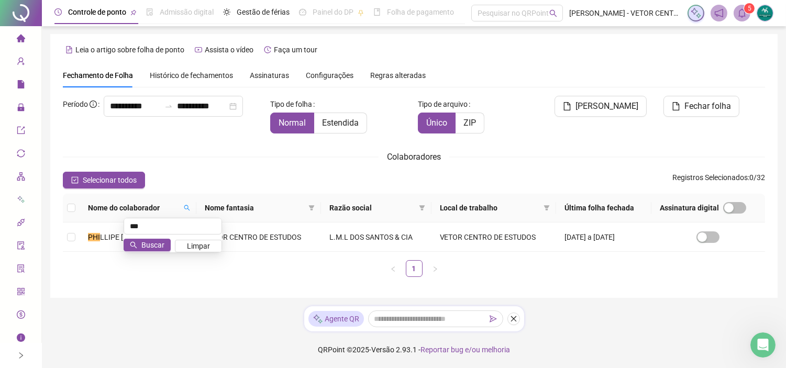
scroll to position [1, 0]
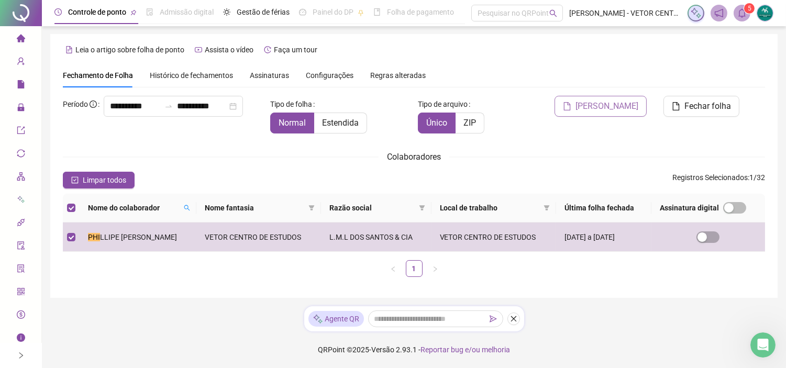
click at [601, 101] on span "[PERSON_NAME]" at bounding box center [607, 106] width 63 height 13
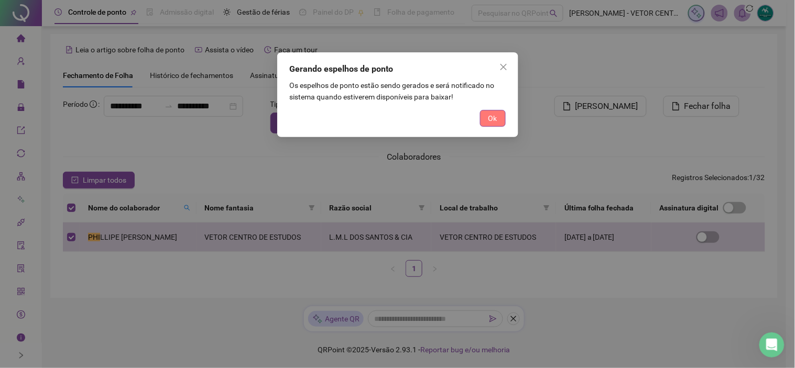
click at [487, 117] on button "Ok" at bounding box center [493, 118] width 26 height 17
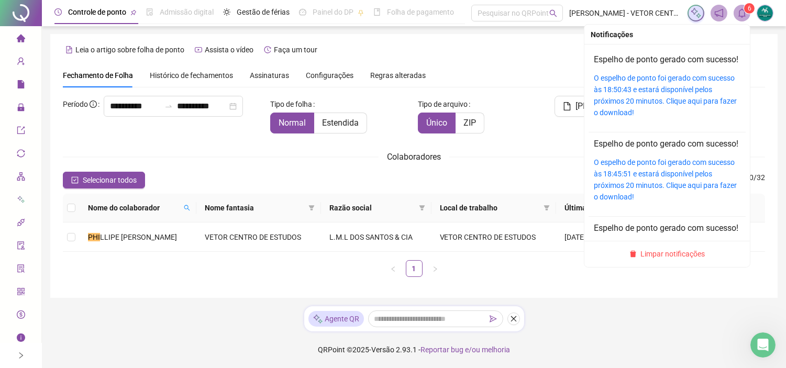
click at [741, 10] on icon "bell" at bounding box center [742, 12] width 9 height 9
click at [621, 117] on link "O espelho de ponto foi gerado com sucesso às 18:50:43 e estará disponível pelos…" at bounding box center [665, 95] width 143 height 43
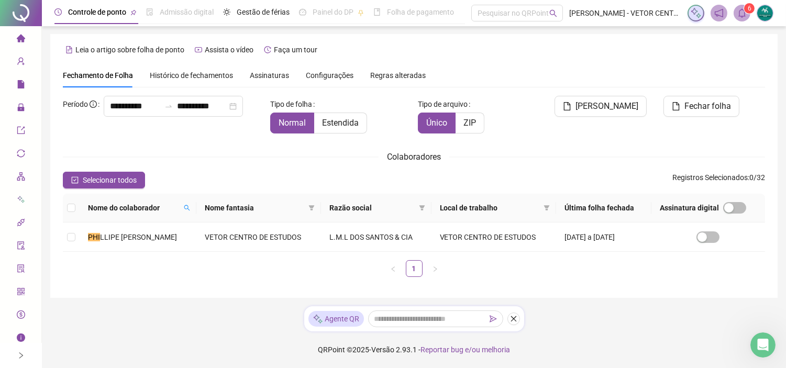
click at [20, 14] on div at bounding box center [21, 13] width 42 height 26
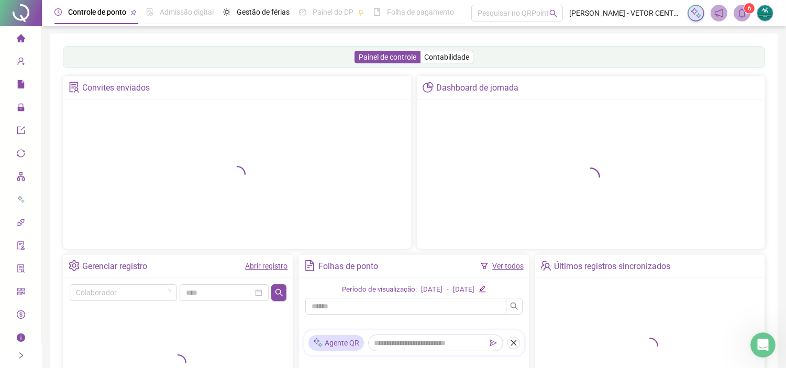
click at [16, 35] on icon "home" at bounding box center [20, 38] width 8 height 8
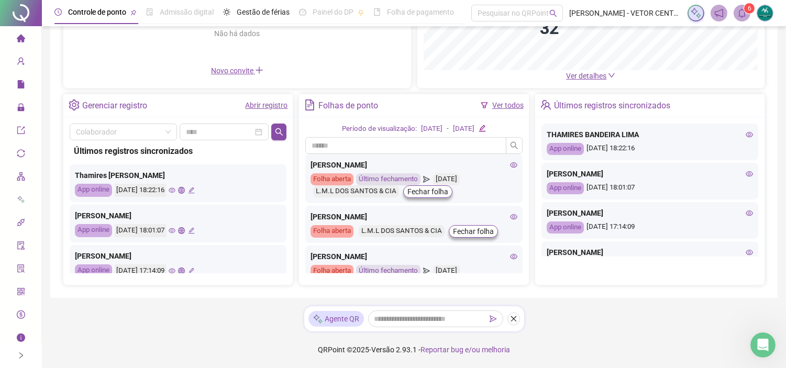
click at [17, 35] on icon "home" at bounding box center [21, 38] width 8 height 8
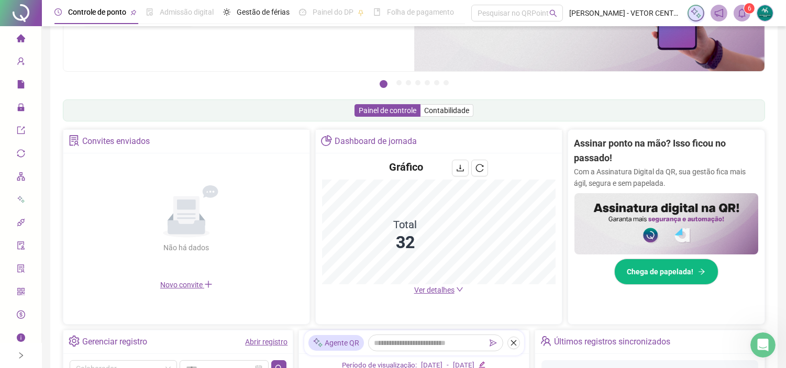
scroll to position [96, 0]
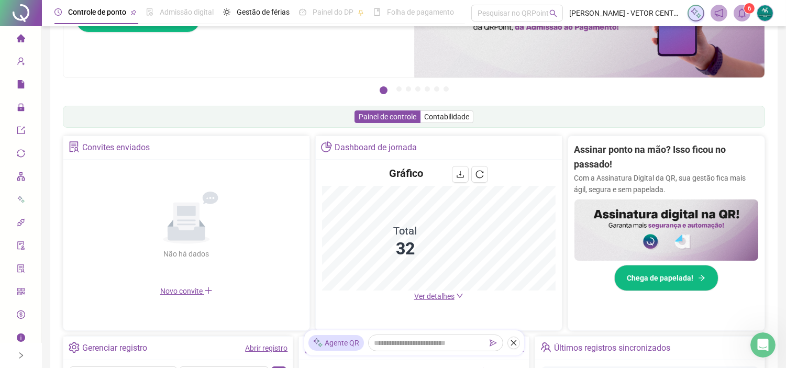
click at [669, 222] on img at bounding box center [667, 230] width 184 height 61
click at [662, 281] on span "Chega de papelada!" at bounding box center [661, 278] width 67 height 12
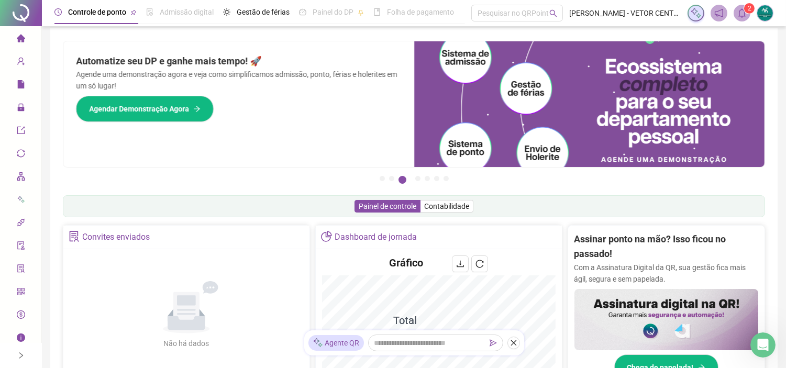
scroll to position [0, 0]
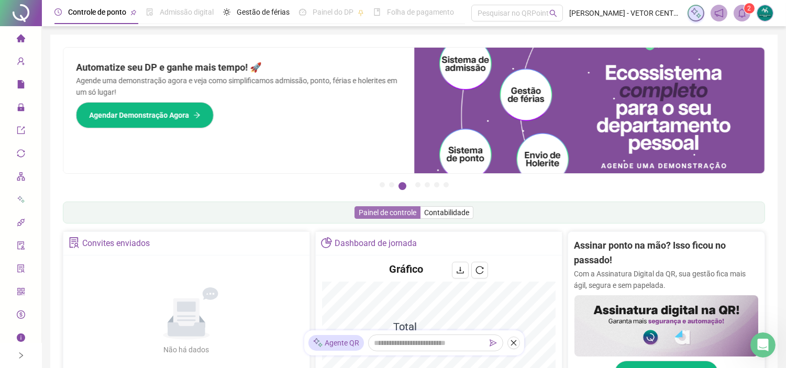
click at [376, 210] on span "Painel de controle" at bounding box center [388, 212] width 58 height 8
click at [443, 213] on span "Contabilidade" at bounding box center [446, 212] width 45 height 8
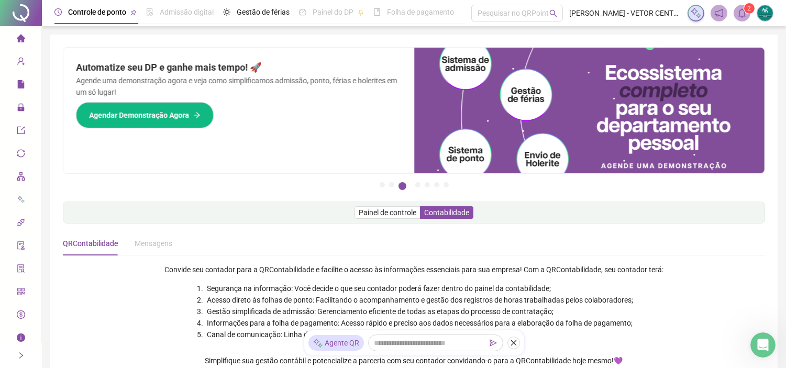
click at [142, 241] on div "Mensagens" at bounding box center [154, 244] width 38 height 12
click at [153, 249] on div "Mensagens" at bounding box center [154, 244] width 38 height 24
click at [17, 36] on icon "home" at bounding box center [21, 38] width 8 height 8
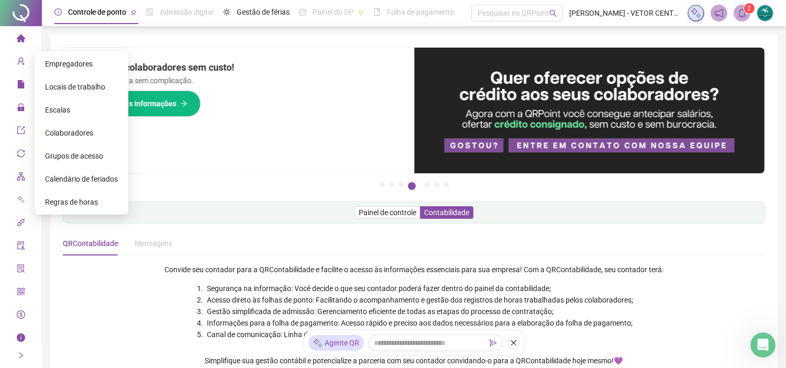
click at [17, 59] on icon "user-add" at bounding box center [21, 61] width 8 height 8
click at [71, 134] on span "Colaboradores" at bounding box center [69, 133] width 48 height 8
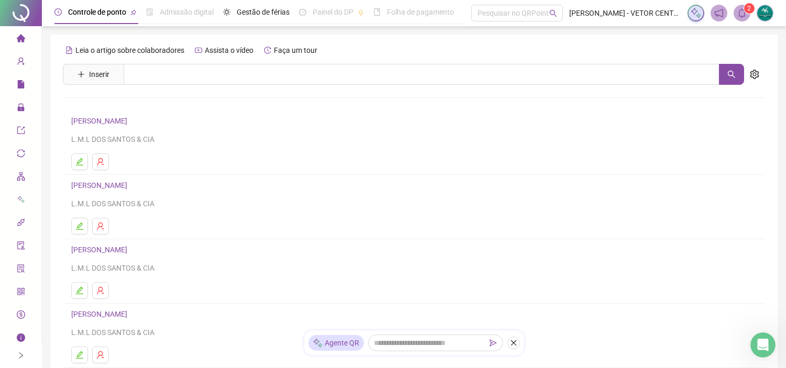
click at [102, 17] on div "Controle de ponto" at bounding box center [97, 12] width 58 height 12
